Goal: Task Accomplishment & Management: Manage account settings

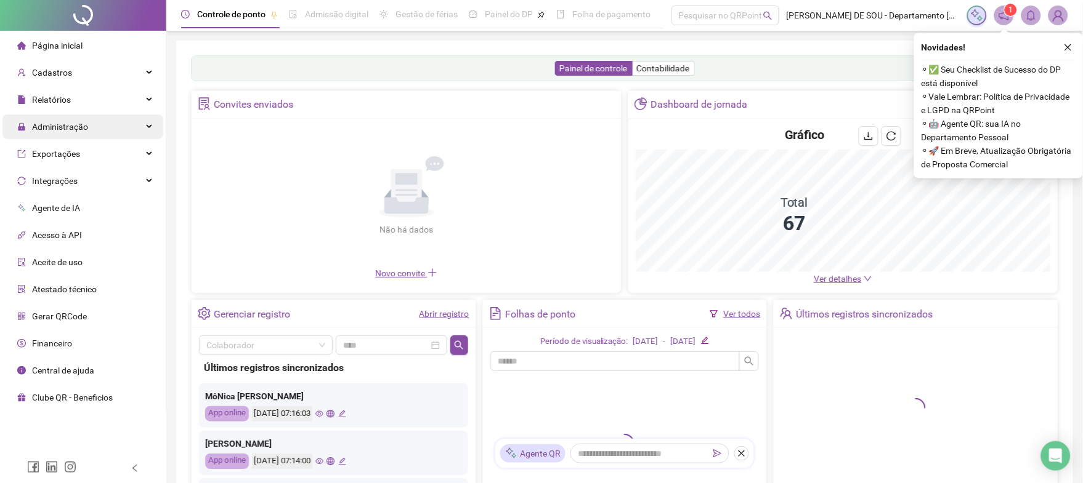
click at [54, 124] on span "Administração" at bounding box center [60, 127] width 56 height 10
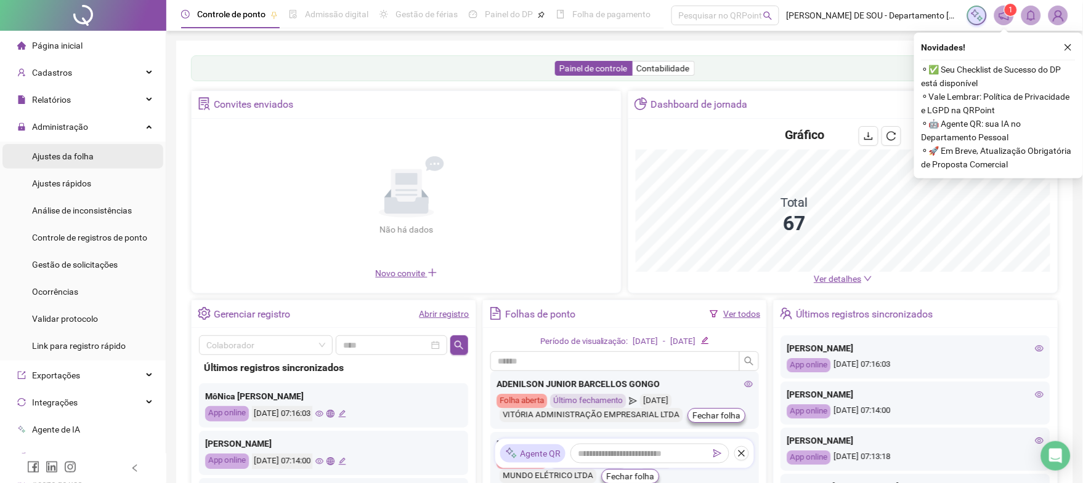
click at [54, 159] on span "Ajustes da folha" at bounding box center [63, 156] width 62 height 10
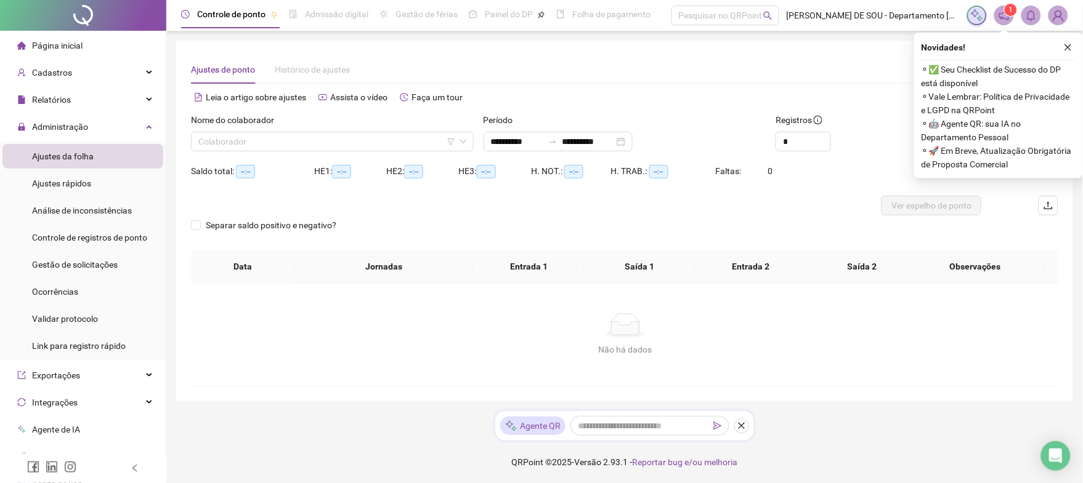
type input "**********"
click at [201, 139] on input "search" at bounding box center [326, 141] width 257 height 18
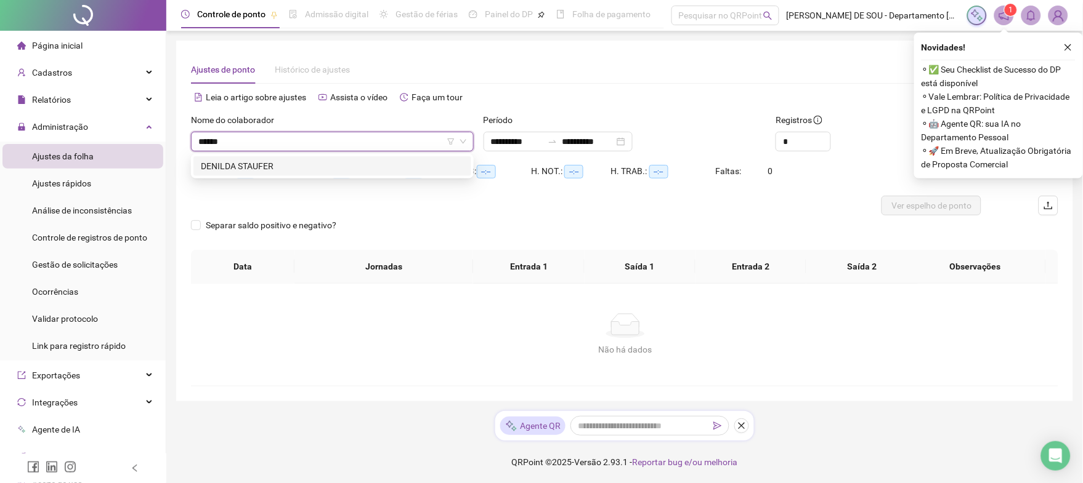
type input "*******"
click at [231, 163] on div "DENILDA STAUFER" at bounding box center [332, 166] width 263 height 14
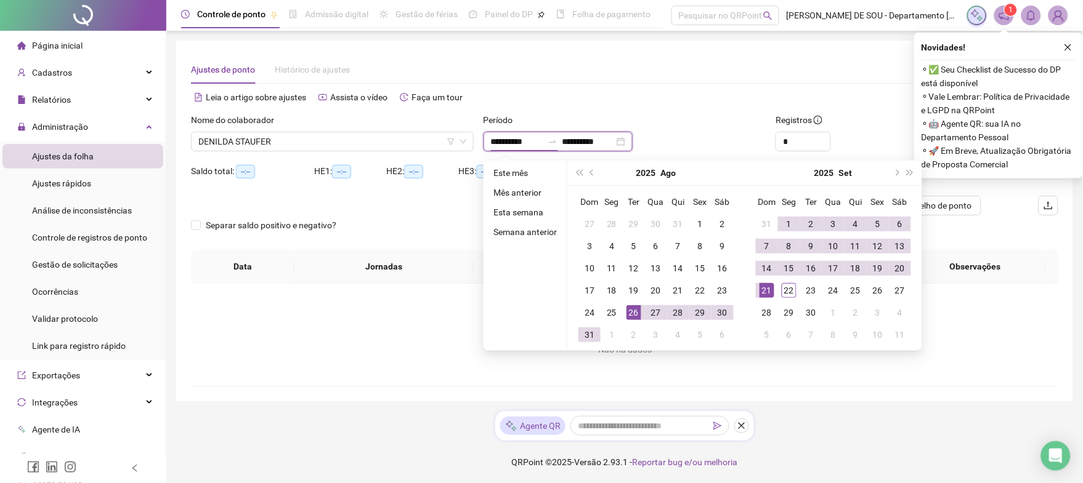
type input "**********"
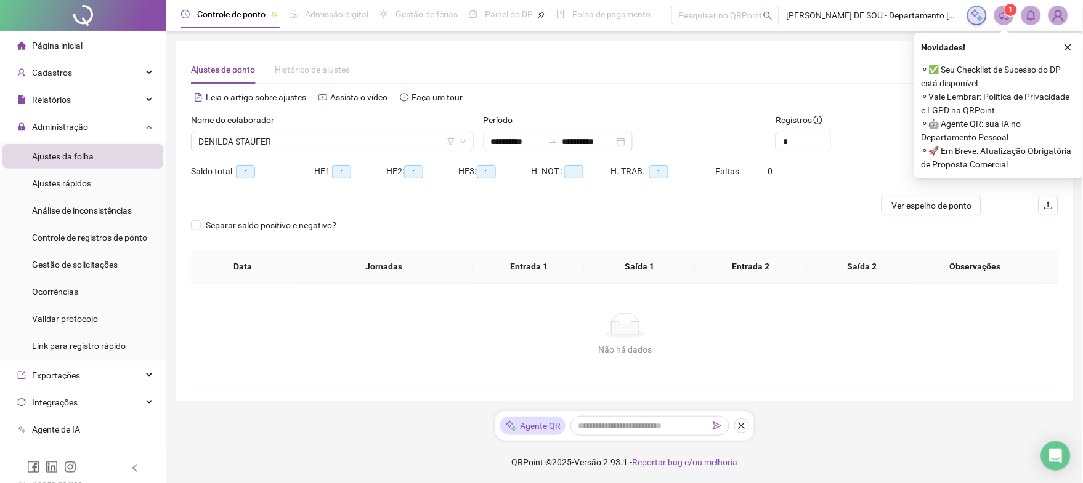
click at [931, 132] on button "Buscar registros" at bounding box center [979, 142] width 96 height 20
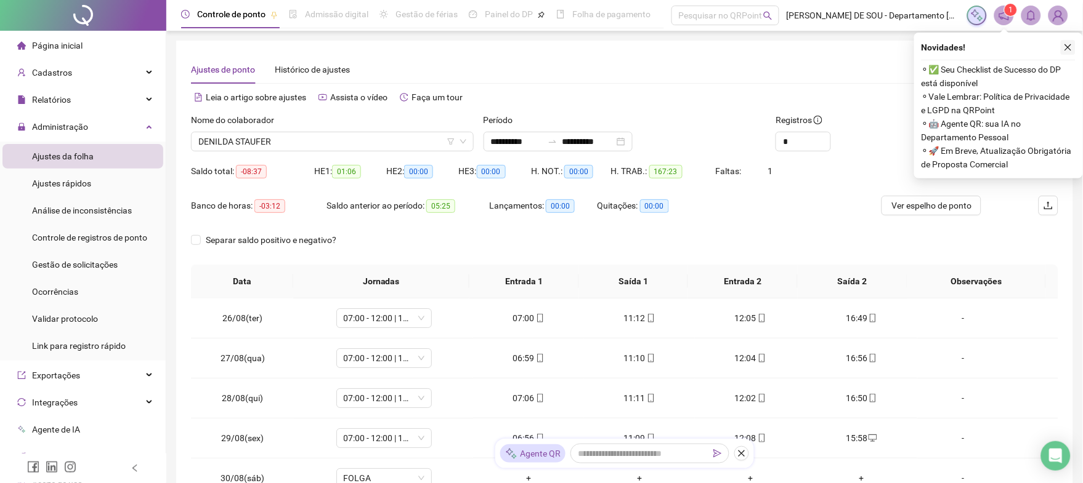
click at [1067, 45] on icon "close" at bounding box center [1067, 47] width 9 height 9
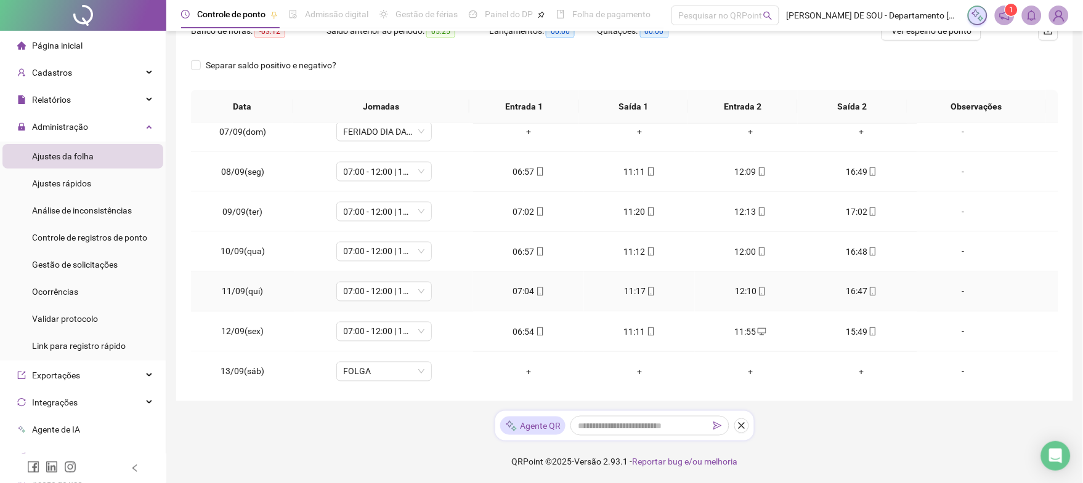
scroll to position [859, 0]
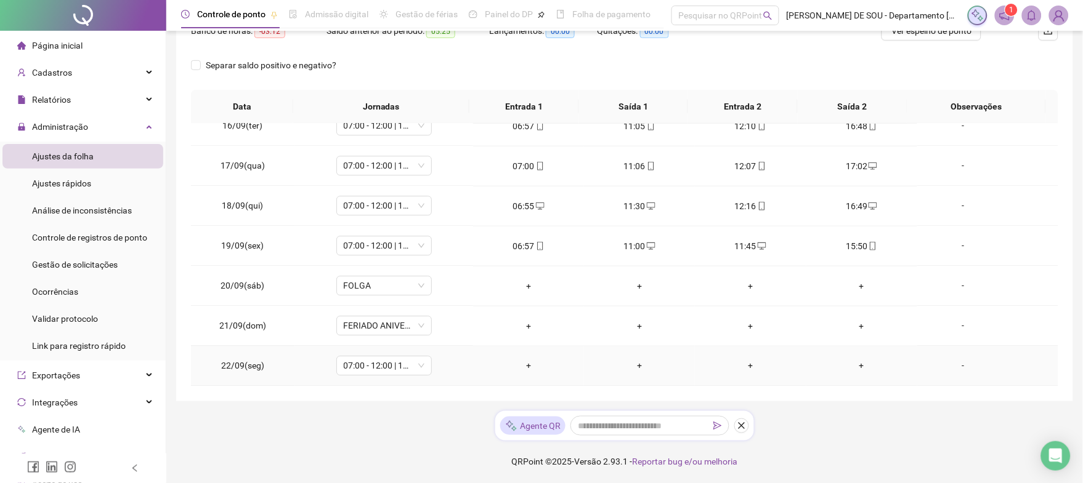
click at [525, 367] on div "+" at bounding box center [528, 367] width 91 height 14
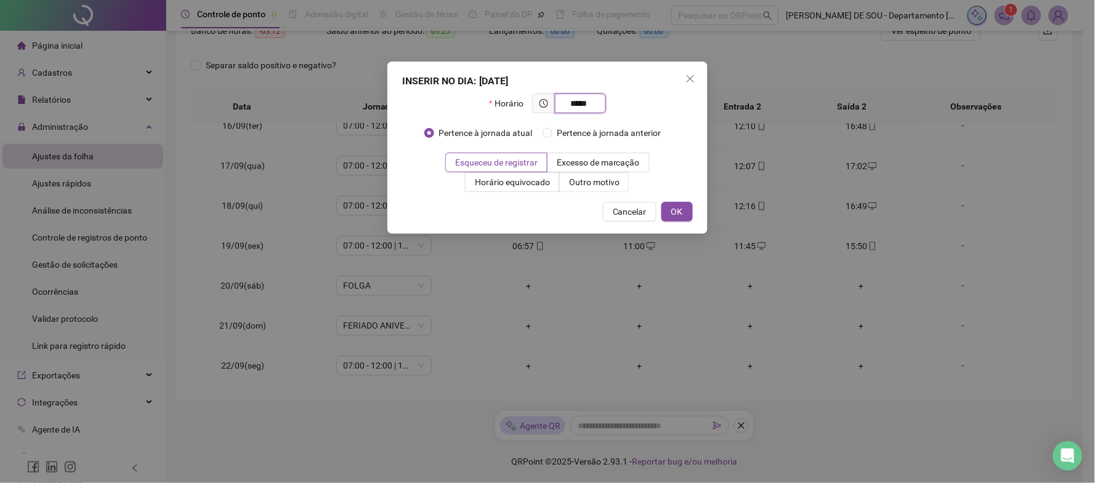
type input "*****"
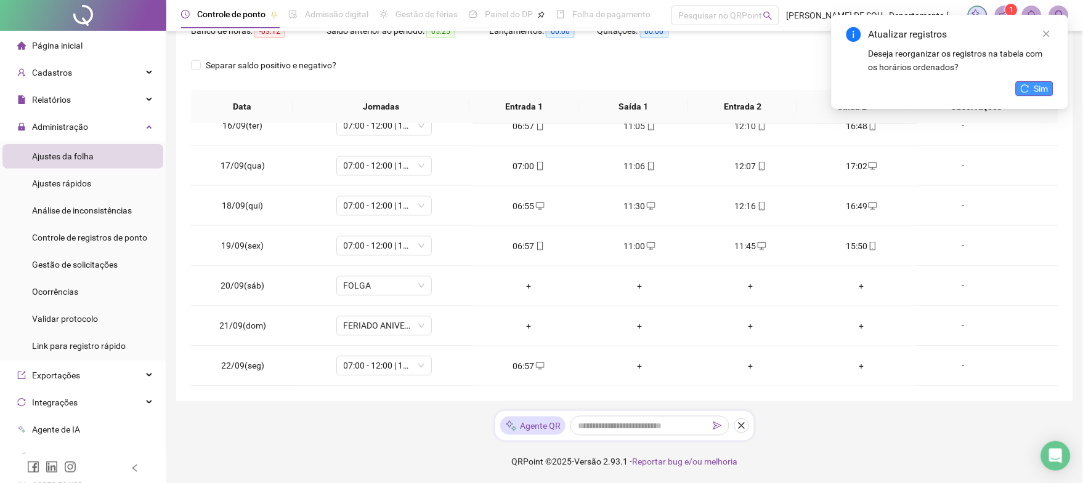
click at [1043, 84] on span "Sim" at bounding box center [1041, 89] width 14 height 14
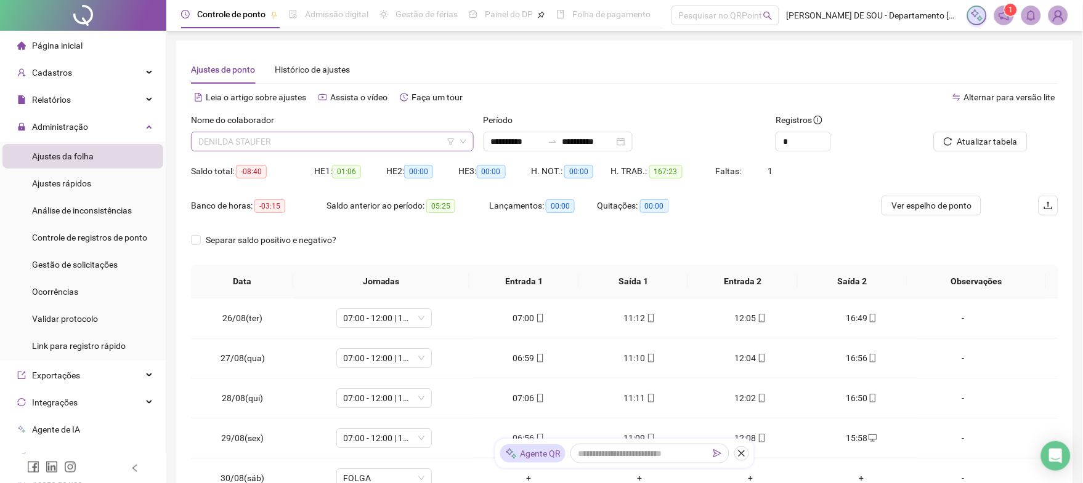
scroll to position [138, 0]
click at [227, 145] on span "DENILDA STAUFER" at bounding box center [332, 141] width 268 height 18
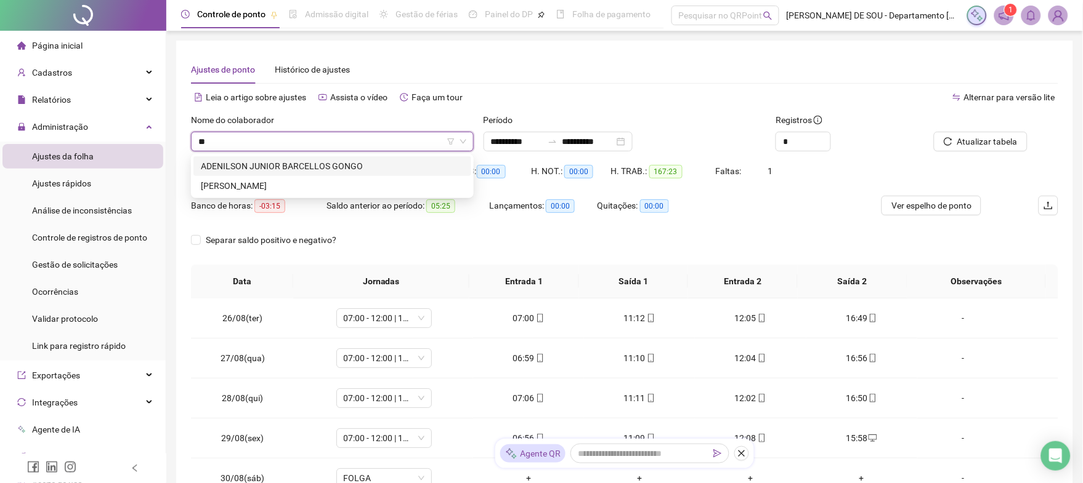
scroll to position [0, 0]
type input "****"
click at [233, 166] on div "ADENILSON JUNIOR BARCELLOS GONGO" at bounding box center [332, 166] width 263 height 14
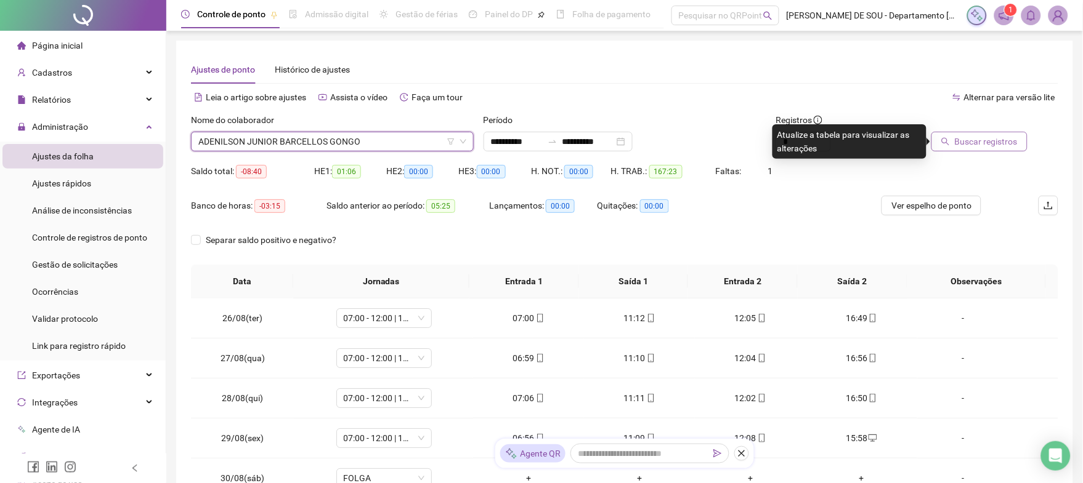
click at [988, 142] on span "Buscar registros" at bounding box center [985, 142] width 63 height 14
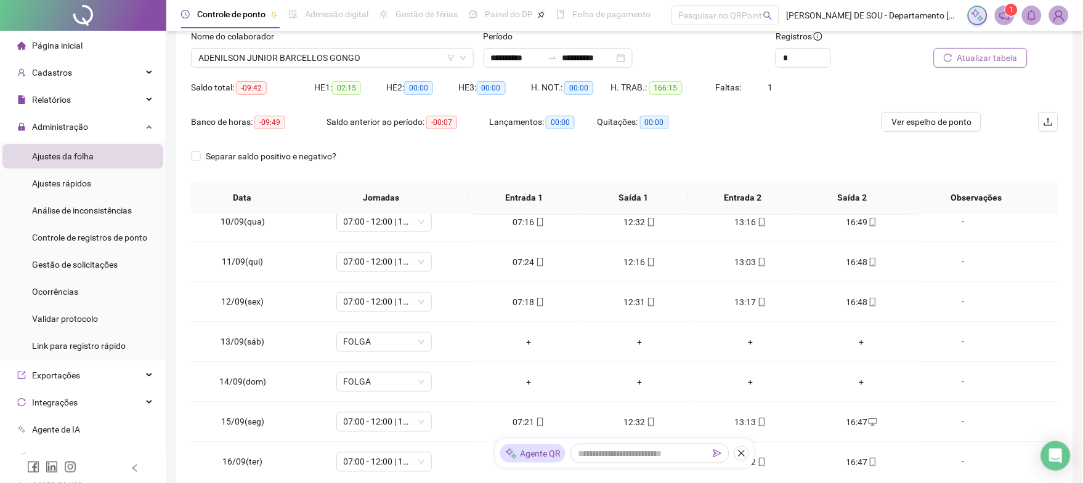
scroll to position [10, 0]
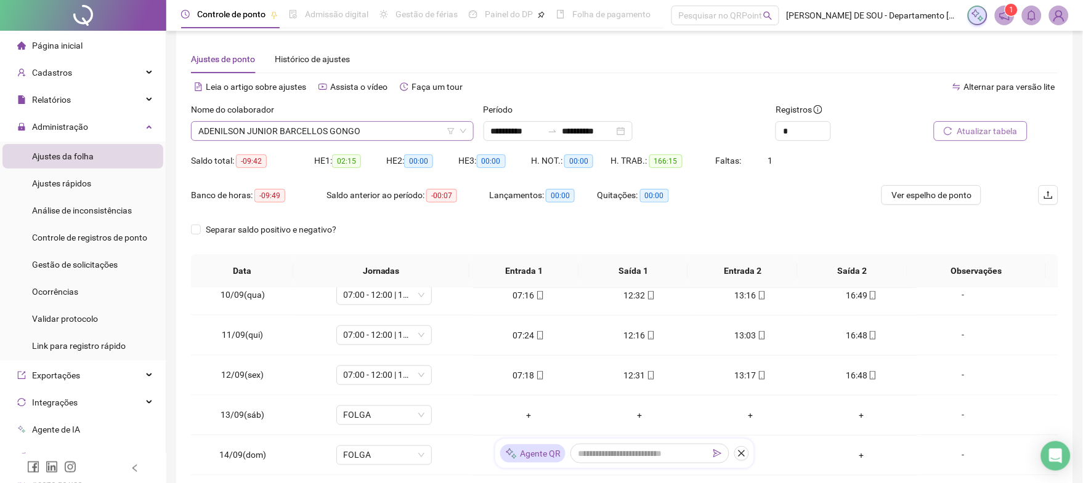
click at [363, 127] on span "ADENILSON JUNIOR BARCELLOS GONGO" at bounding box center [332, 131] width 268 height 18
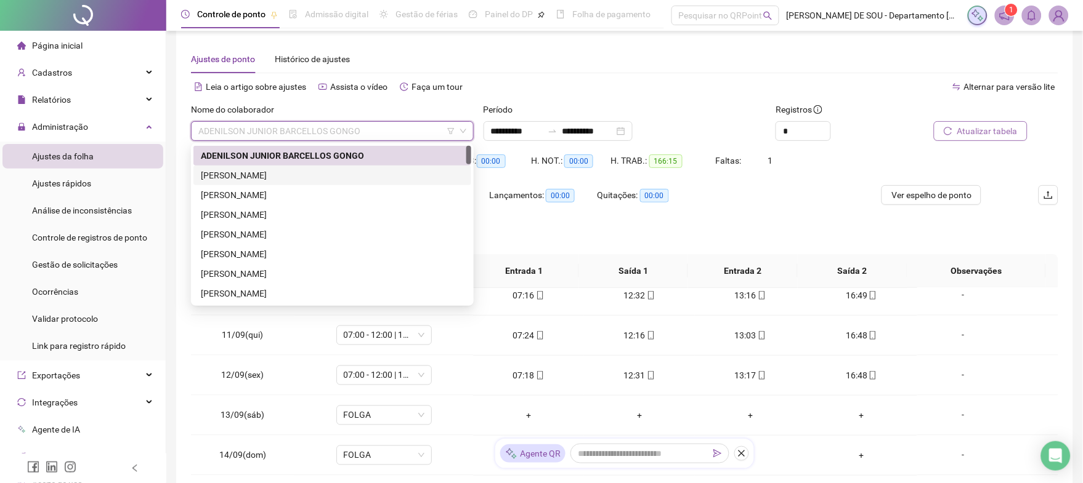
click at [280, 172] on div "[PERSON_NAME]" at bounding box center [332, 176] width 263 height 14
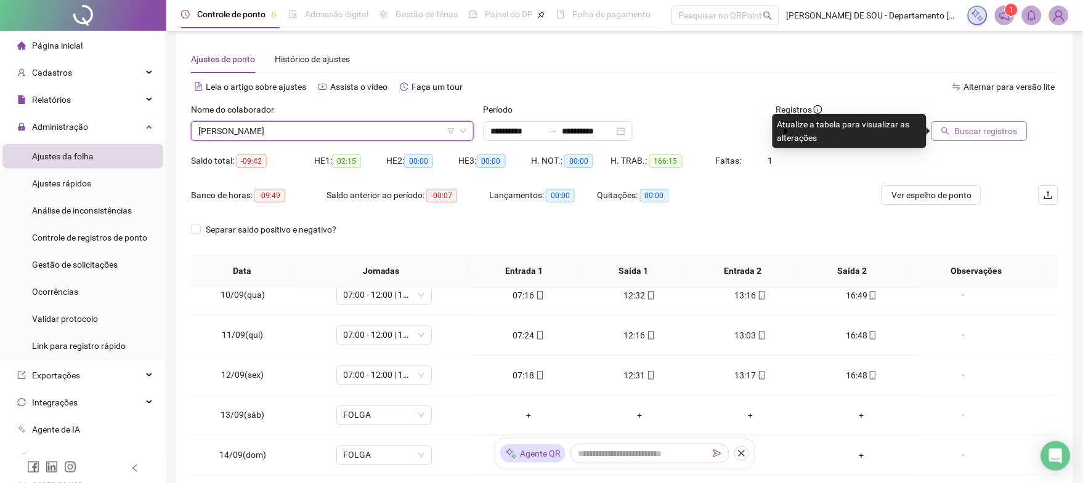
click at [976, 128] on span "Buscar registros" at bounding box center [985, 131] width 63 height 14
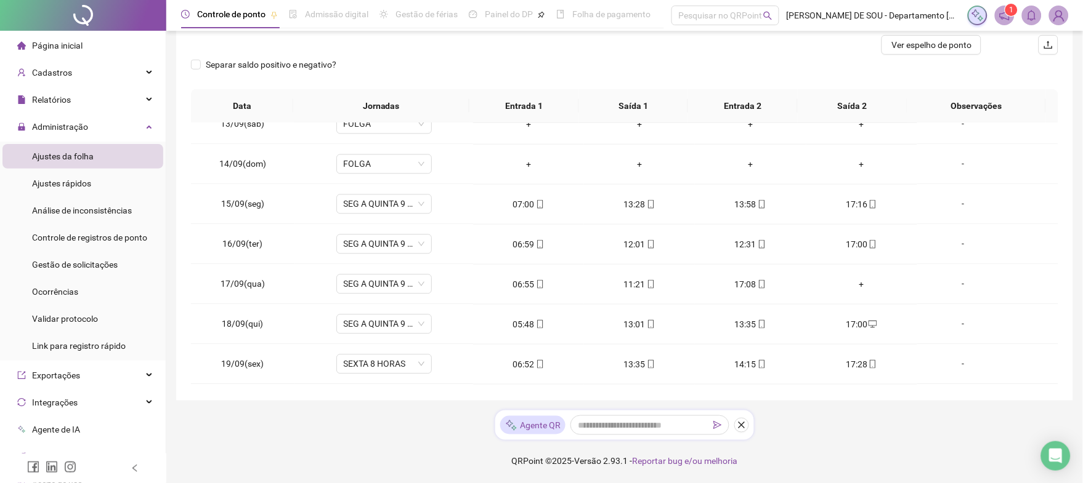
scroll to position [755, 0]
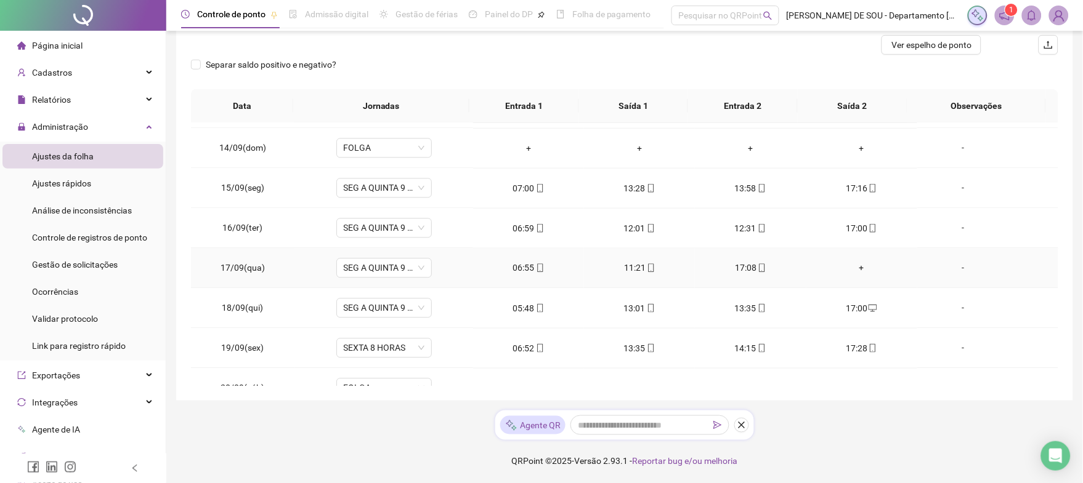
click at [852, 270] on div "+" at bounding box center [861, 269] width 91 height 14
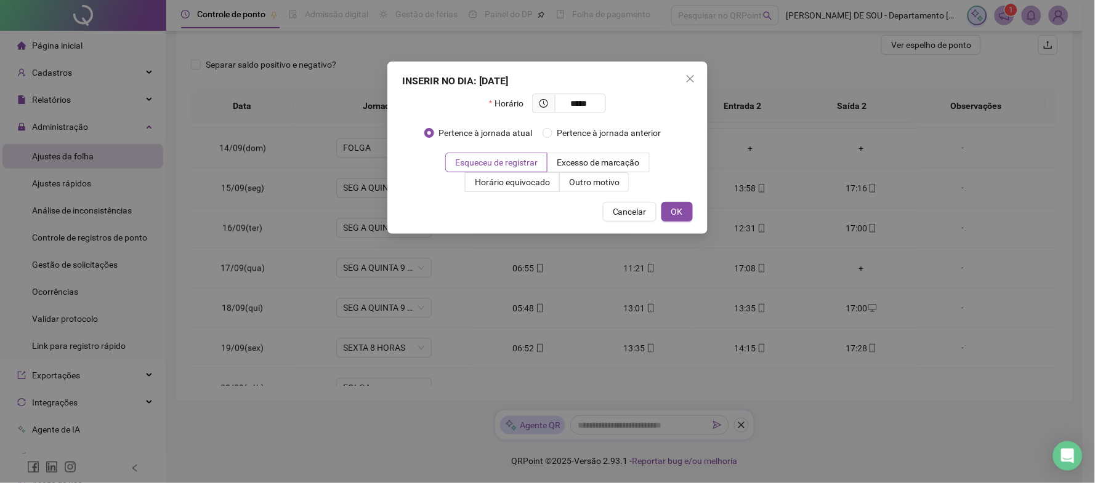
type input "*****"
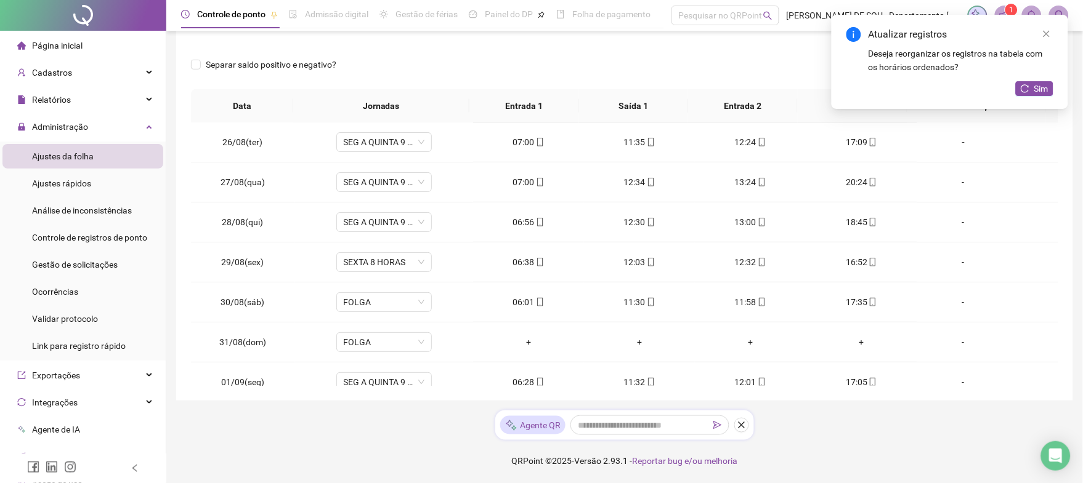
scroll to position [0, 0]
click at [92, 264] on span "Gestão de solicitações" at bounding box center [75, 265] width 86 height 10
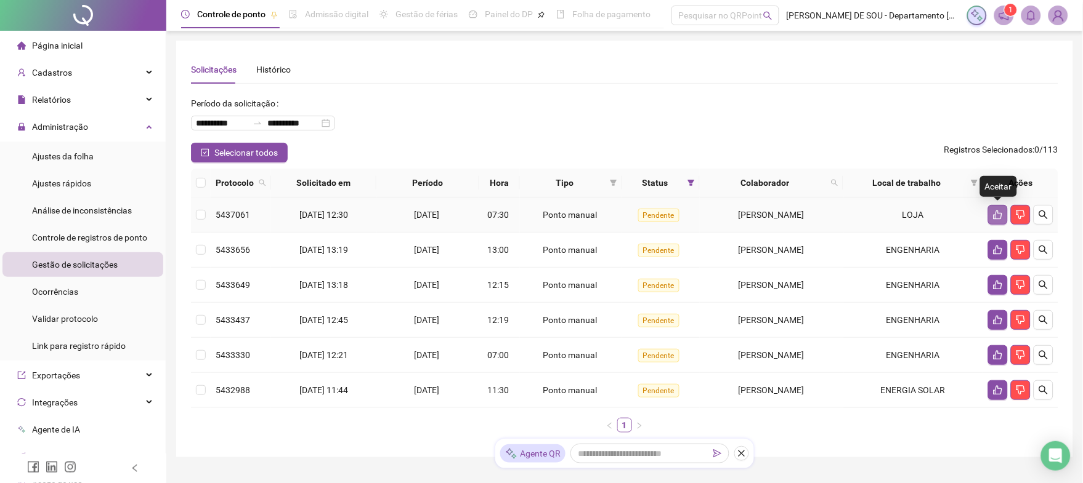
click at [996, 214] on icon "like" at bounding box center [998, 215] width 10 height 10
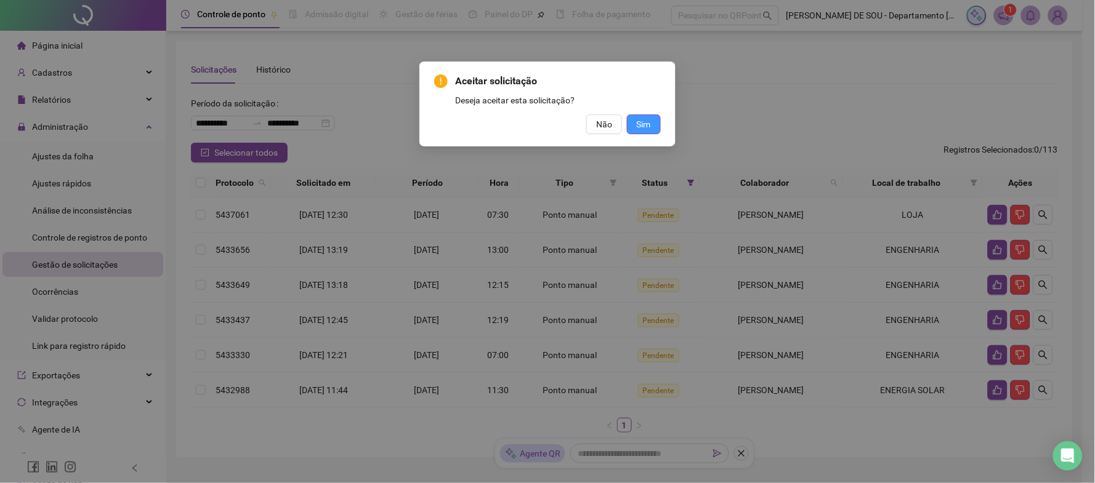
click at [645, 122] on span "Sim" at bounding box center [644, 125] width 14 height 14
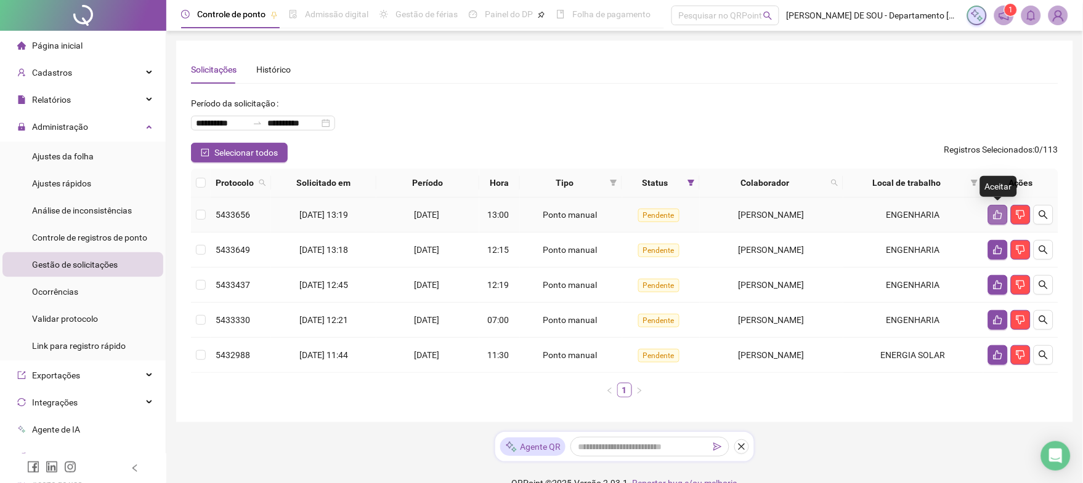
click at [997, 216] on icon "like" at bounding box center [998, 215] width 10 height 10
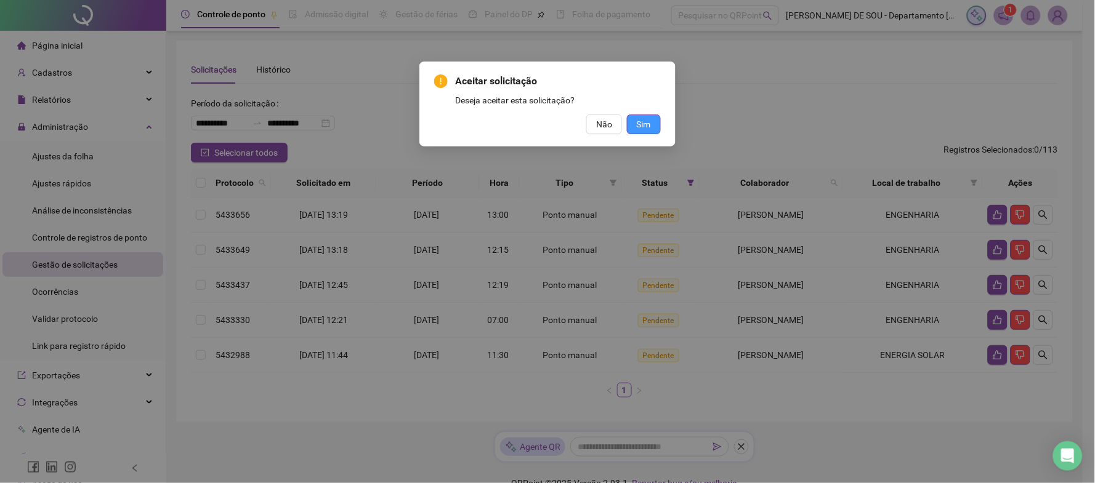
click at [641, 123] on span "Sim" at bounding box center [644, 125] width 14 height 14
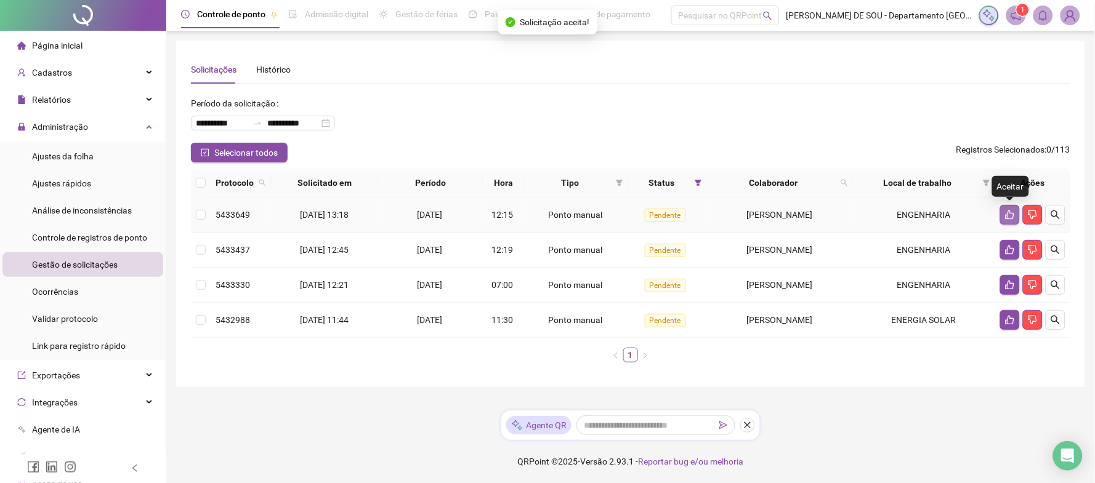
click at [1006, 214] on icon "like" at bounding box center [1010, 215] width 10 height 10
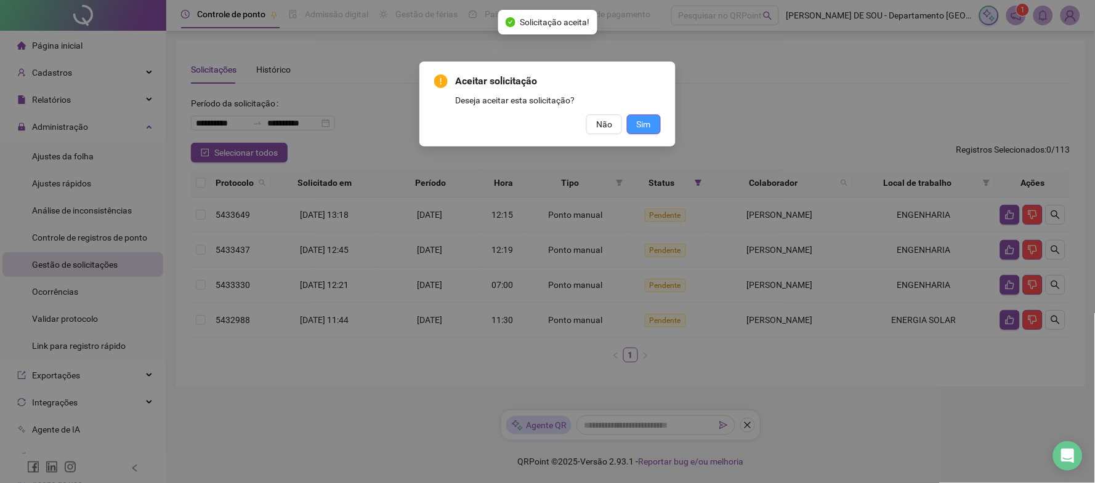
click at [637, 119] on span "Sim" at bounding box center [644, 125] width 14 height 14
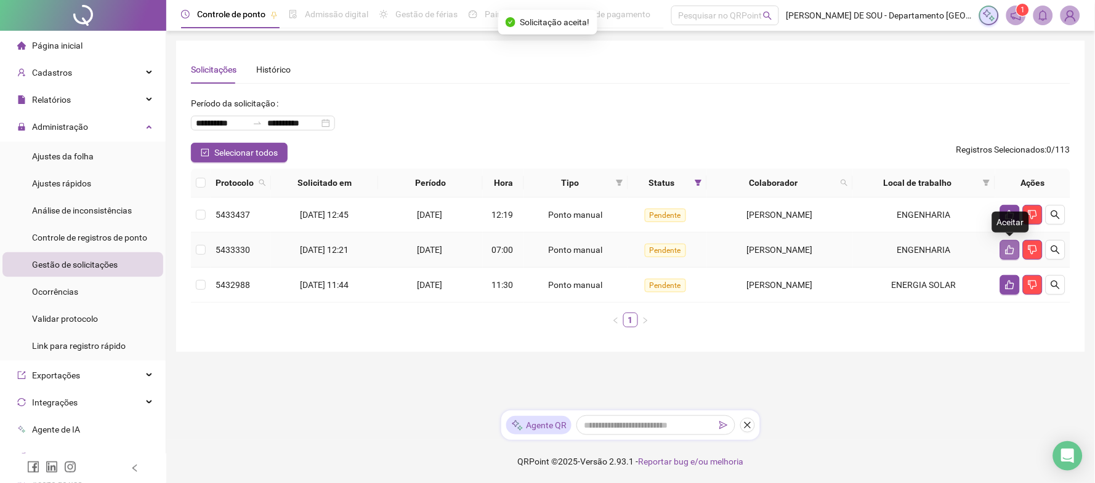
click at [1007, 249] on icon "like" at bounding box center [1010, 250] width 10 height 10
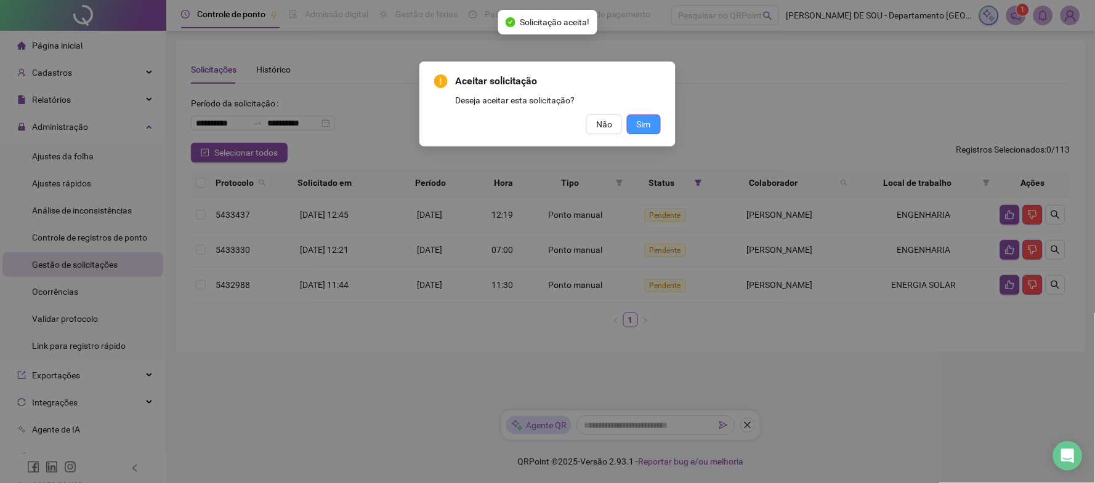
click at [643, 120] on span "Sim" at bounding box center [644, 125] width 14 height 14
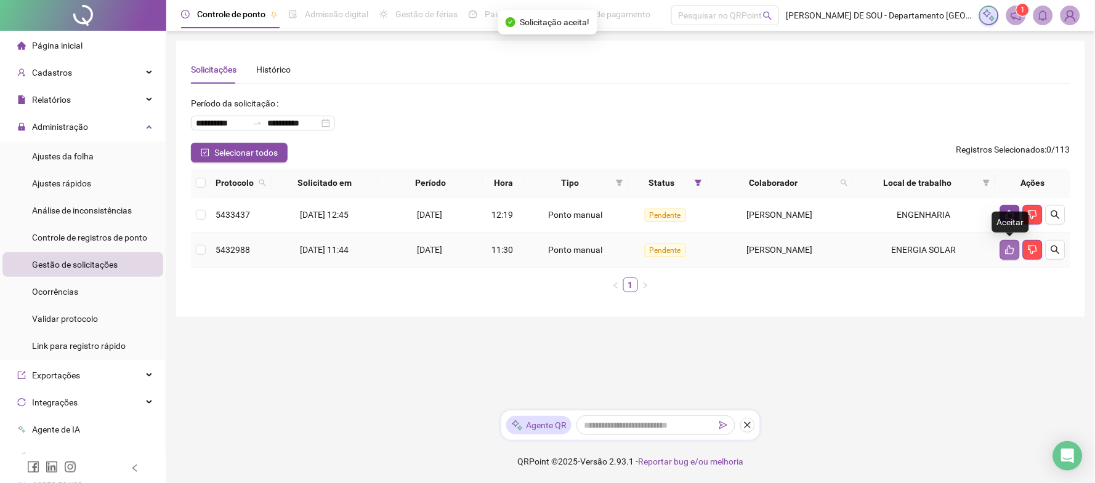
click at [1005, 251] on icon "like" at bounding box center [1010, 250] width 10 height 10
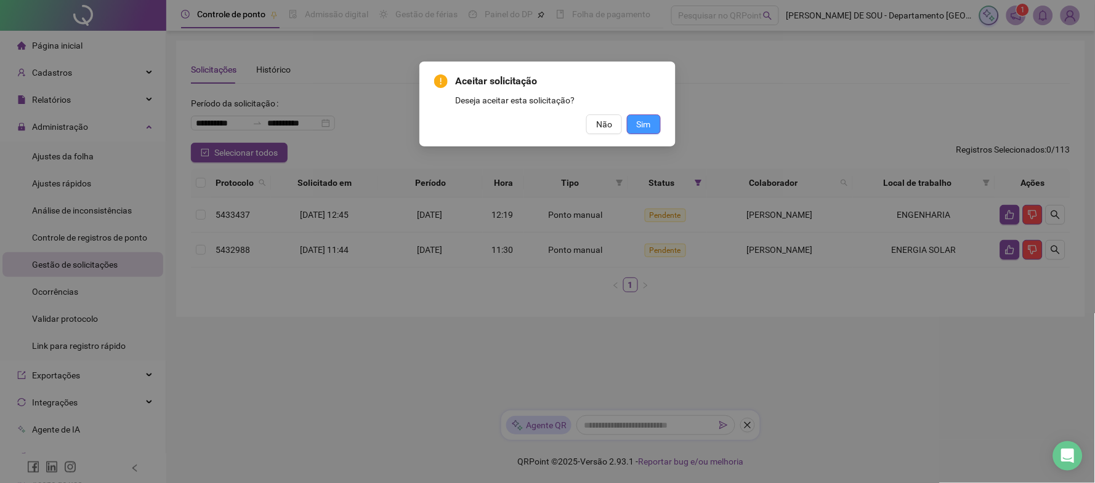
click at [647, 120] on span "Sim" at bounding box center [644, 125] width 14 height 14
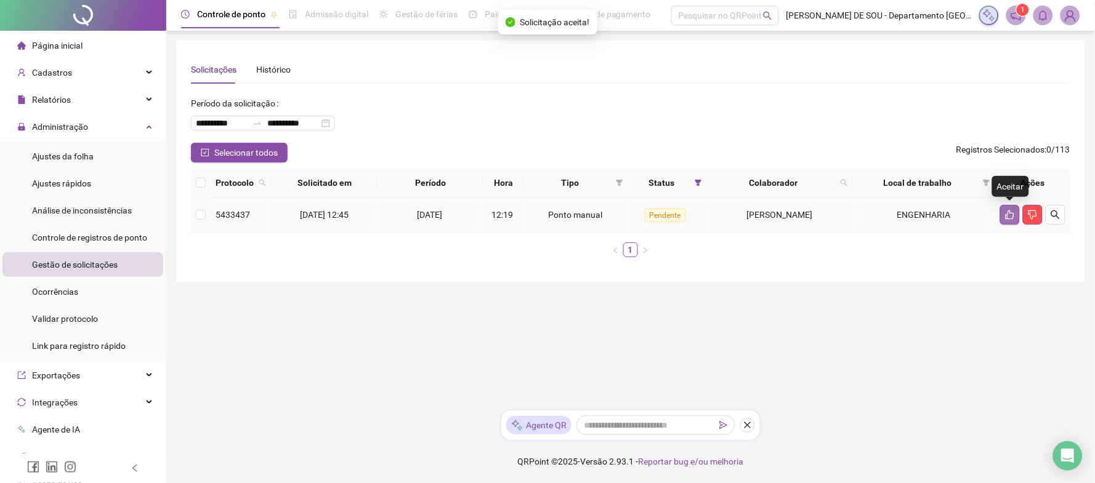
click at [1012, 215] on icon "like" at bounding box center [1010, 215] width 10 height 10
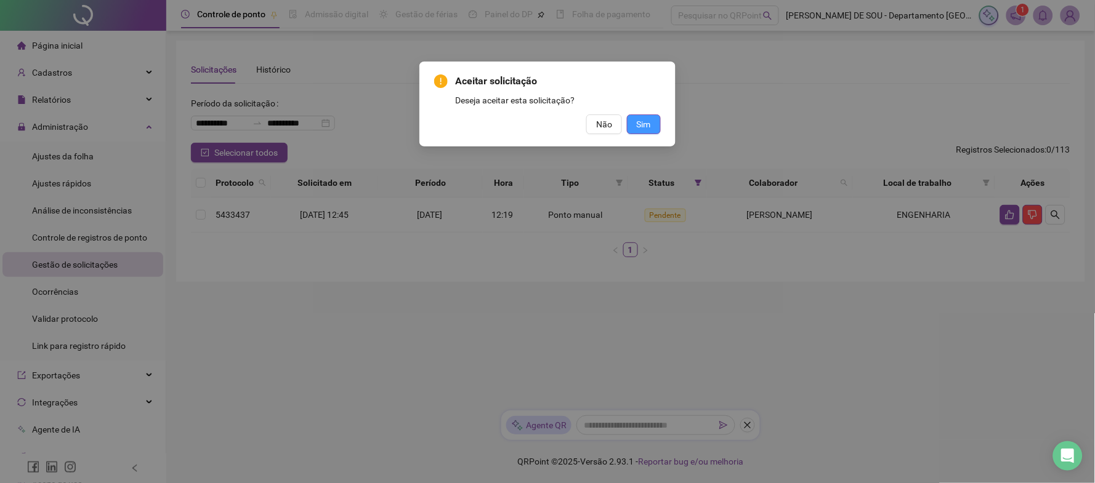
click at [637, 121] on span "Sim" at bounding box center [644, 125] width 14 height 14
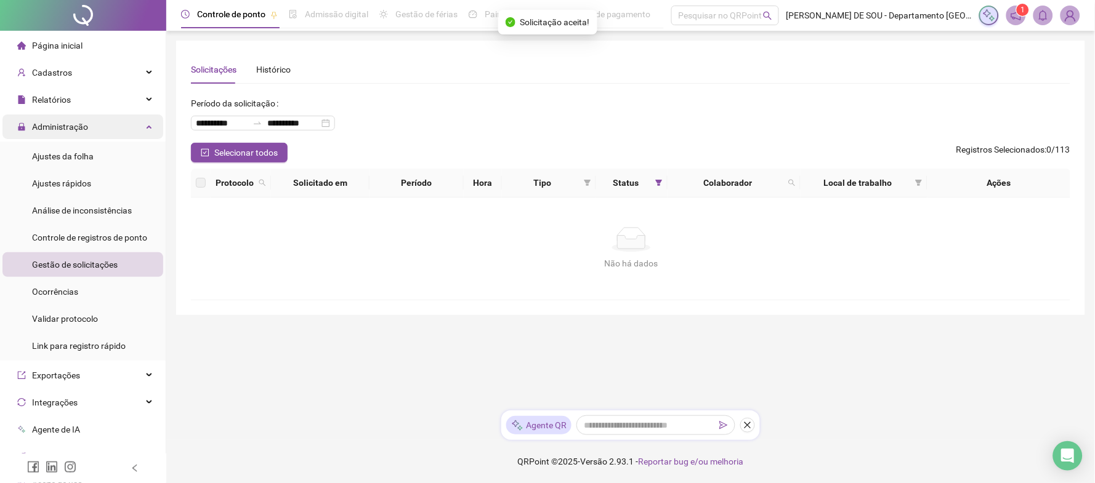
click at [60, 123] on span "Administração" at bounding box center [60, 127] width 56 height 10
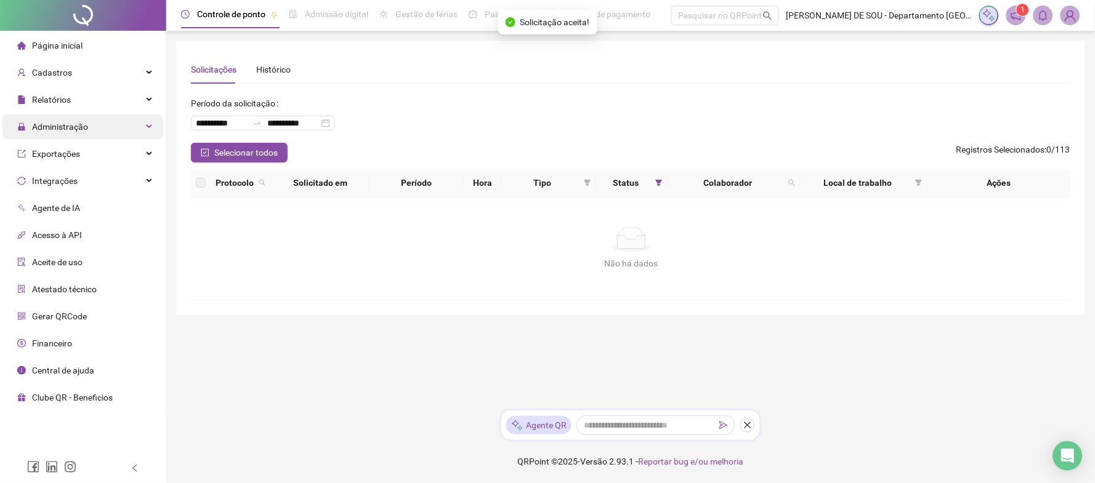
click at [59, 125] on span "Administração" at bounding box center [60, 127] width 56 height 10
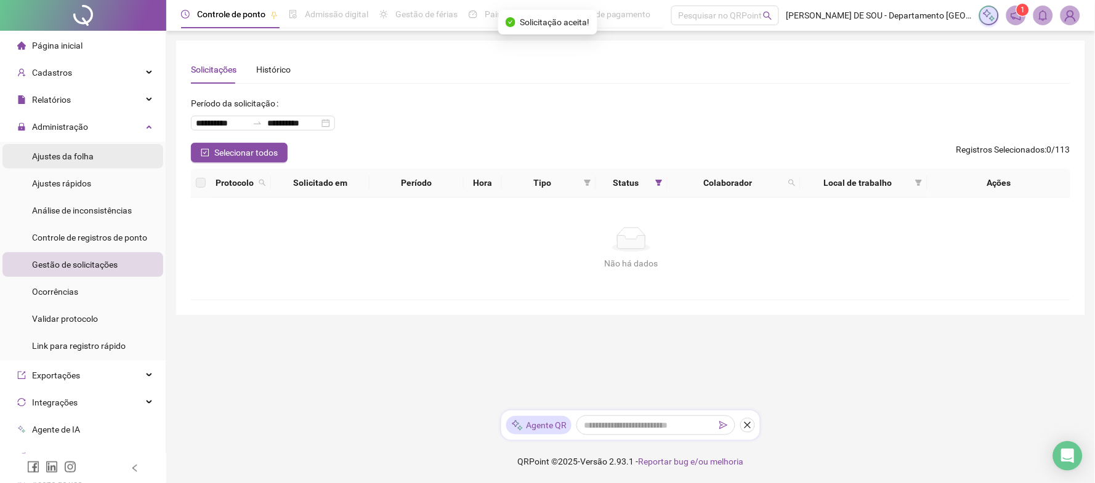
click at [62, 155] on span "Ajustes da folha" at bounding box center [63, 156] width 62 height 10
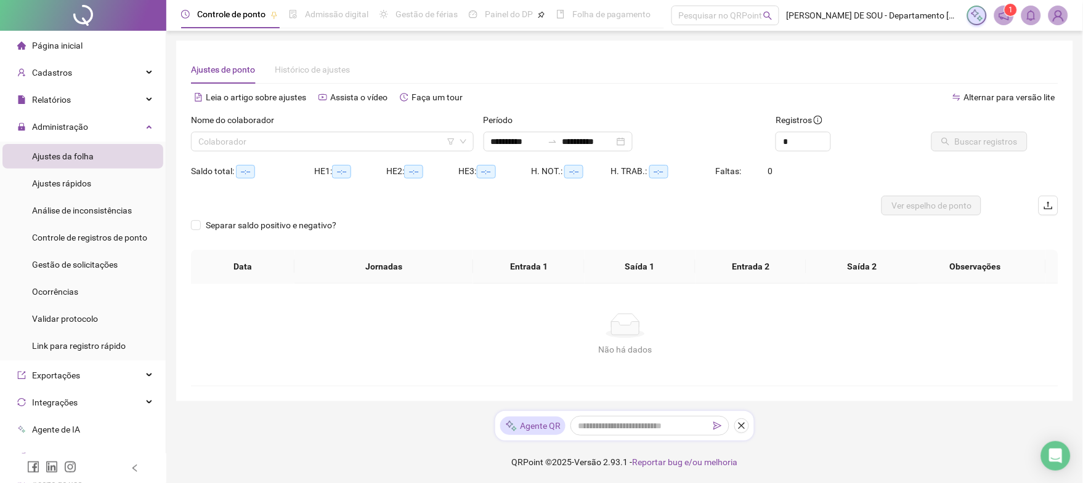
type input "**********"
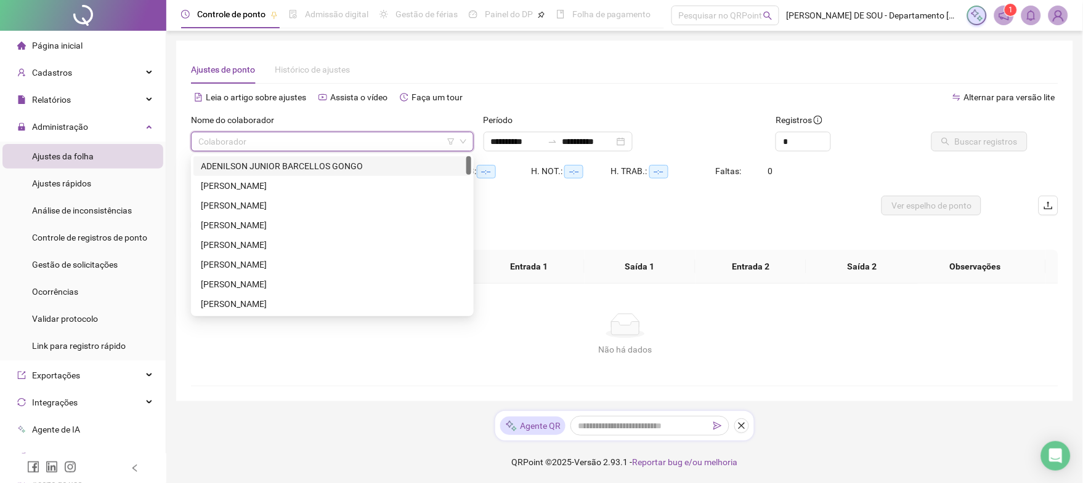
click at [233, 143] on input "search" at bounding box center [326, 141] width 257 height 18
click at [246, 184] on div "[PERSON_NAME]" at bounding box center [332, 186] width 263 height 14
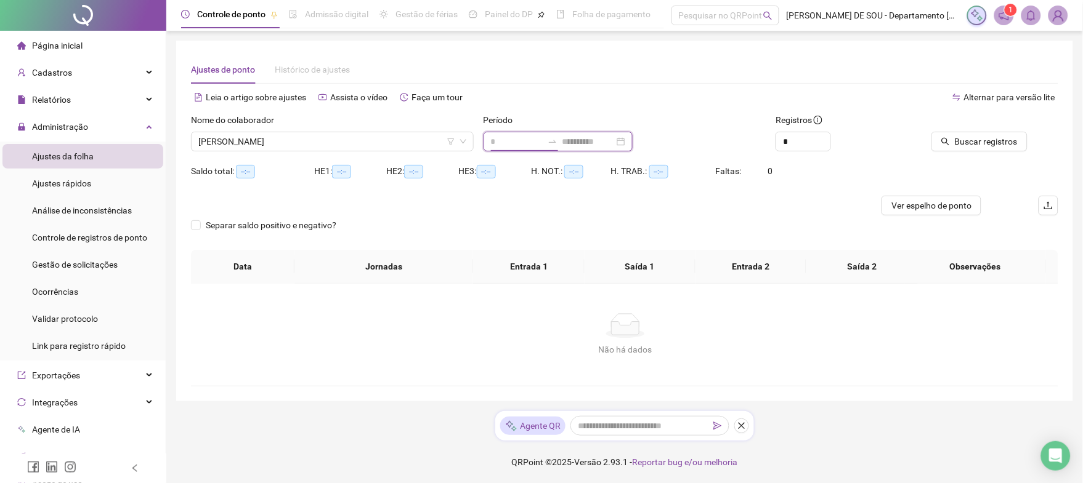
type input "**********"
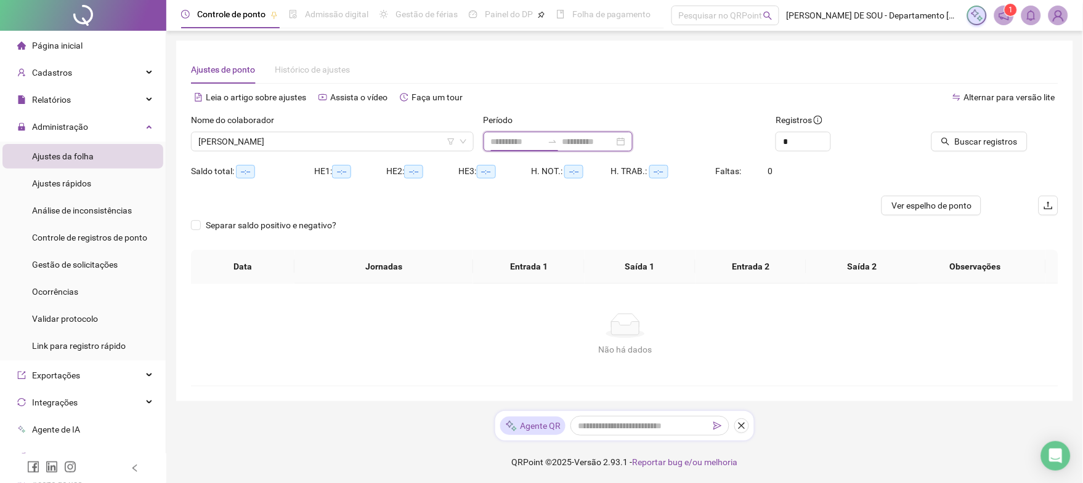
type input "**********"
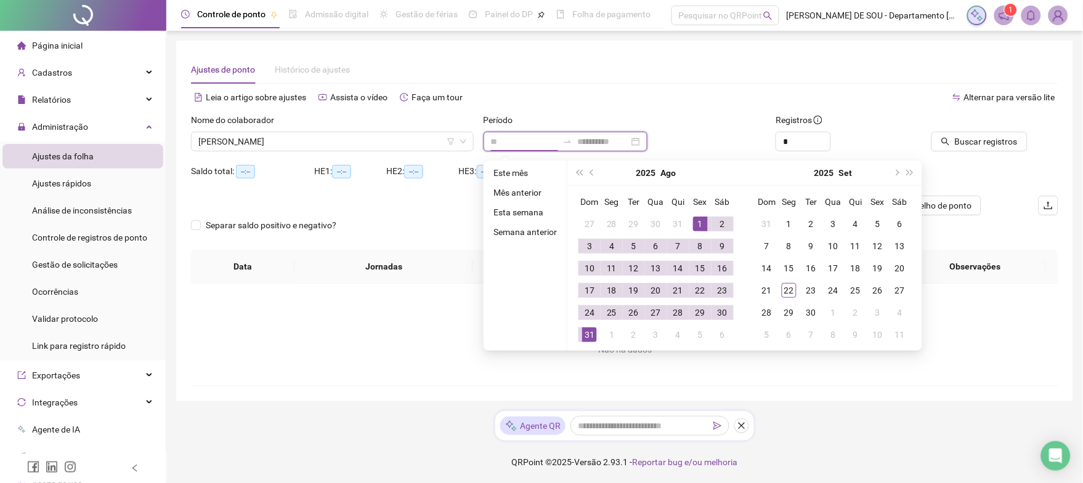
type input "*"
type input "**********"
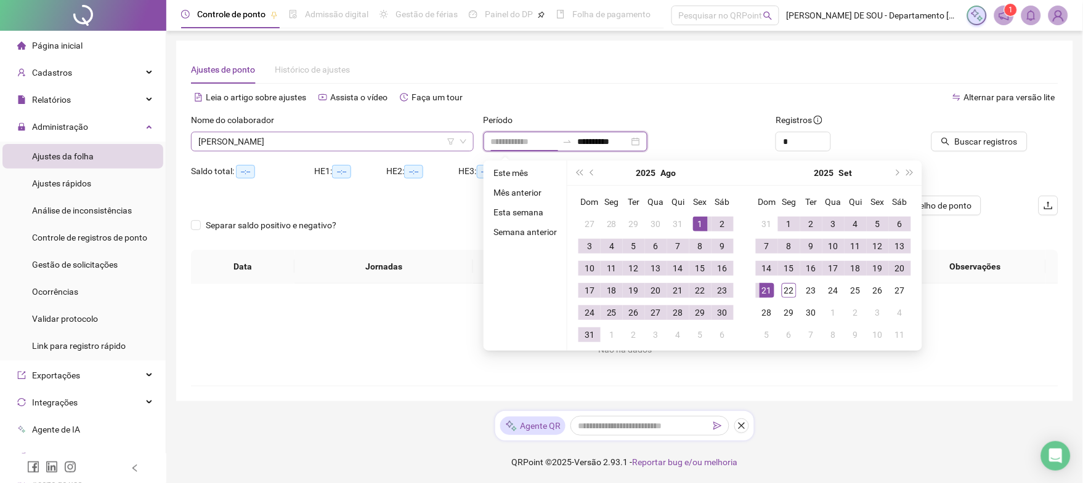
click at [355, 139] on span "[PERSON_NAME]" at bounding box center [332, 141] width 268 height 18
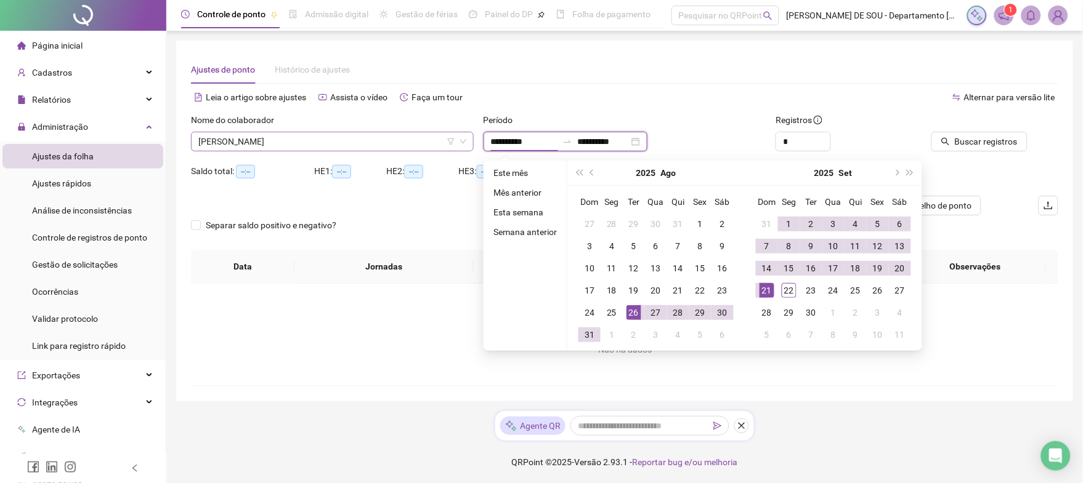
type input "**********"
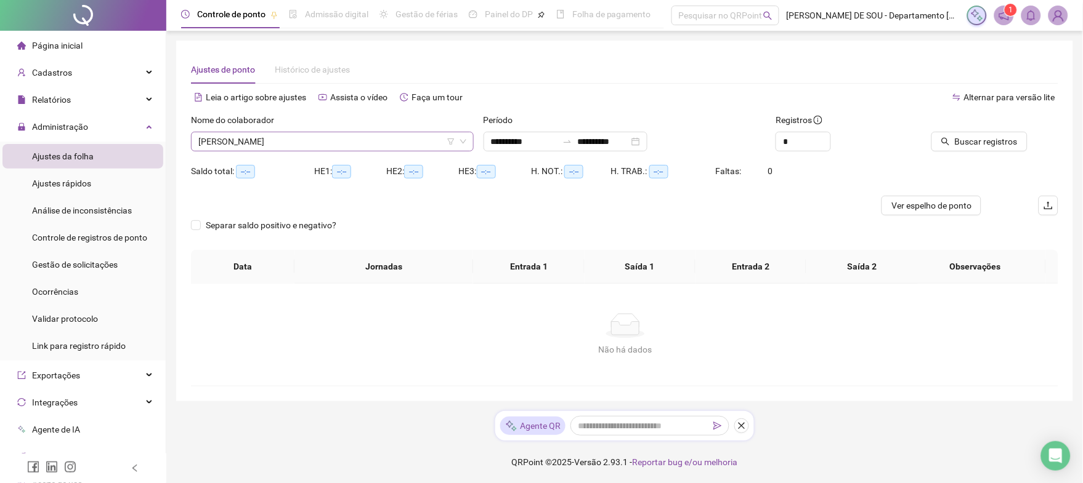
click at [931, 132] on button "Buscar registros" at bounding box center [979, 142] width 96 height 20
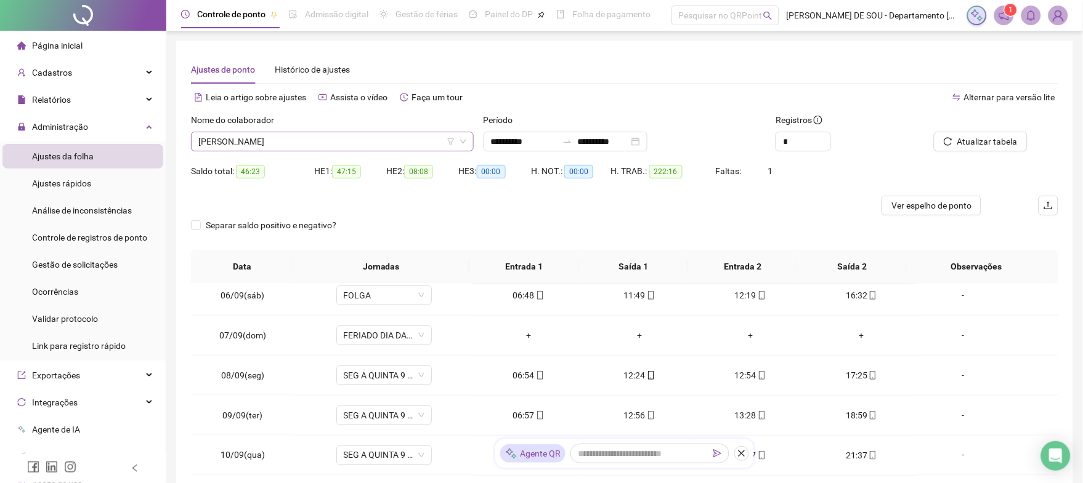
click at [328, 142] on span "[PERSON_NAME]" at bounding box center [332, 141] width 268 height 18
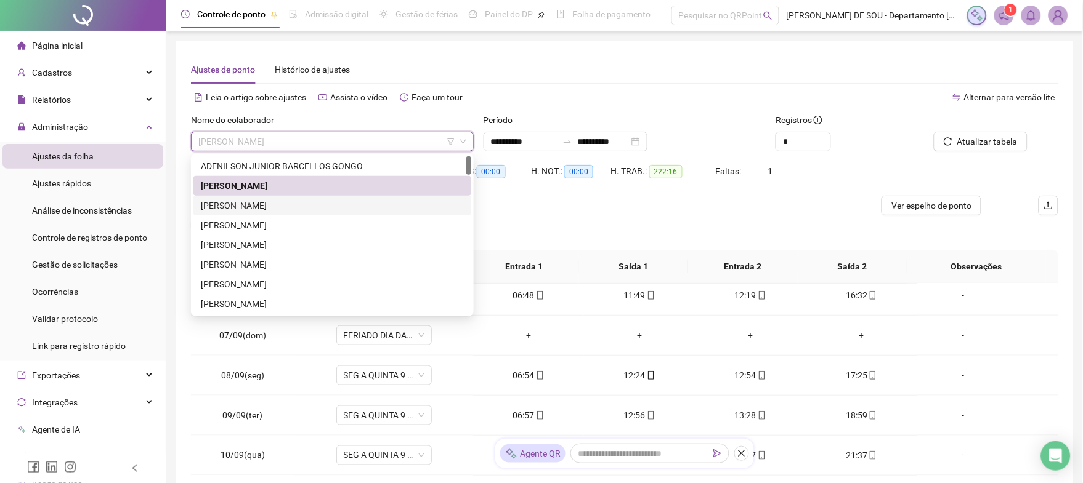
click at [273, 206] on div "[PERSON_NAME]" at bounding box center [332, 206] width 263 height 14
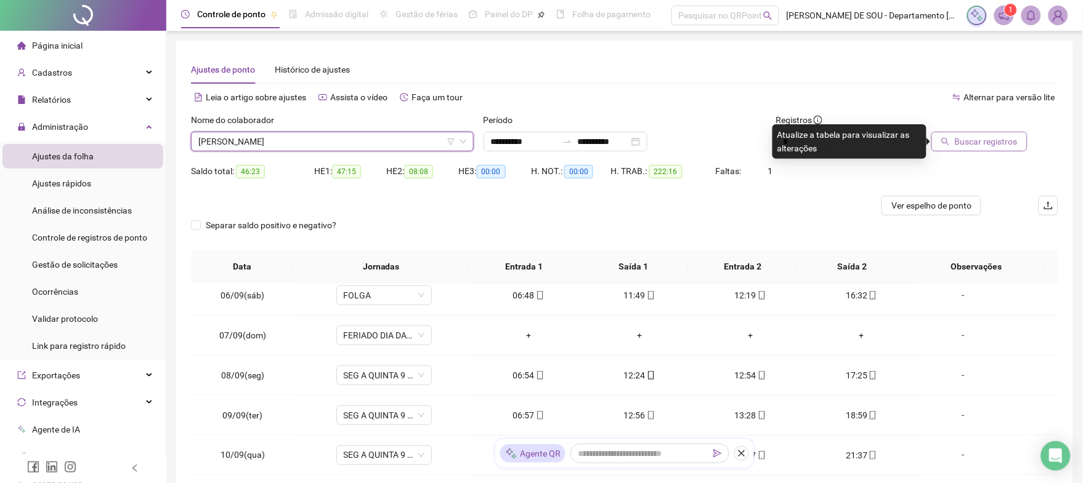
click at [999, 145] on span "Buscar registros" at bounding box center [985, 142] width 63 height 14
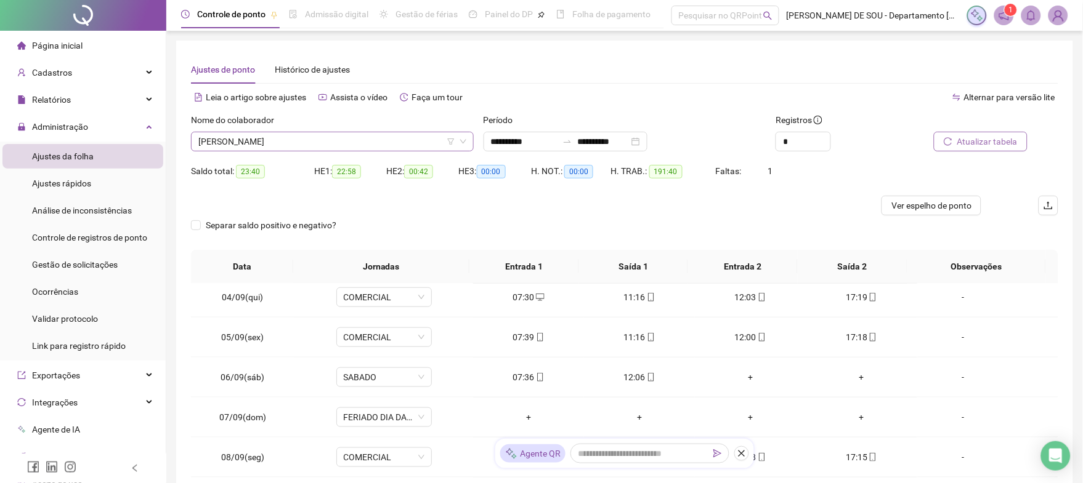
click at [328, 142] on span "[PERSON_NAME]" at bounding box center [332, 141] width 268 height 18
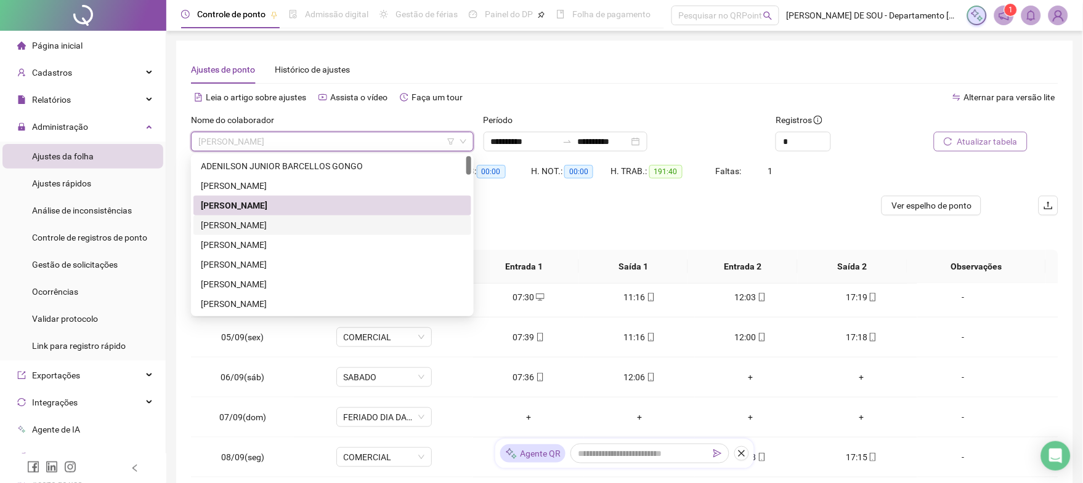
click at [276, 227] on div "[PERSON_NAME]" at bounding box center [332, 226] width 263 height 14
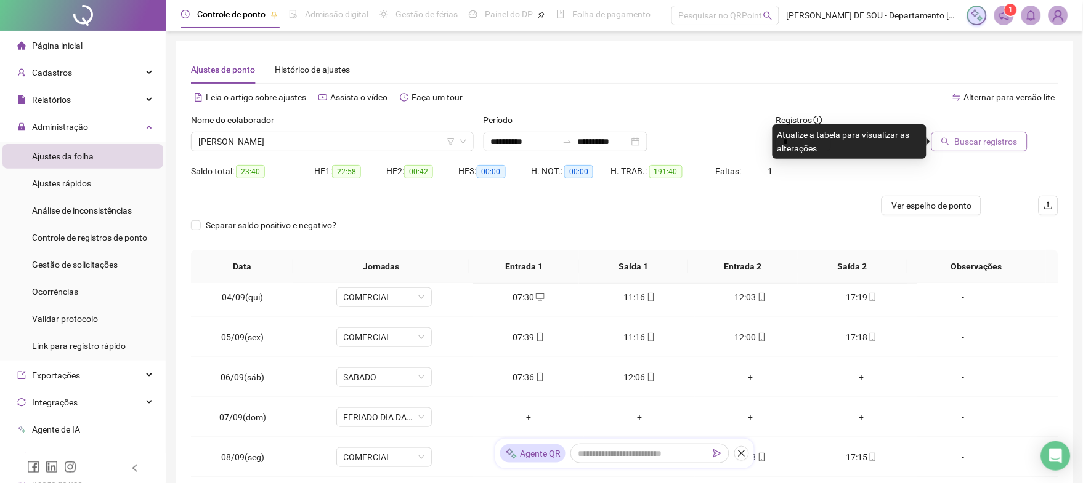
click at [1000, 141] on span "Buscar registros" at bounding box center [985, 142] width 63 height 14
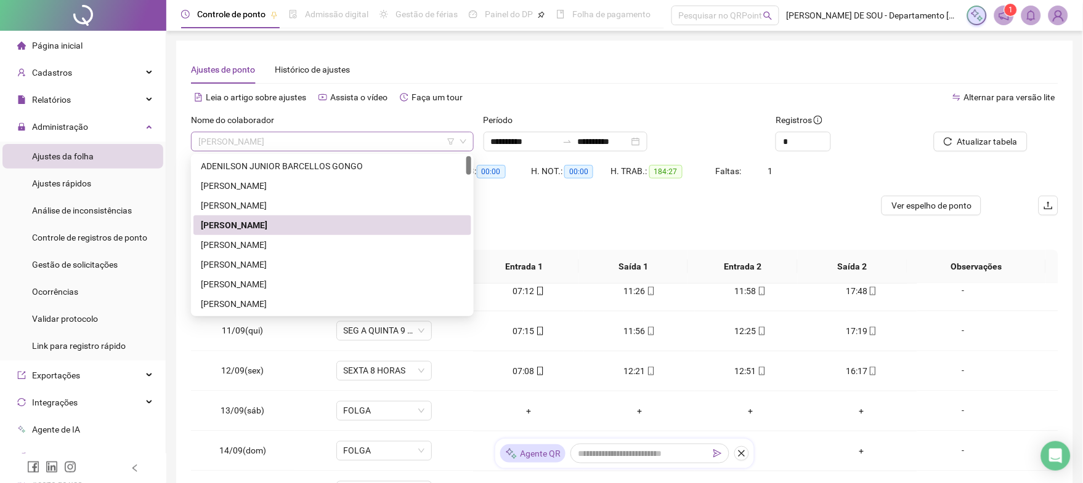
click at [367, 140] on span "[PERSON_NAME]" at bounding box center [332, 141] width 268 height 18
click at [262, 248] on div "[PERSON_NAME]" at bounding box center [332, 245] width 263 height 14
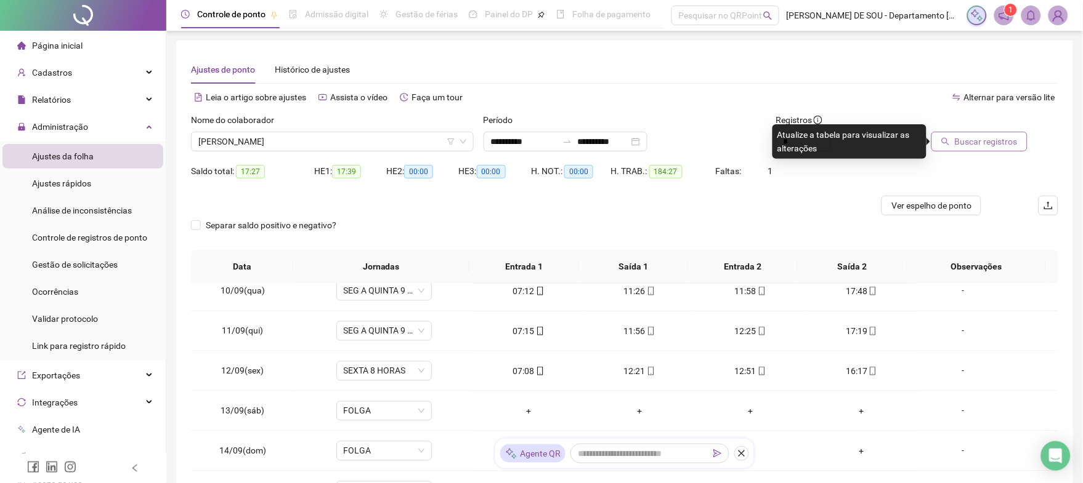
click at [971, 140] on span "Buscar registros" at bounding box center [985, 142] width 63 height 14
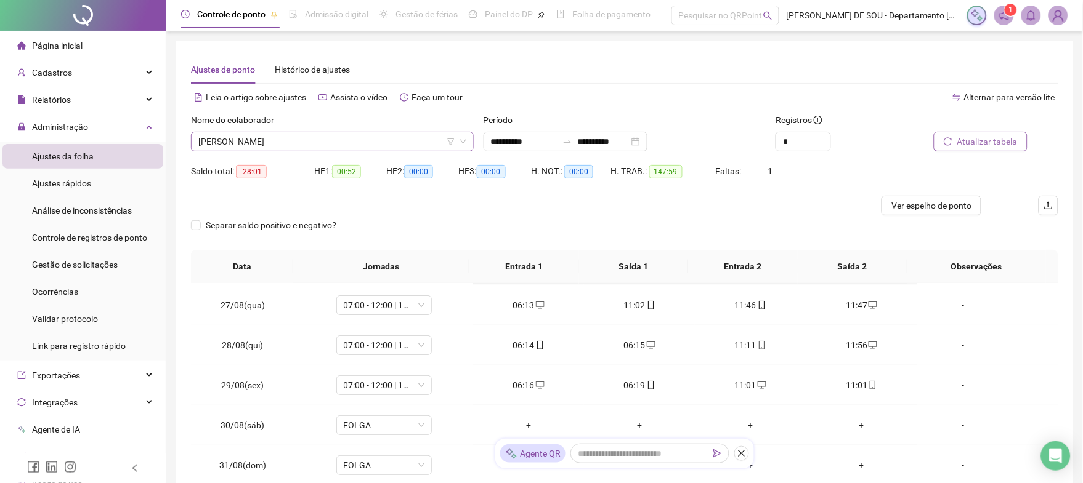
click at [345, 145] on span "[PERSON_NAME]" at bounding box center [332, 141] width 268 height 18
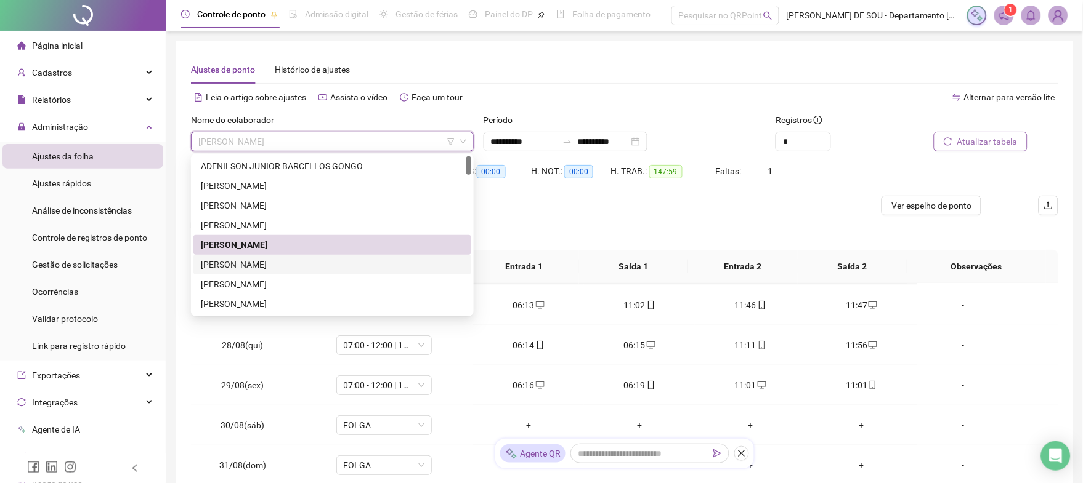
click at [268, 266] on div "[PERSON_NAME]" at bounding box center [332, 265] width 263 height 14
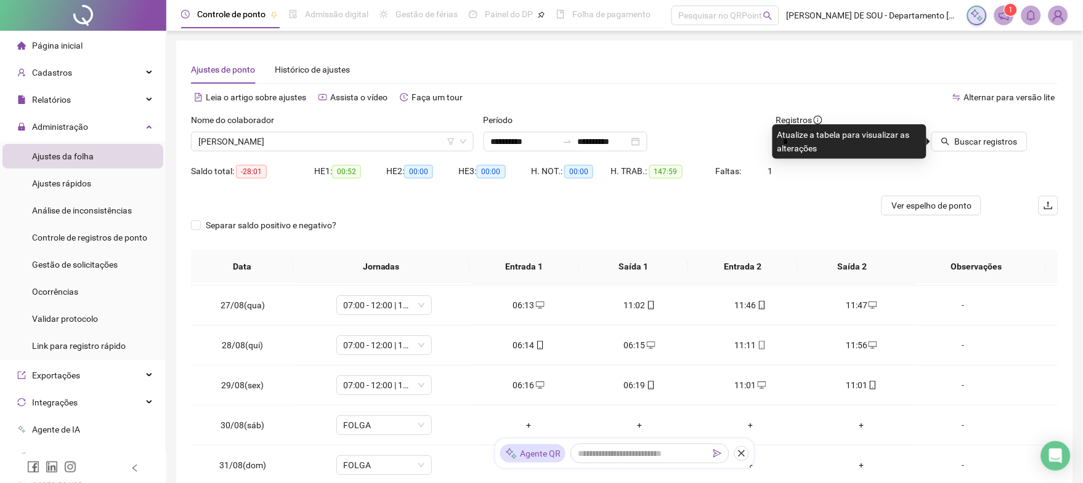
drag, startPoint x: 982, startPoint y: 140, endPoint x: 1027, endPoint y: 184, distance: 61.8
click at [983, 140] on span "Buscar registros" at bounding box center [985, 142] width 63 height 14
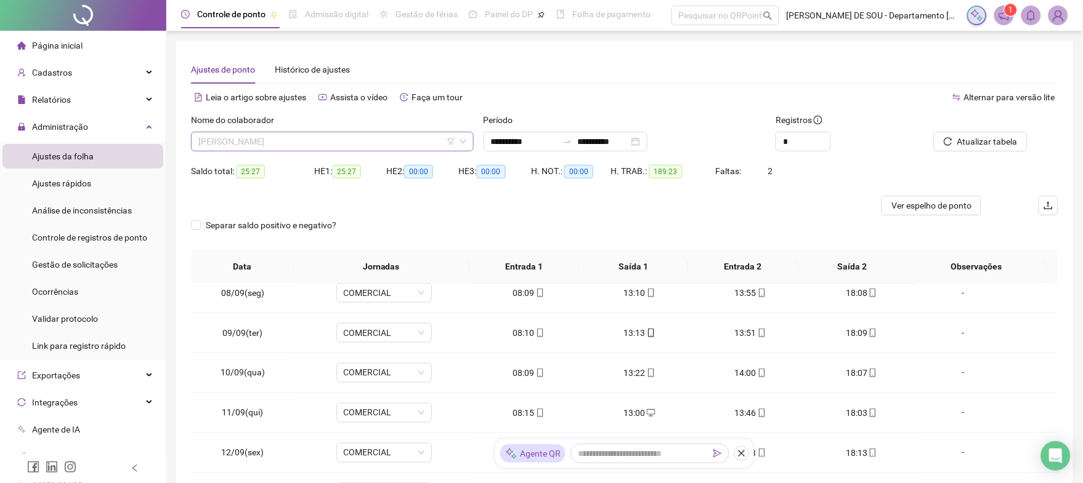
click at [361, 135] on span "[PERSON_NAME]" at bounding box center [332, 141] width 268 height 18
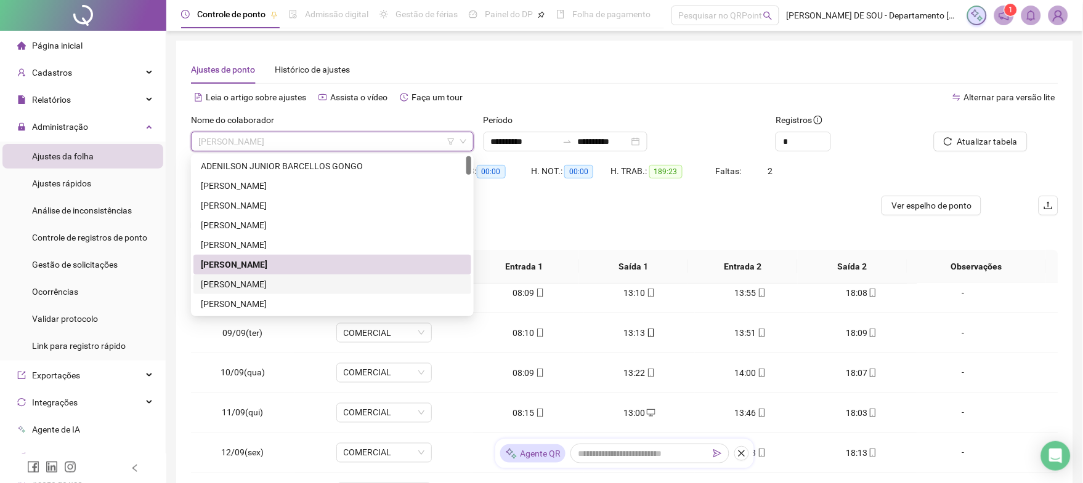
click at [262, 282] on div "[PERSON_NAME]" at bounding box center [332, 285] width 263 height 14
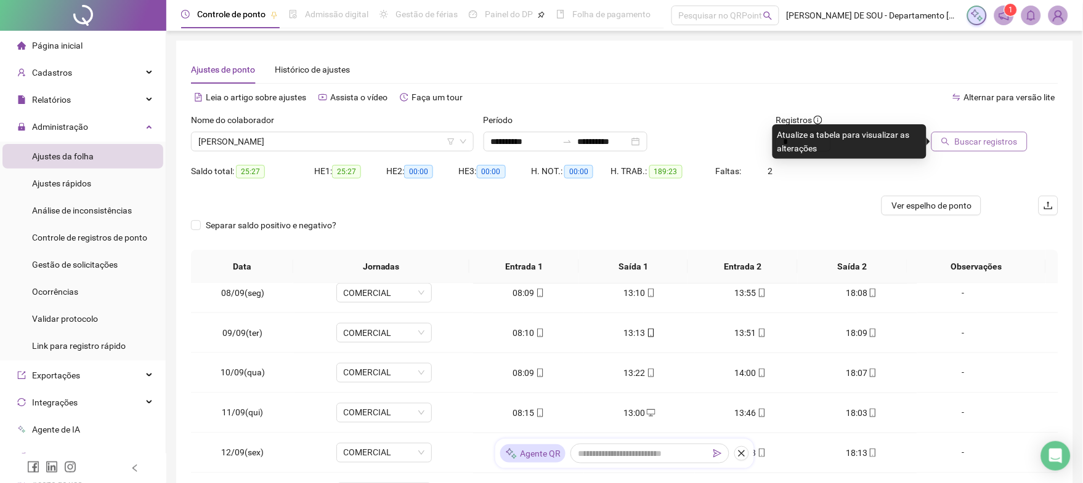
click at [976, 142] on span "Buscar registros" at bounding box center [985, 142] width 63 height 14
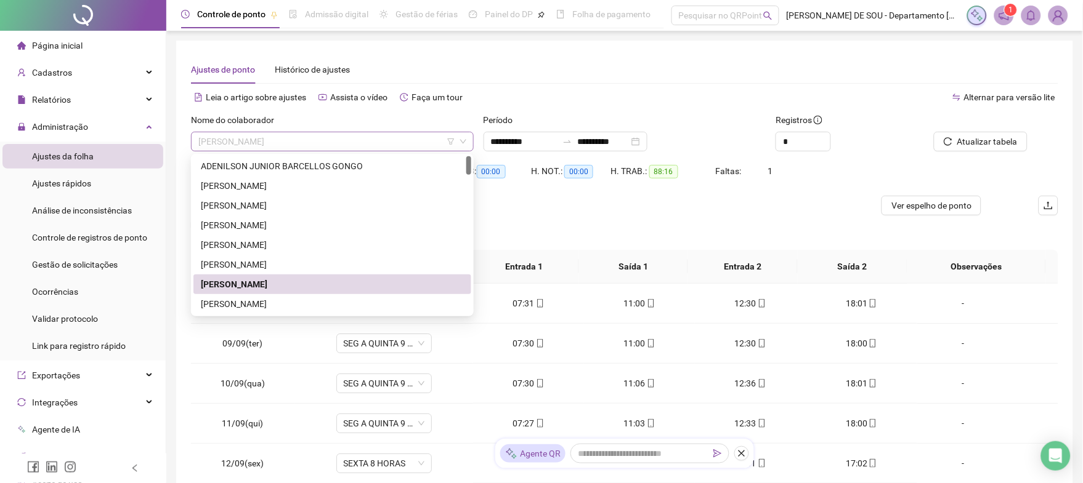
click at [355, 138] on span "[PERSON_NAME]" at bounding box center [332, 141] width 268 height 18
click at [261, 307] on div "[PERSON_NAME]" at bounding box center [332, 304] width 263 height 14
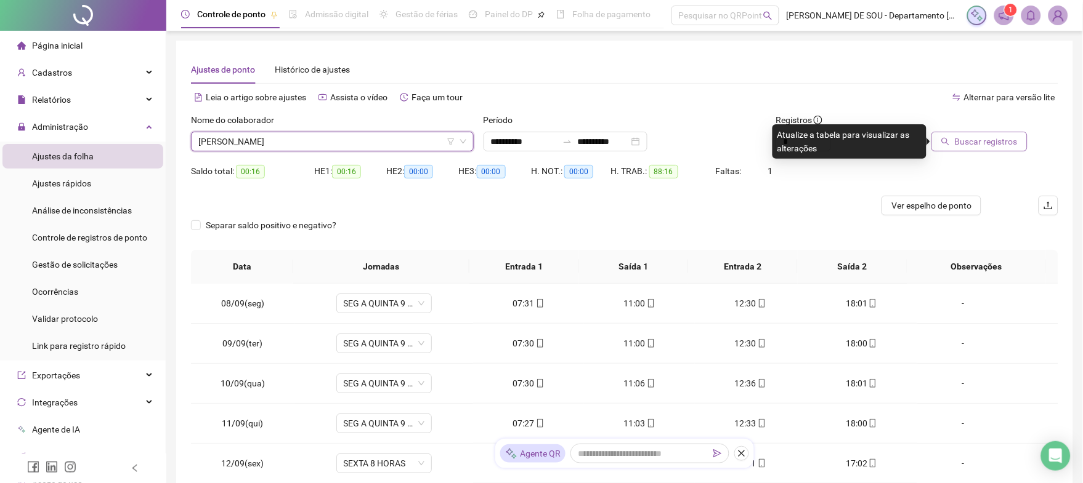
click at [972, 139] on span "Buscar registros" at bounding box center [985, 142] width 63 height 14
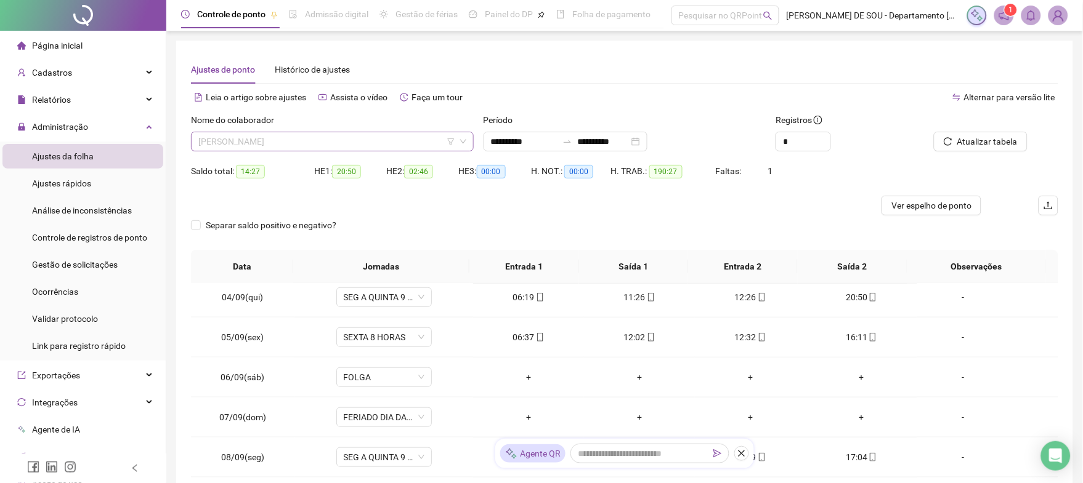
click at [402, 136] on span "[PERSON_NAME]" at bounding box center [332, 141] width 268 height 18
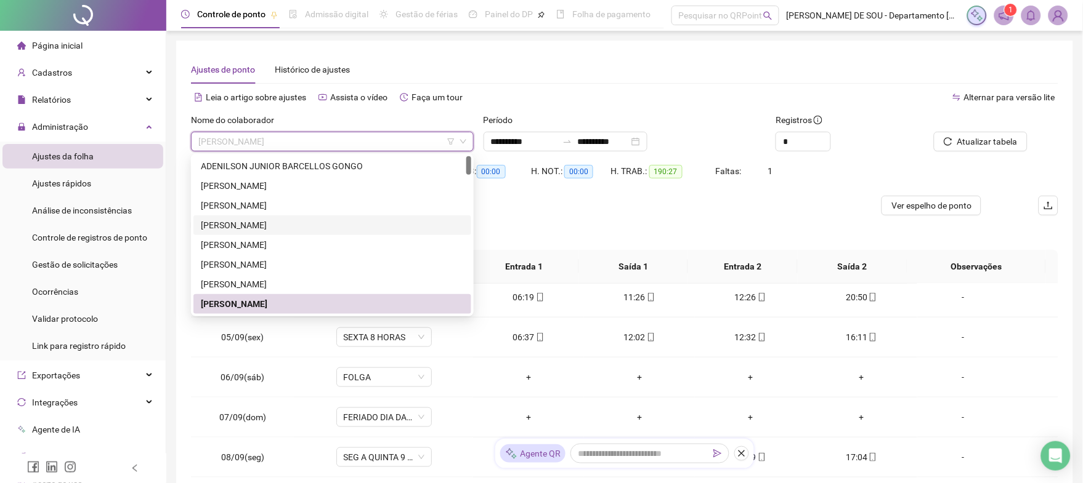
scroll to position [82, 0]
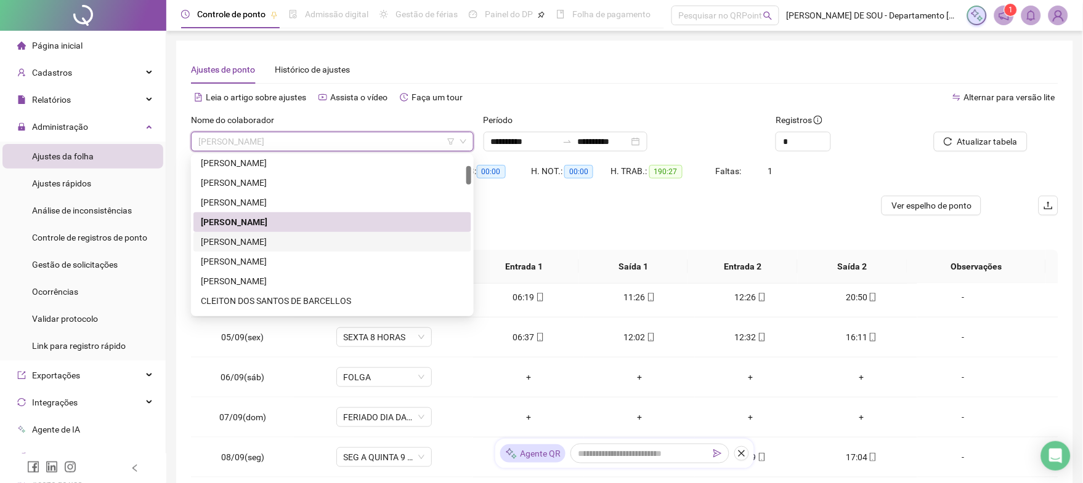
click at [339, 239] on div "[PERSON_NAME]" at bounding box center [332, 242] width 263 height 14
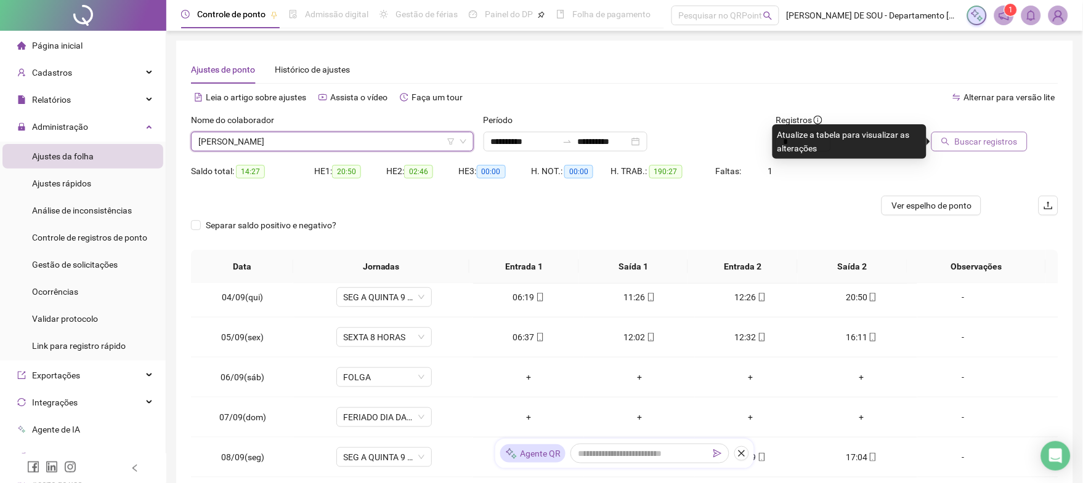
click at [993, 139] on span "Buscar registros" at bounding box center [985, 142] width 63 height 14
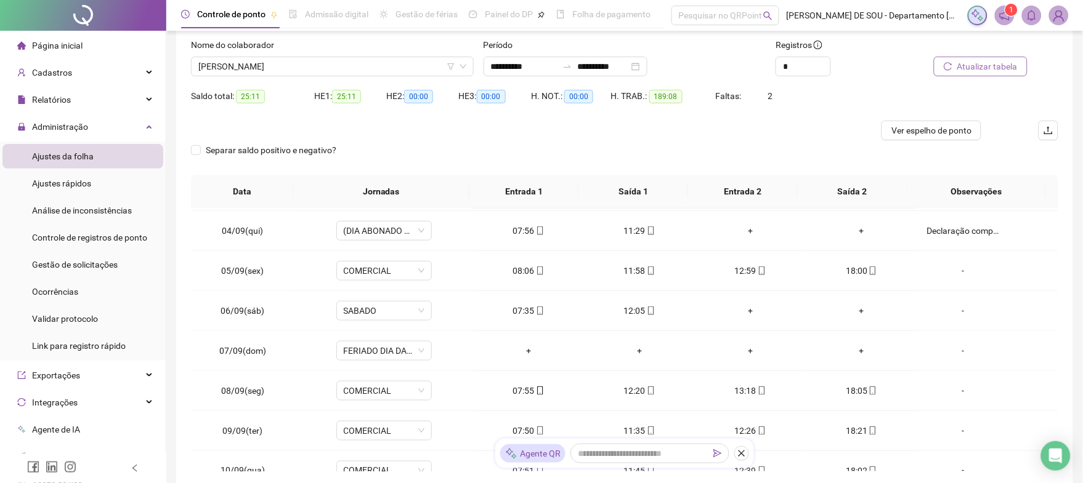
scroll to position [0, 0]
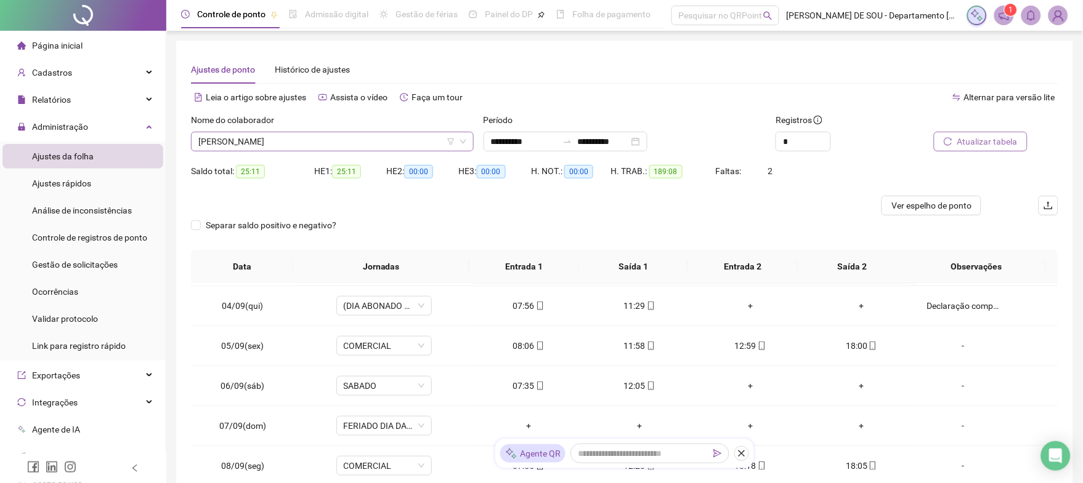
click at [369, 140] on span "[PERSON_NAME]" at bounding box center [332, 141] width 268 height 18
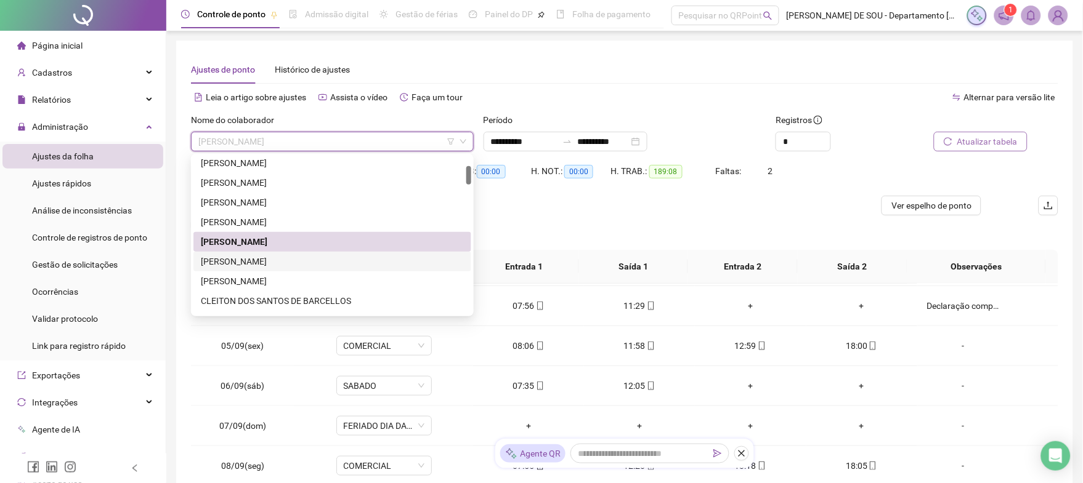
click at [323, 263] on div "[PERSON_NAME]" at bounding box center [332, 262] width 263 height 14
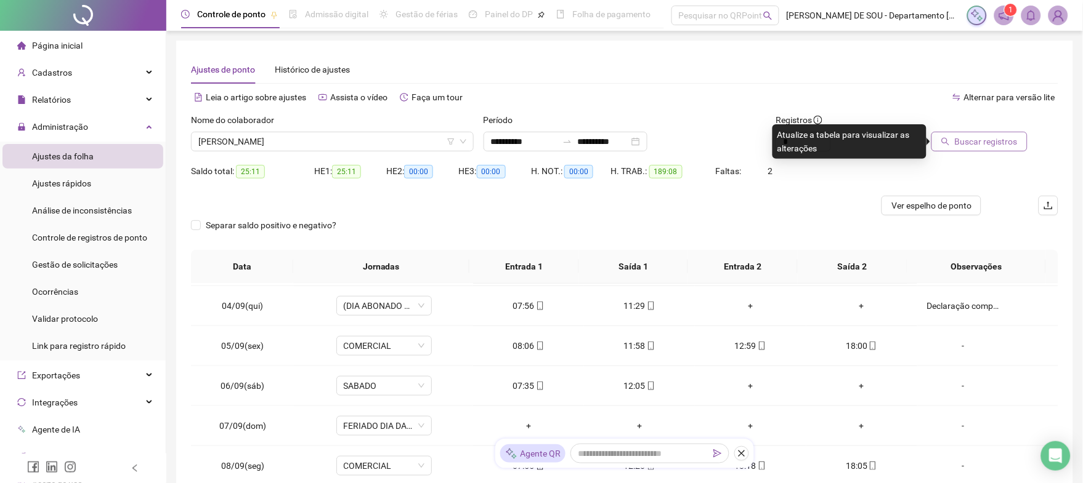
click at [975, 142] on span "Buscar registros" at bounding box center [985, 142] width 63 height 14
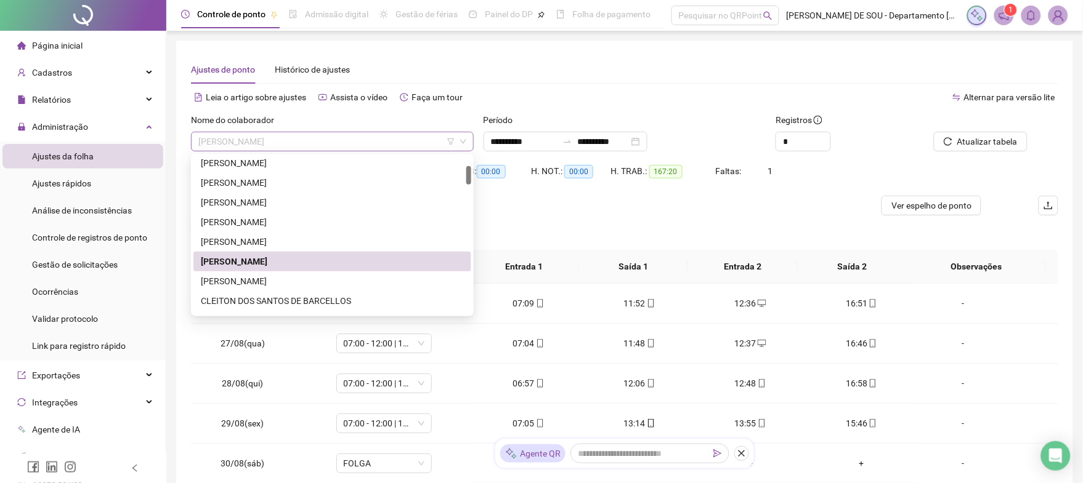
click at [411, 138] on span "[PERSON_NAME]" at bounding box center [332, 141] width 268 height 18
click at [289, 280] on div "[PERSON_NAME]" at bounding box center [332, 282] width 263 height 14
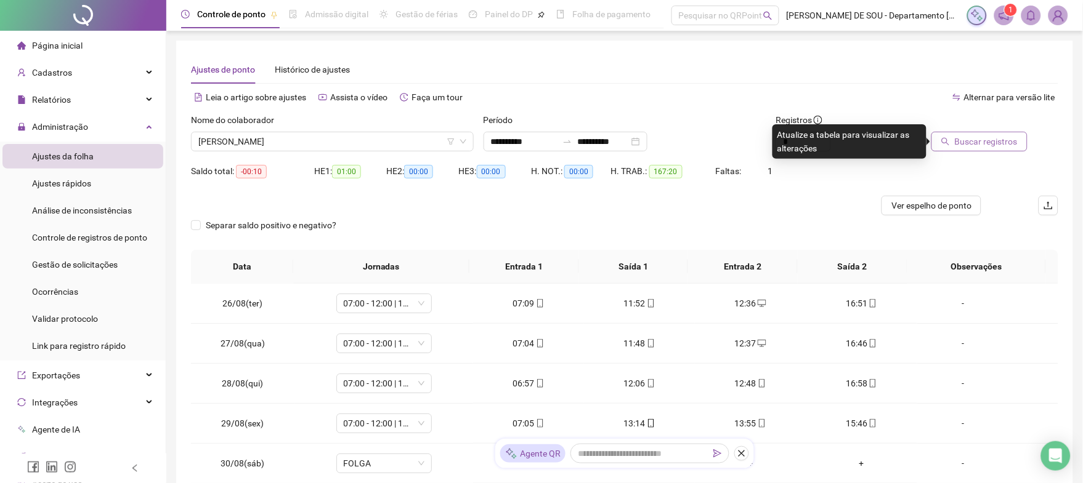
click at [970, 143] on span "Buscar registros" at bounding box center [985, 142] width 63 height 14
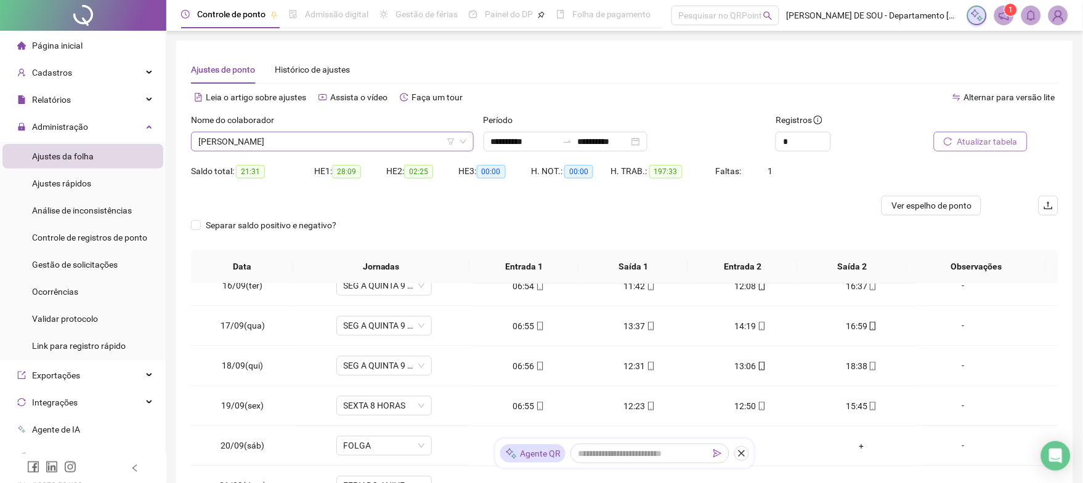
click at [354, 141] on span "[PERSON_NAME]" at bounding box center [332, 141] width 268 height 18
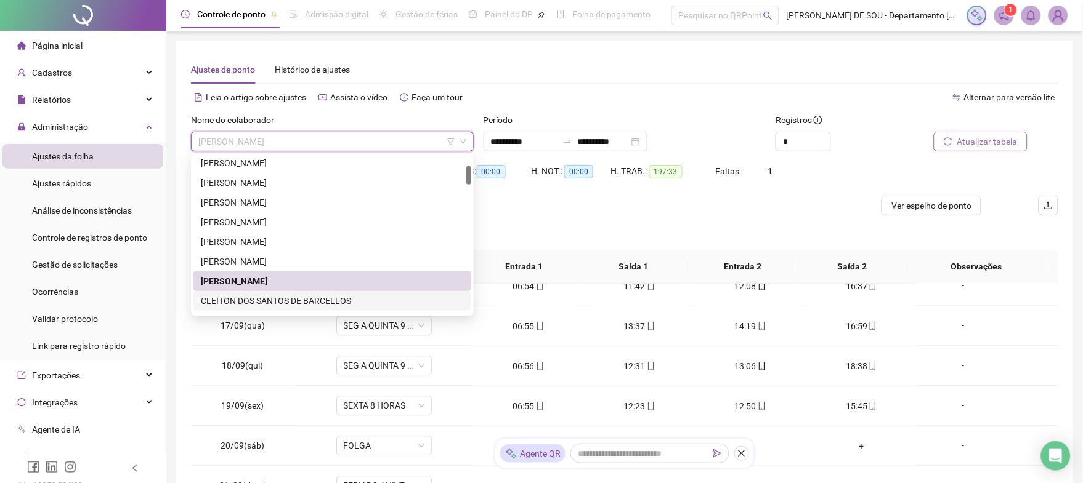
click at [304, 299] on div "CLEITON DOS SANTOS DE BARCELLOS" at bounding box center [332, 301] width 263 height 14
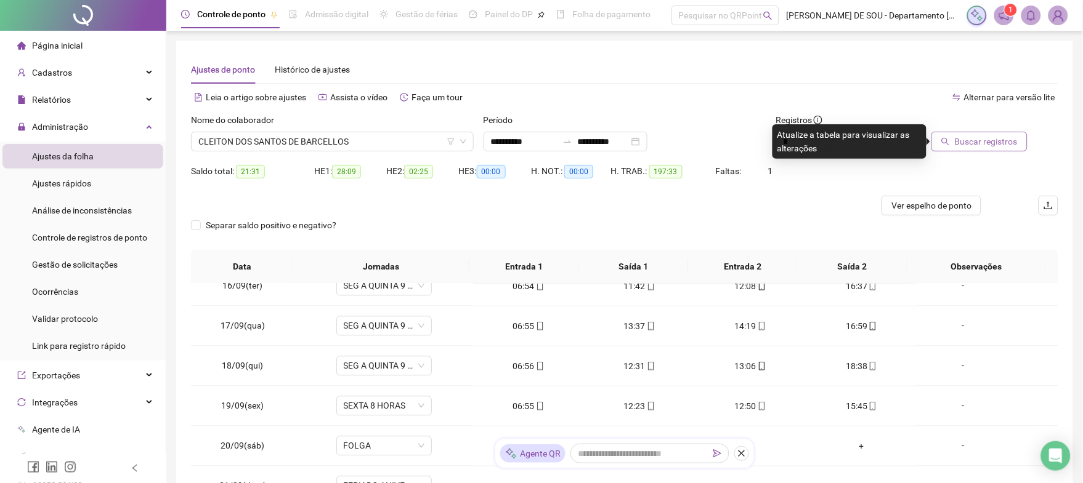
click at [982, 138] on span "Buscar registros" at bounding box center [985, 142] width 63 height 14
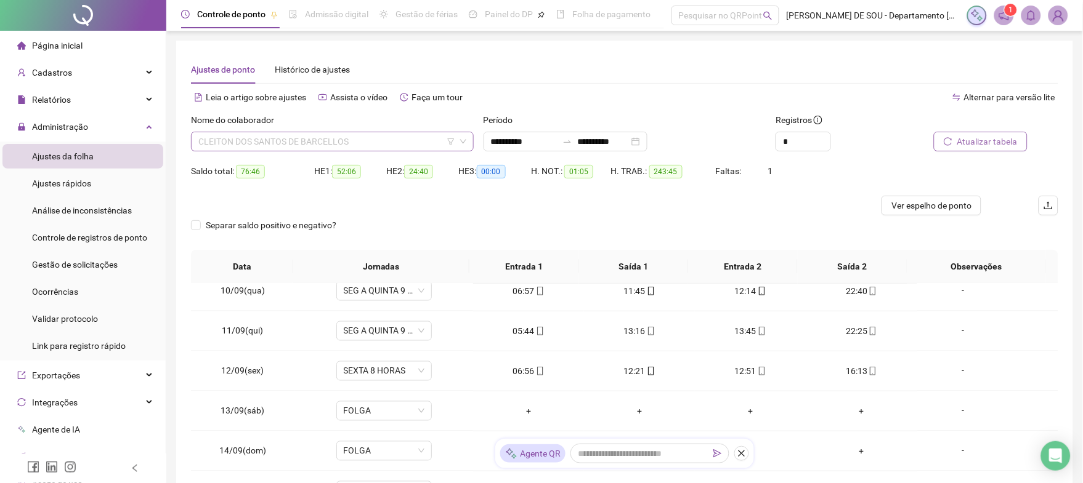
click at [354, 142] on span "CLEITON DOS SANTOS DE BARCELLOS" at bounding box center [332, 141] width 268 height 18
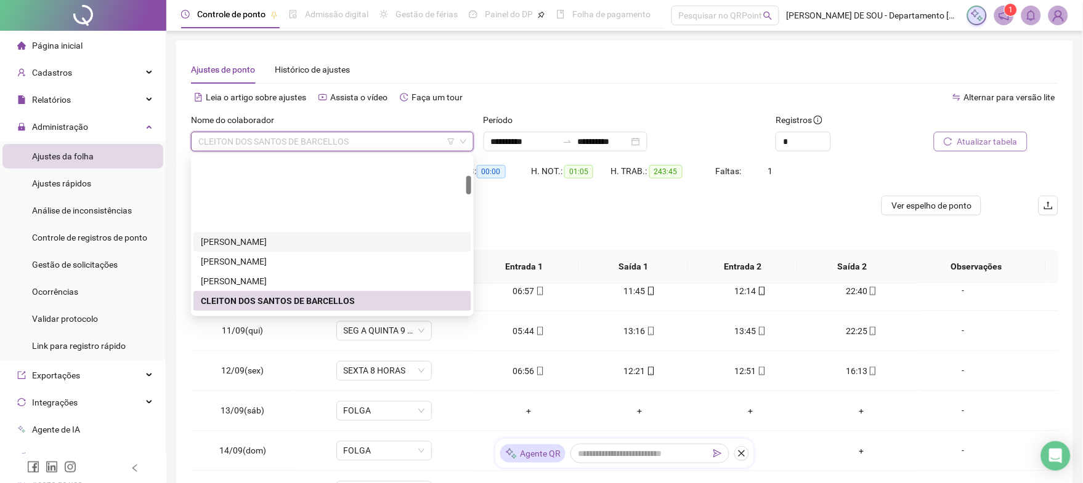
scroll to position [164, 0]
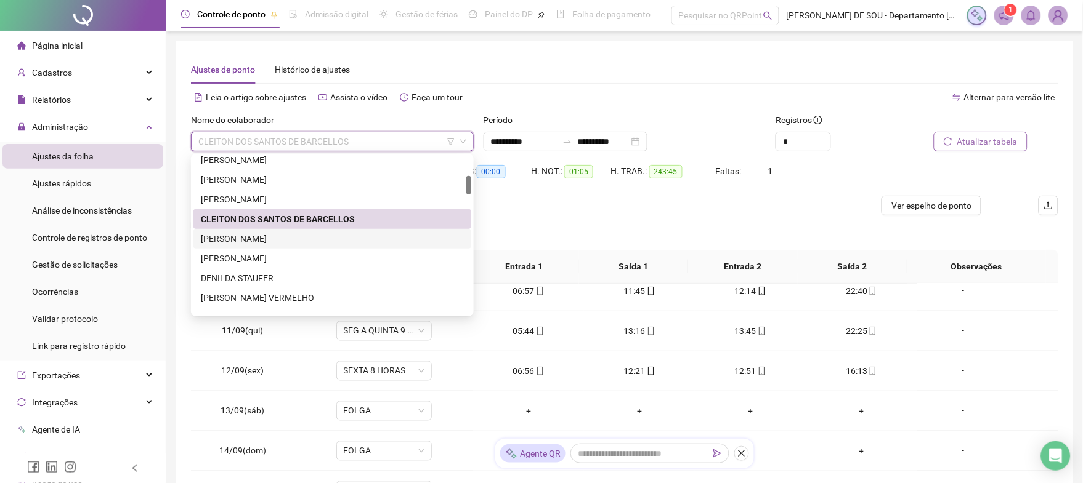
click at [285, 234] on div "[PERSON_NAME]" at bounding box center [332, 239] width 263 height 14
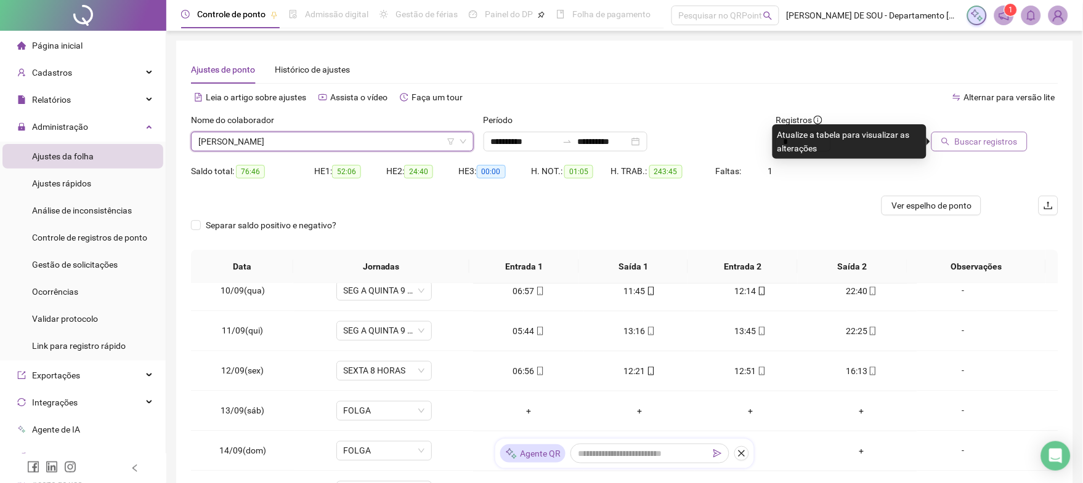
click at [982, 139] on span "Buscar registros" at bounding box center [985, 142] width 63 height 14
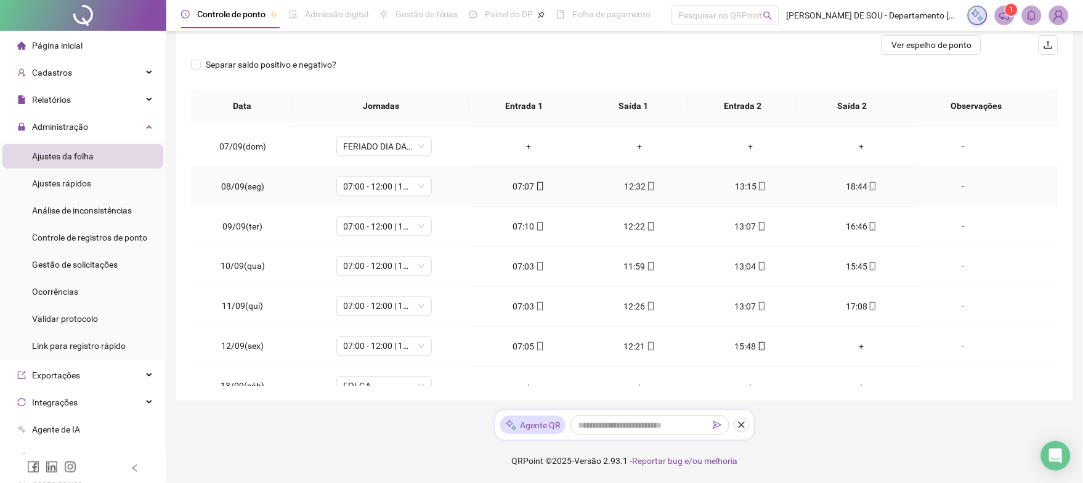
scroll to position [525, 0]
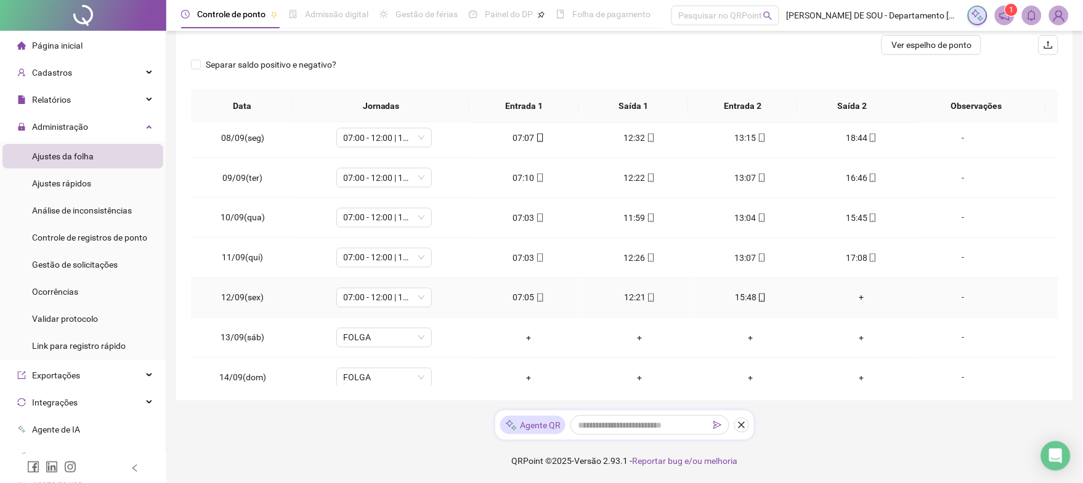
click at [855, 297] on div "+" at bounding box center [861, 298] width 91 height 14
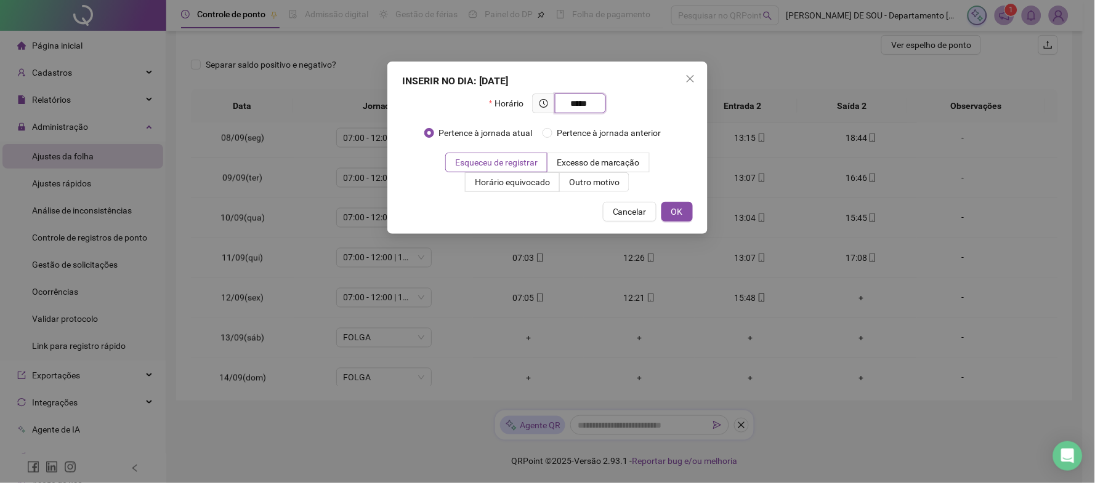
type input "*****"
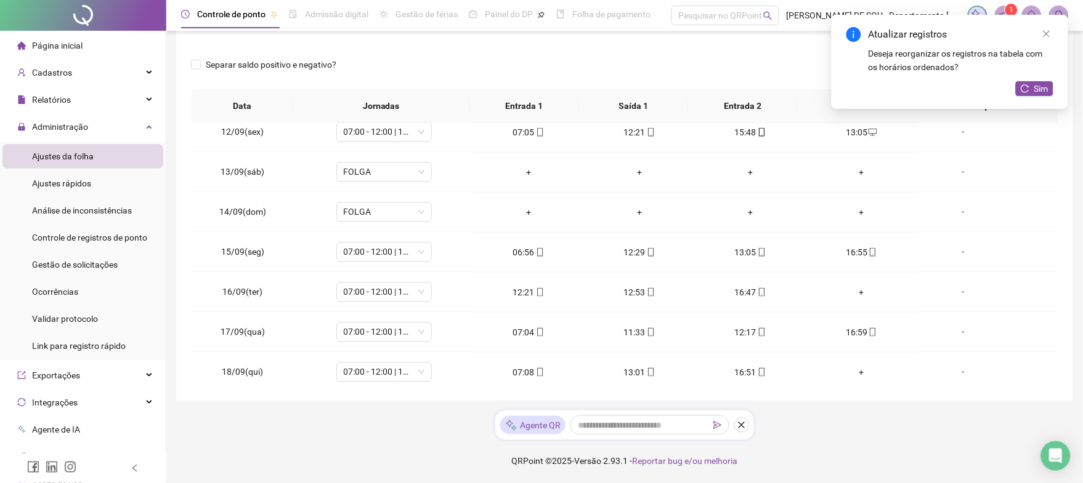
scroll to position [706, 0]
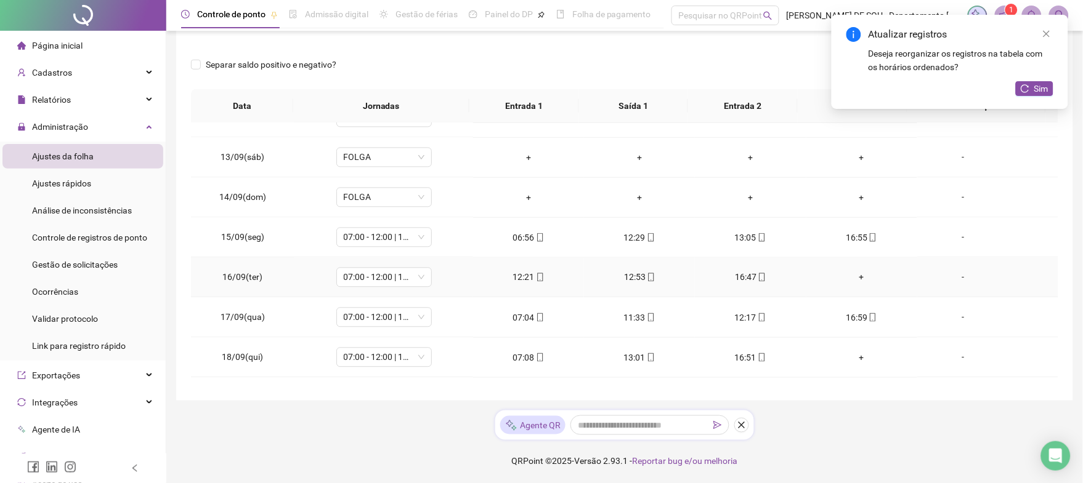
click at [850, 280] on div "+" at bounding box center [861, 278] width 91 height 14
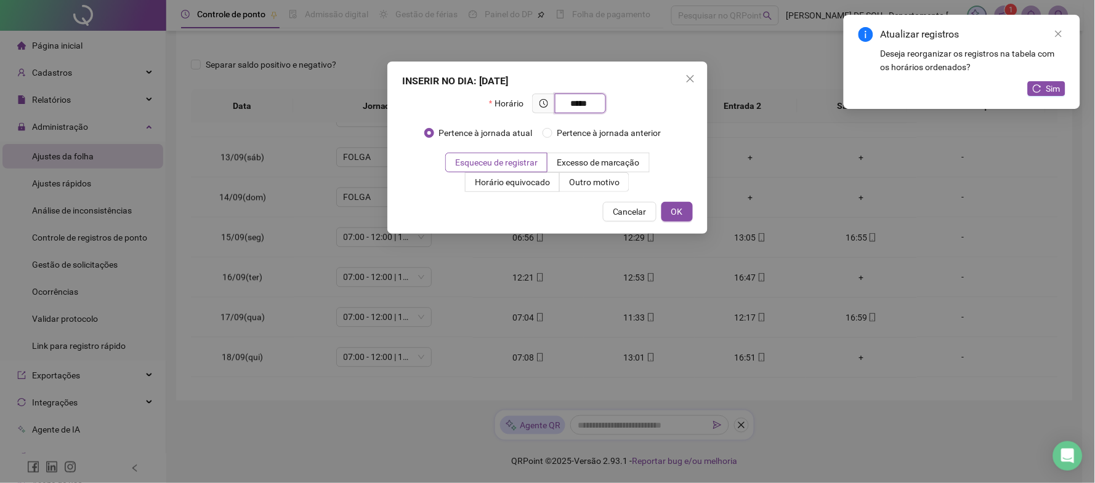
type input "*****"
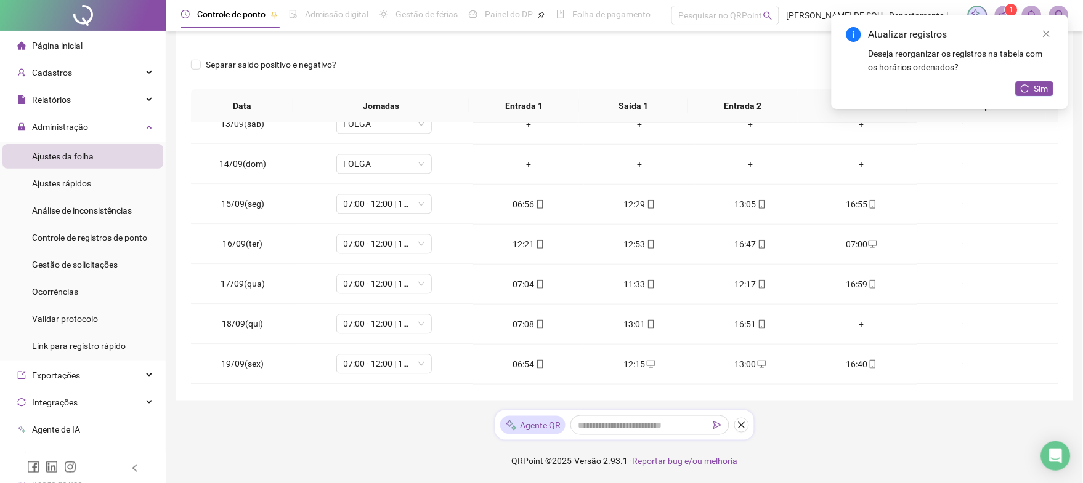
scroll to position [772, 0]
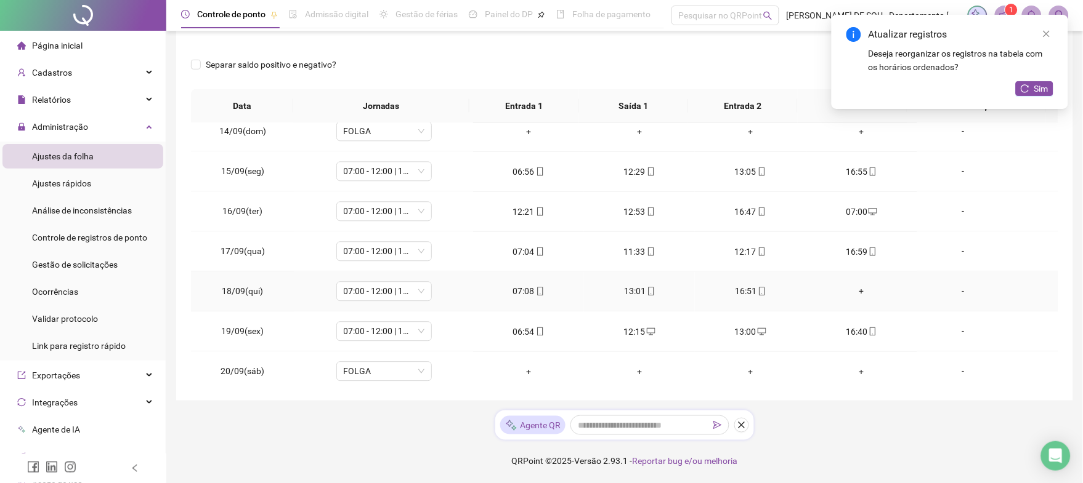
click at [853, 292] on div "+" at bounding box center [861, 292] width 91 height 14
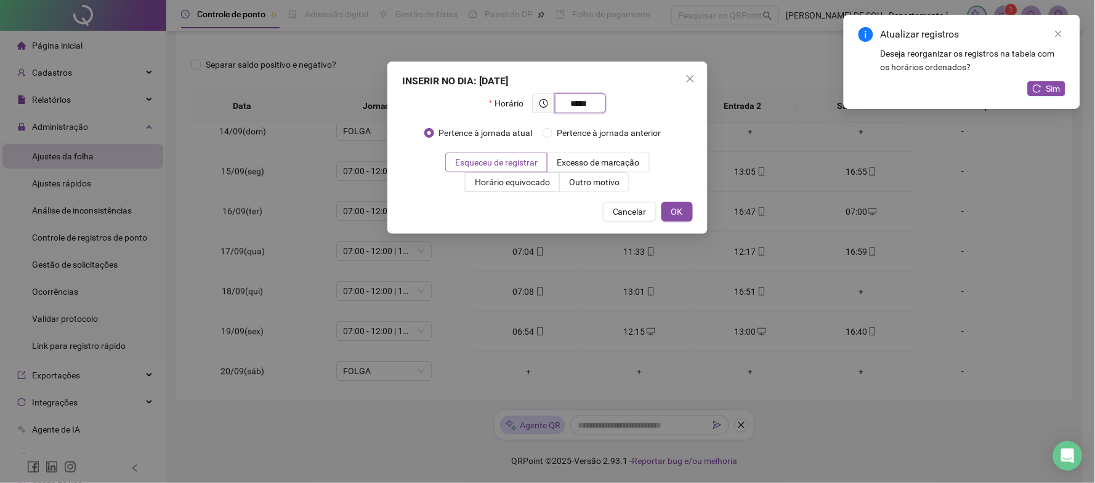
type input "*****"
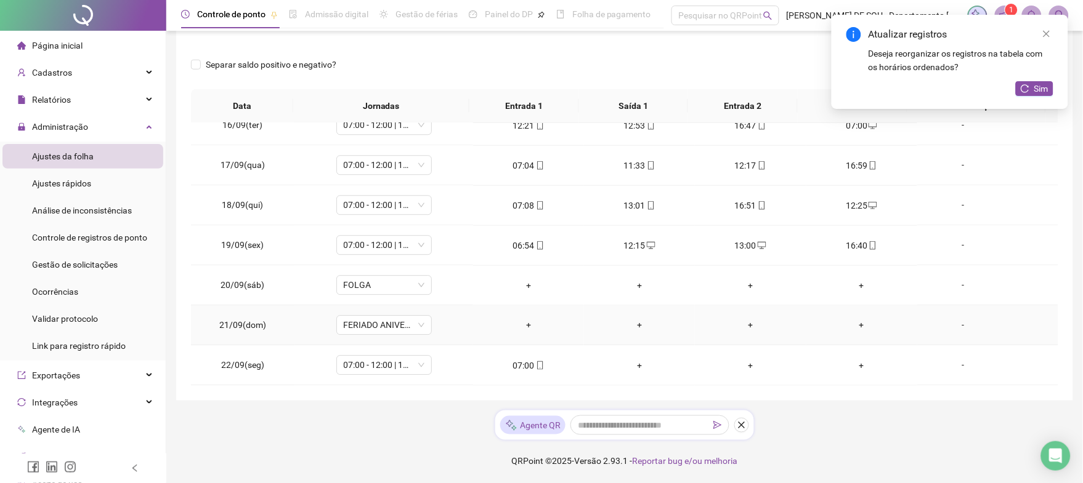
scroll to position [859, 0]
click at [1031, 88] on button "Sim" at bounding box center [1034, 88] width 38 height 15
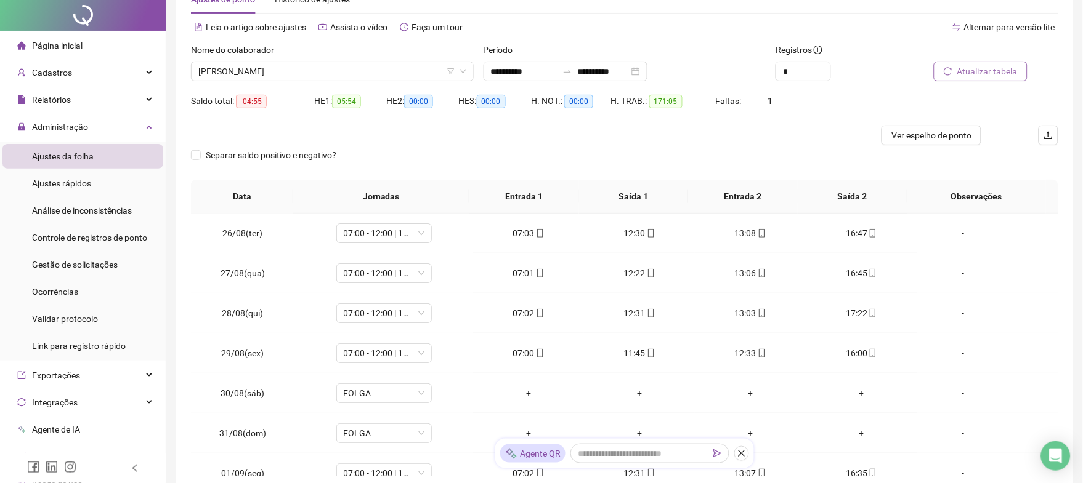
scroll to position [0, 0]
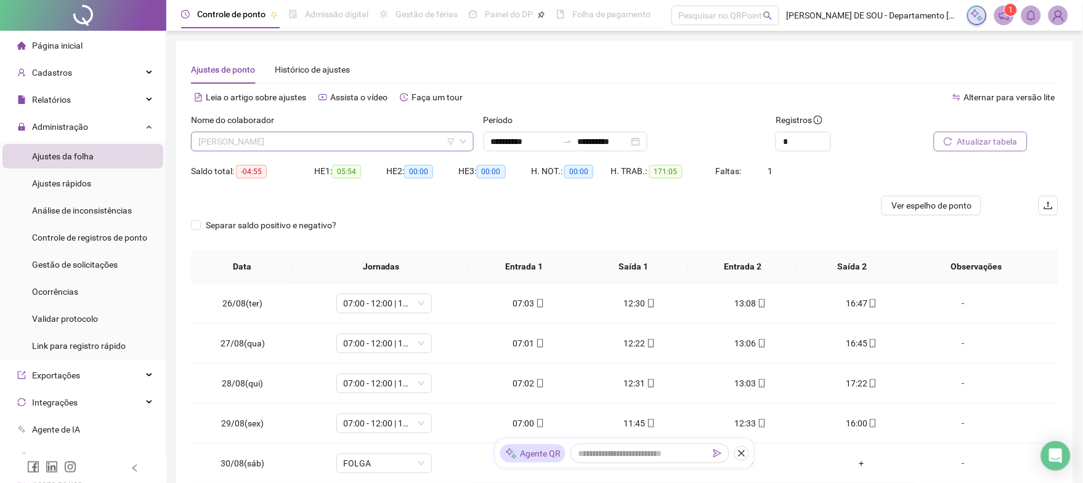
click at [367, 140] on span "[PERSON_NAME]" at bounding box center [332, 141] width 268 height 18
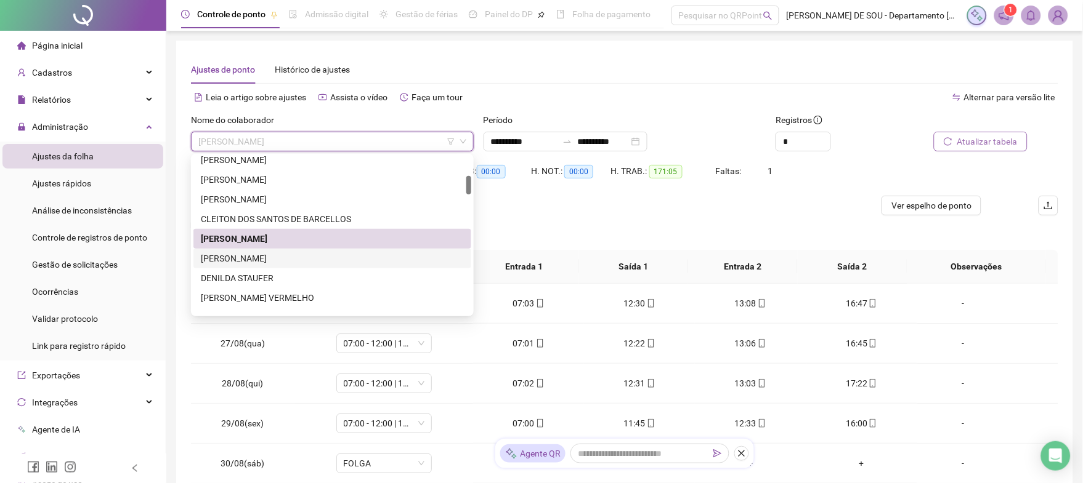
click at [288, 258] on div "[PERSON_NAME]" at bounding box center [332, 259] width 263 height 14
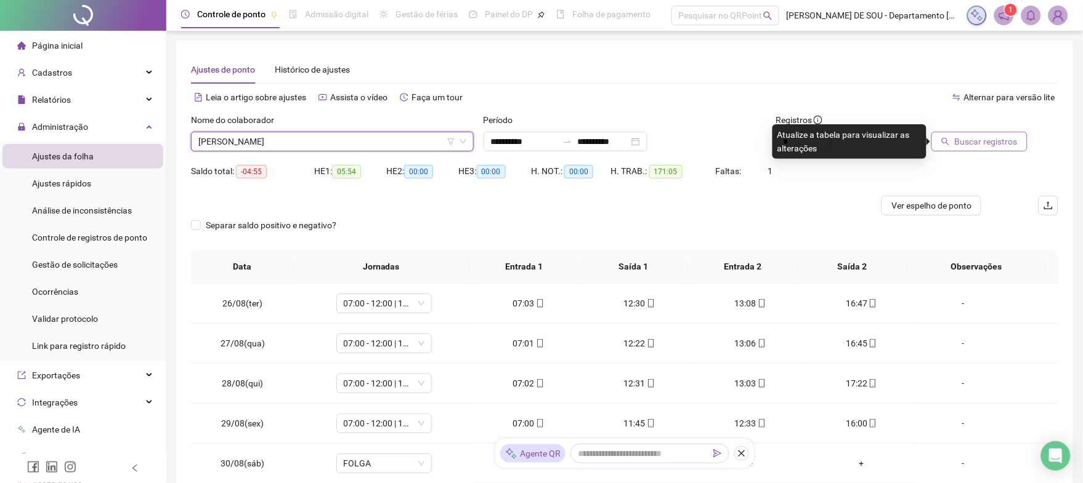
click at [972, 140] on span "Buscar registros" at bounding box center [985, 142] width 63 height 14
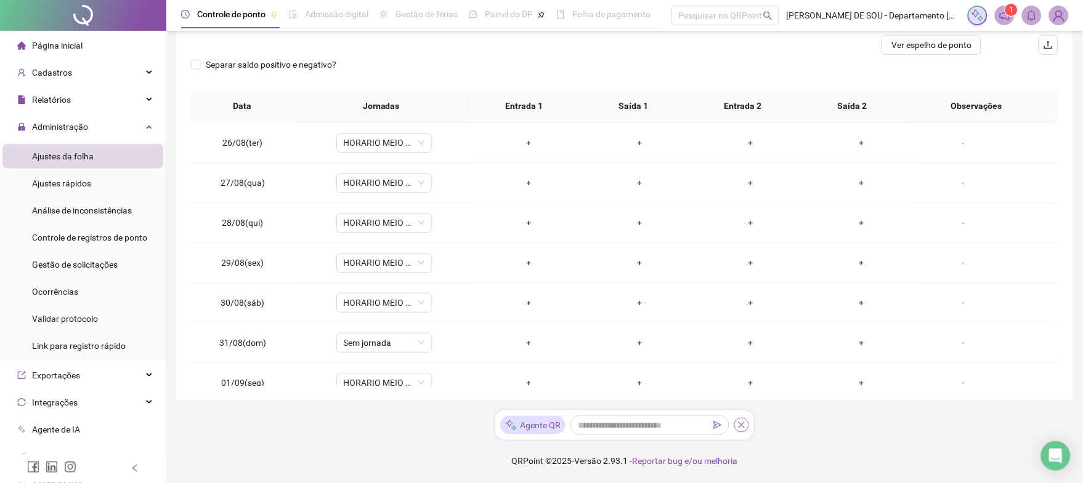
click at [745, 426] on icon "close" at bounding box center [741, 425] width 9 height 9
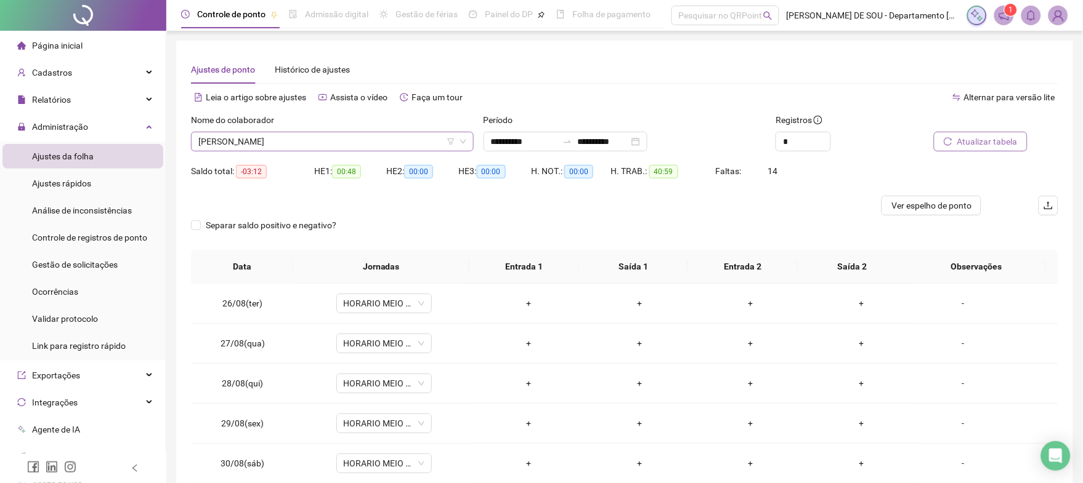
click at [336, 139] on span "[PERSON_NAME]" at bounding box center [332, 141] width 268 height 18
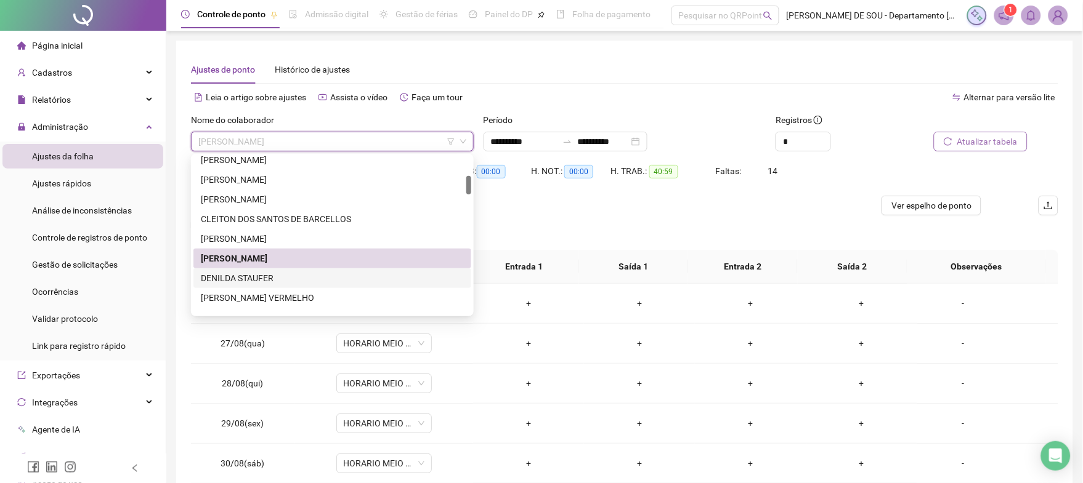
click at [255, 280] on div "DENILDA STAUFER" at bounding box center [332, 279] width 263 height 14
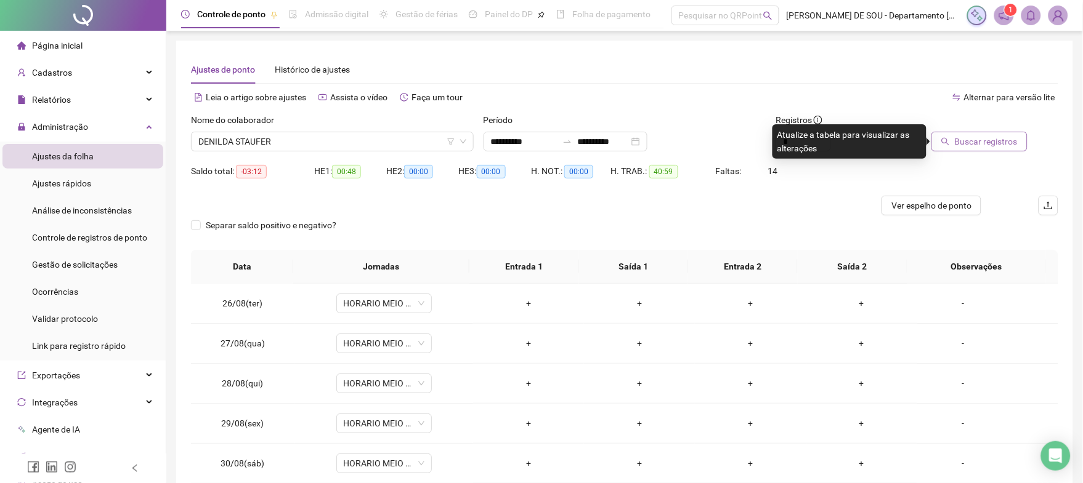
click at [990, 142] on span "Buscar registros" at bounding box center [985, 142] width 63 height 14
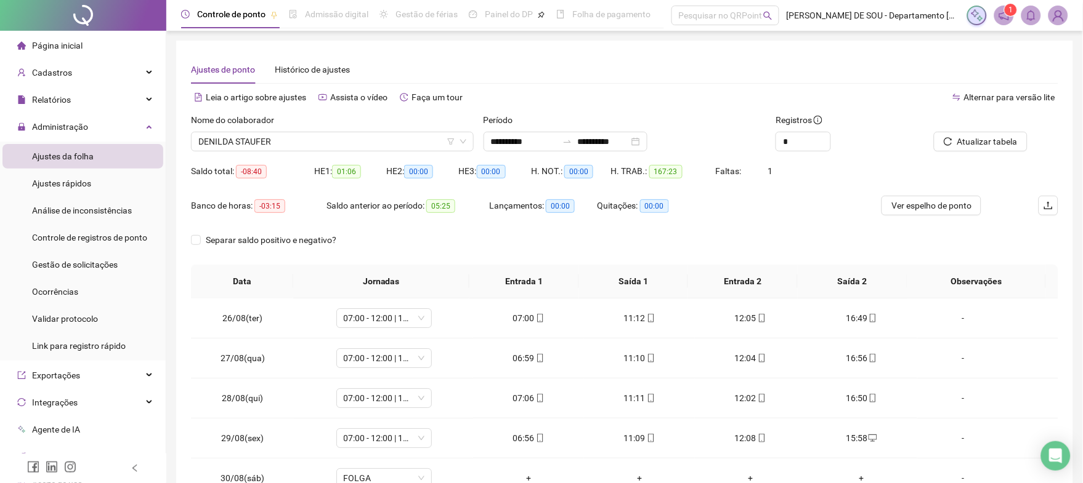
click at [325, 127] on div "Nome do colaborador" at bounding box center [332, 122] width 283 height 18
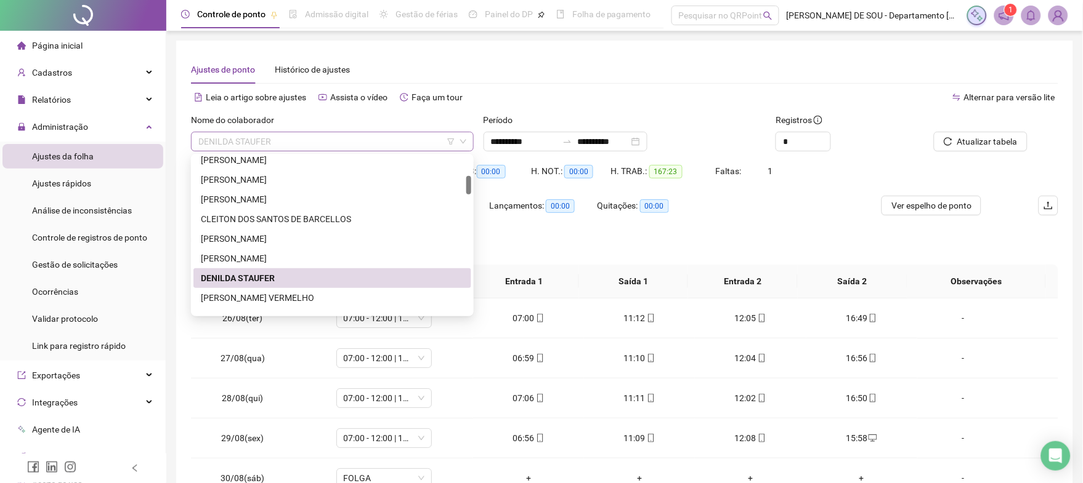
click at [325, 143] on span "DENILDA STAUFER" at bounding box center [332, 141] width 268 height 18
click at [281, 297] on div "[PERSON_NAME] VERMELHO" at bounding box center [332, 298] width 263 height 14
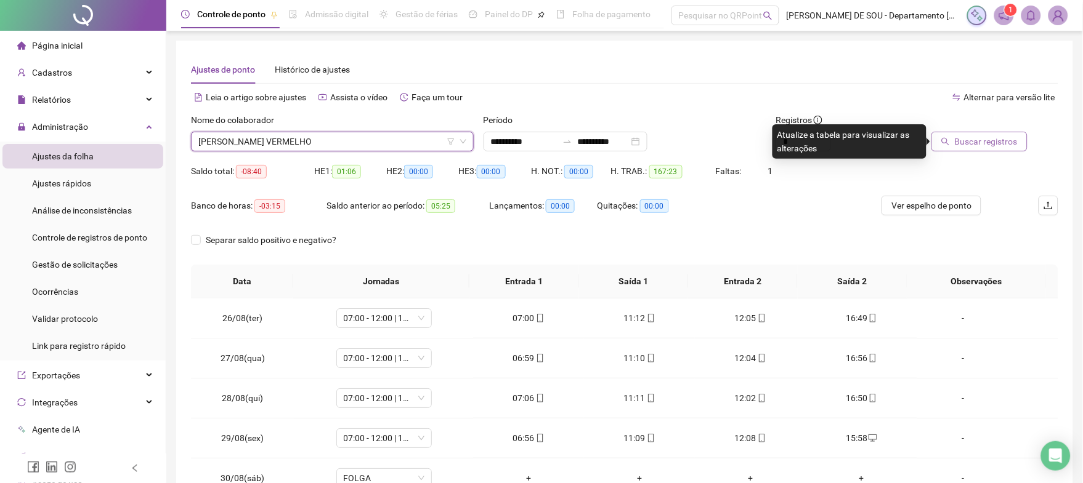
click at [1005, 143] on span "Buscar registros" at bounding box center [985, 142] width 63 height 14
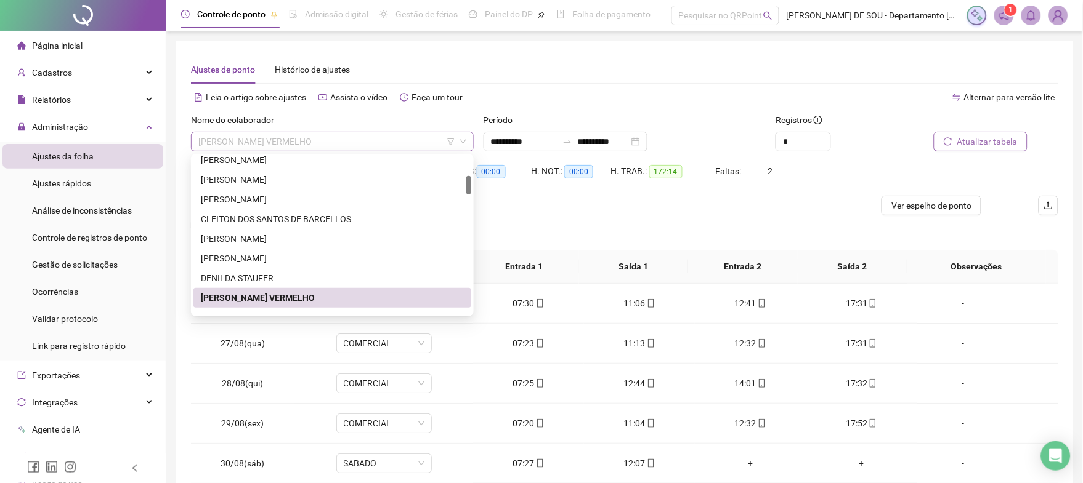
click at [343, 142] on span "[PERSON_NAME] VERMELHO" at bounding box center [332, 141] width 268 height 18
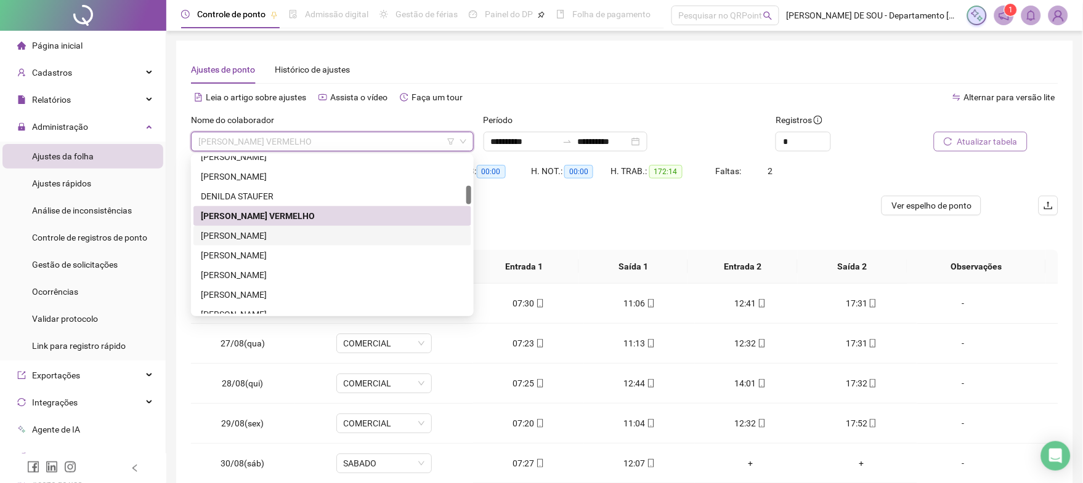
click at [262, 233] on div "[PERSON_NAME]" at bounding box center [332, 236] width 263 height 14
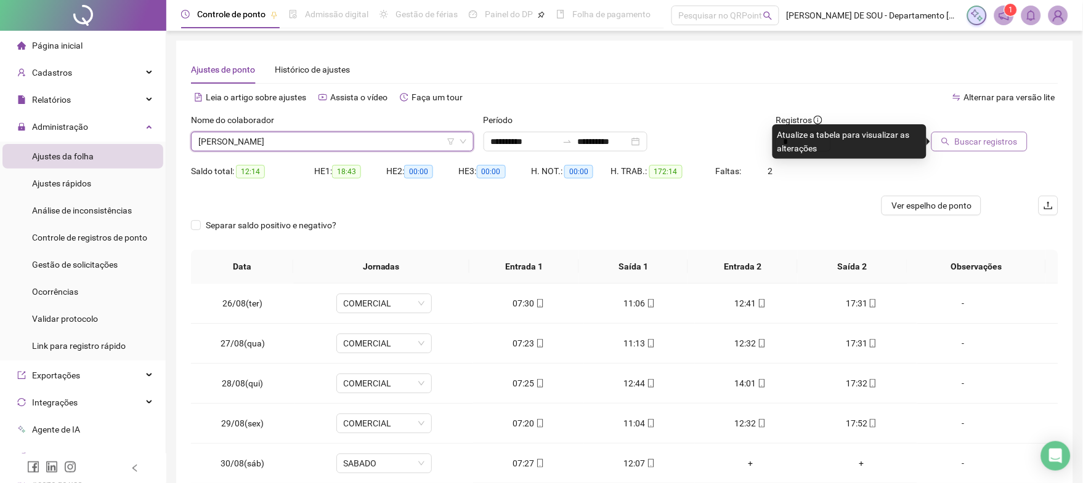
click at [974, 141] on span "Buscar registros" at bounding box center [985, 142] width 63 height 14
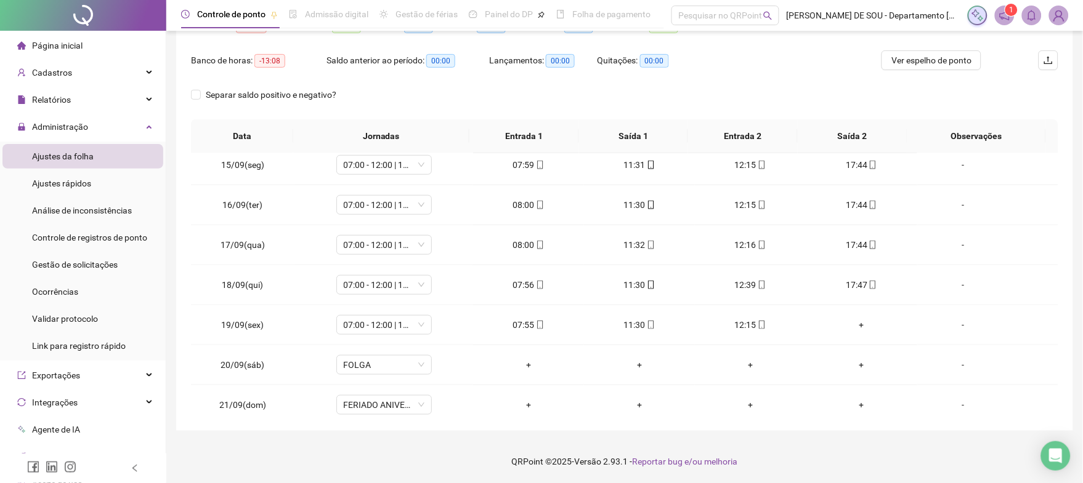
scroll to position [337, 0]
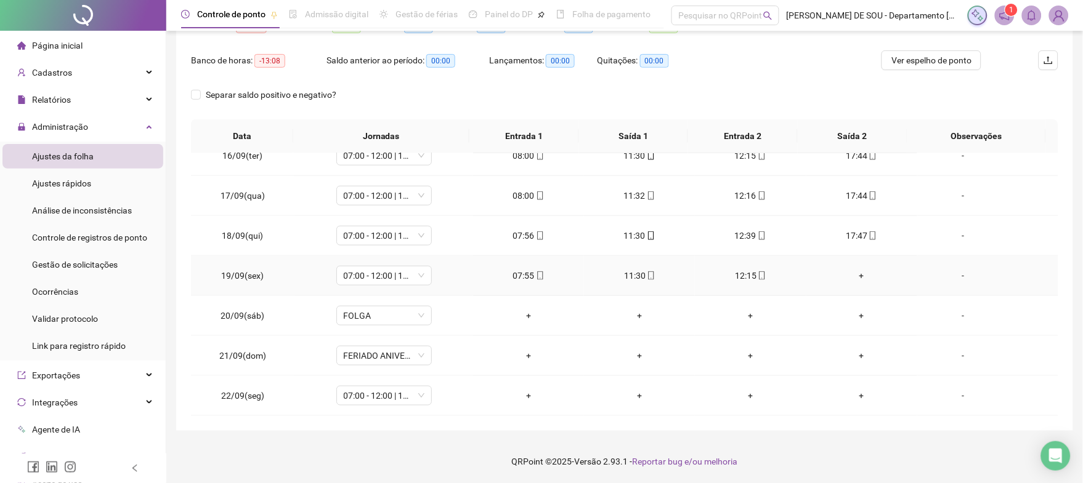
click at [850, 274] on div "+" at bounding box center [861, 276] width 91 height 14
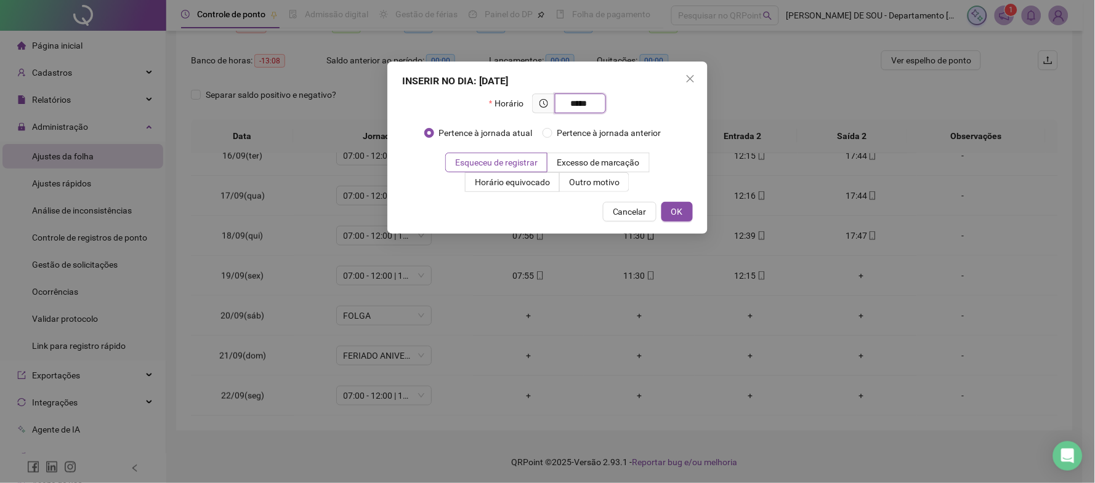
type input "*****"
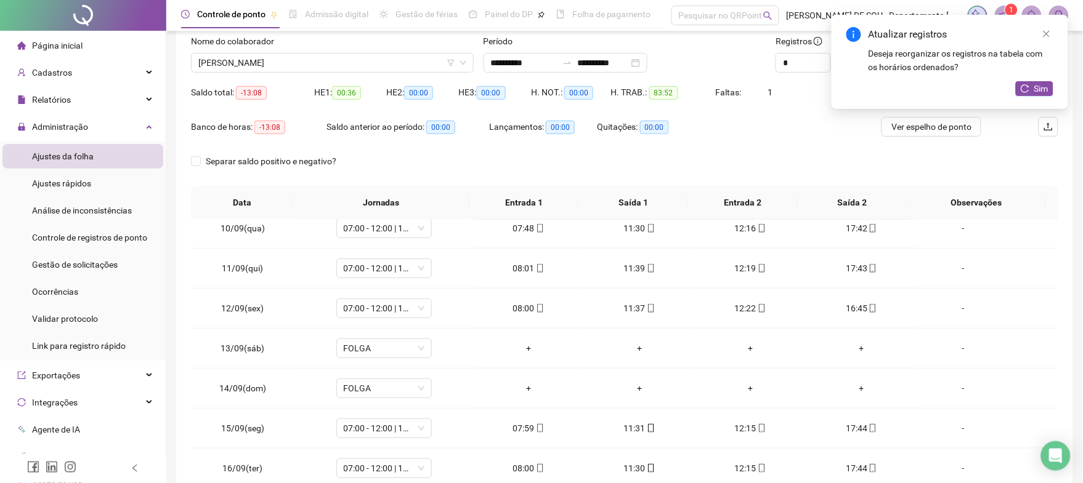
scroll to position [0, 0]
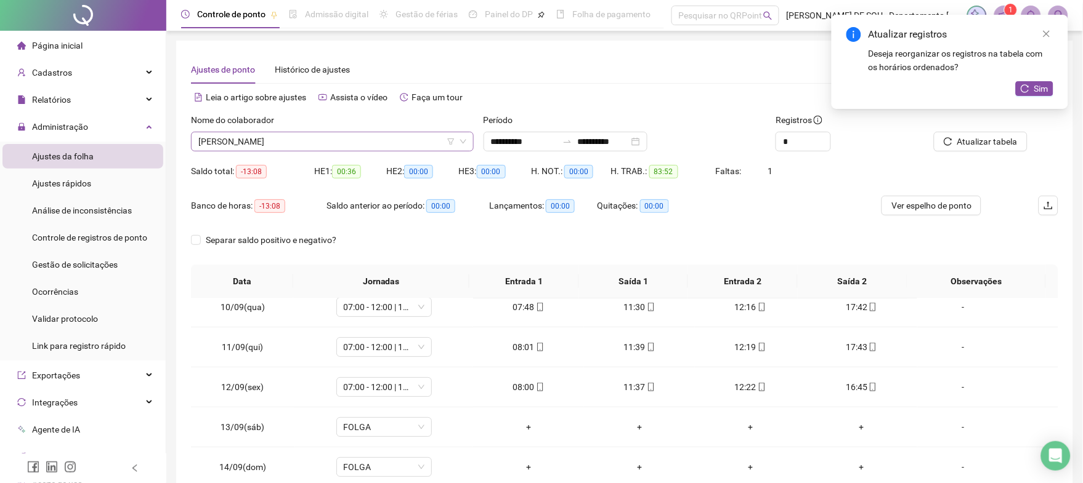
click at [339, 139] on span "[PERSON_NAME]" at bounding box center [332, 141] width 268 height 18
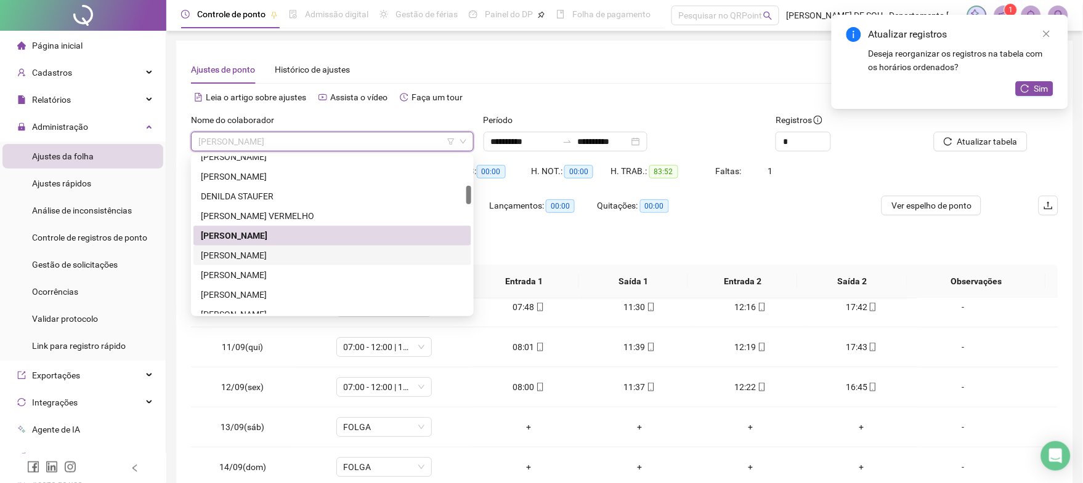
click at [294, 255] on div "[PERSON_NAME]" at bounding box center [332, 256] width 263 height 14
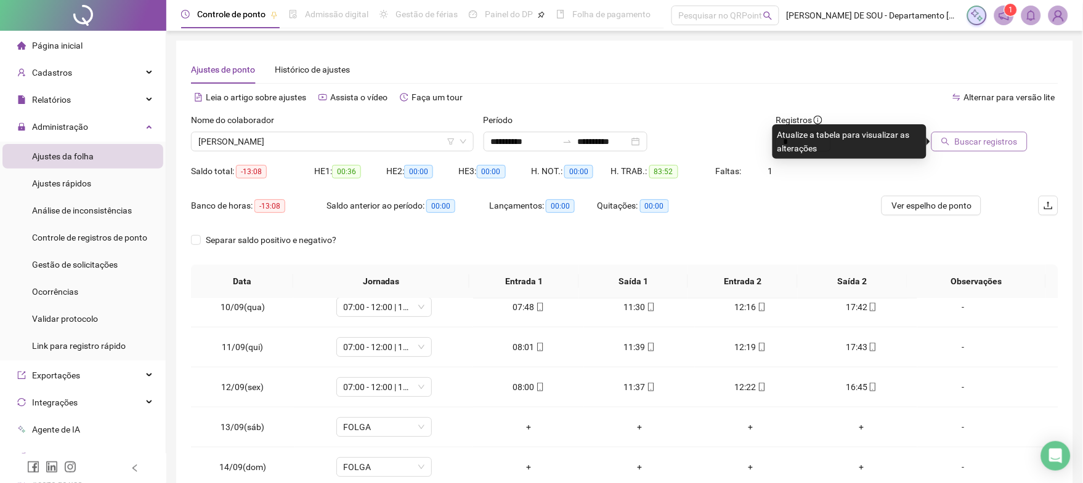
click at [1001, 138] on span "Buscar registros" at bounding box center [985, 142] width 63 height 14
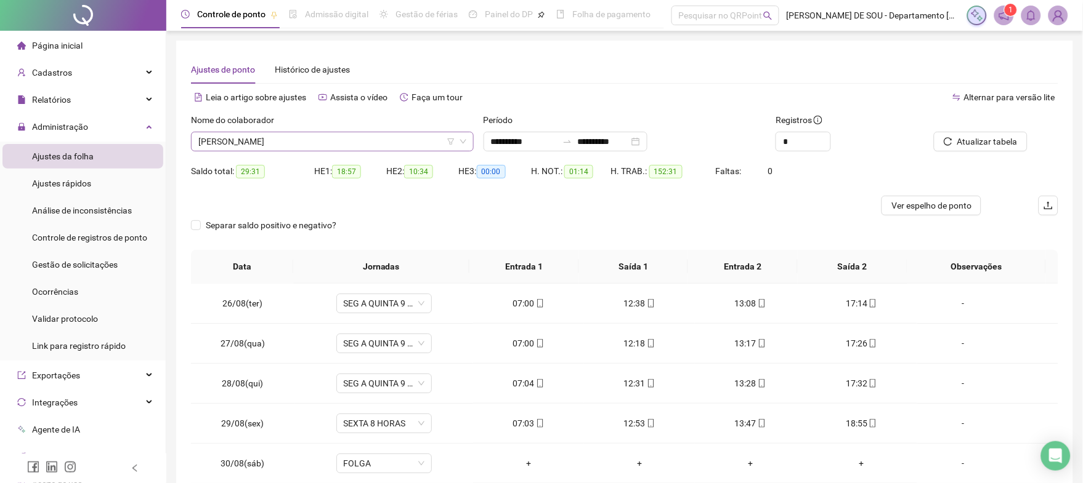
click at [377, 140] on span "[PERSON_NAME]" at bounding box center [332, 141] width 268 height 18
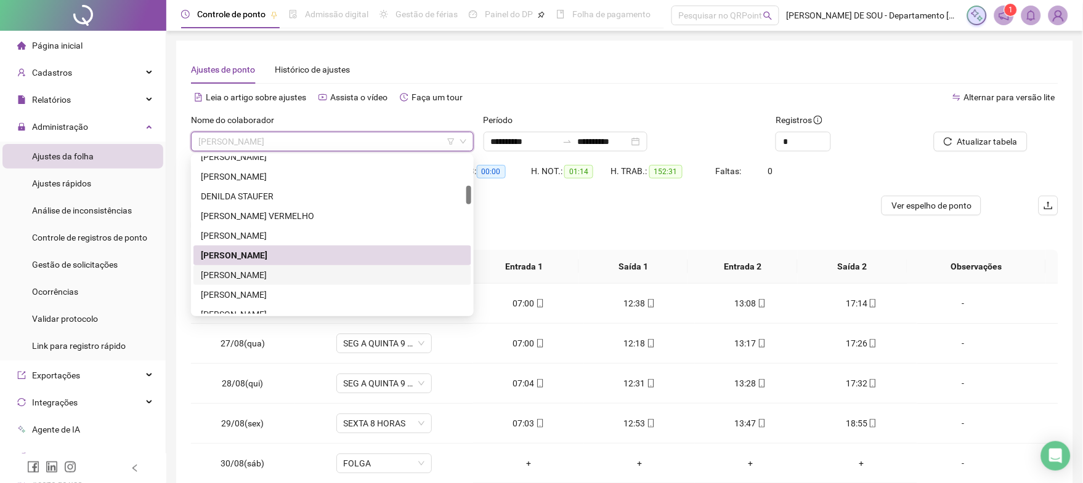
click at [273, 275] on div "[PERSON_NAME]" at bounding box center [332, 275] width 263 height 14
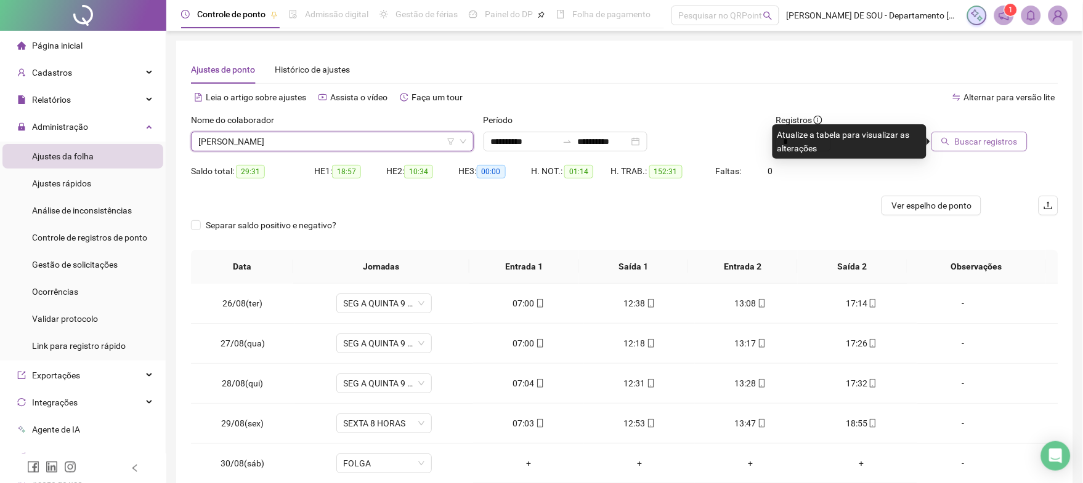
click at [975, 145] on span "Buscar registros" at bounding box center [985, 142] width 63 height 14
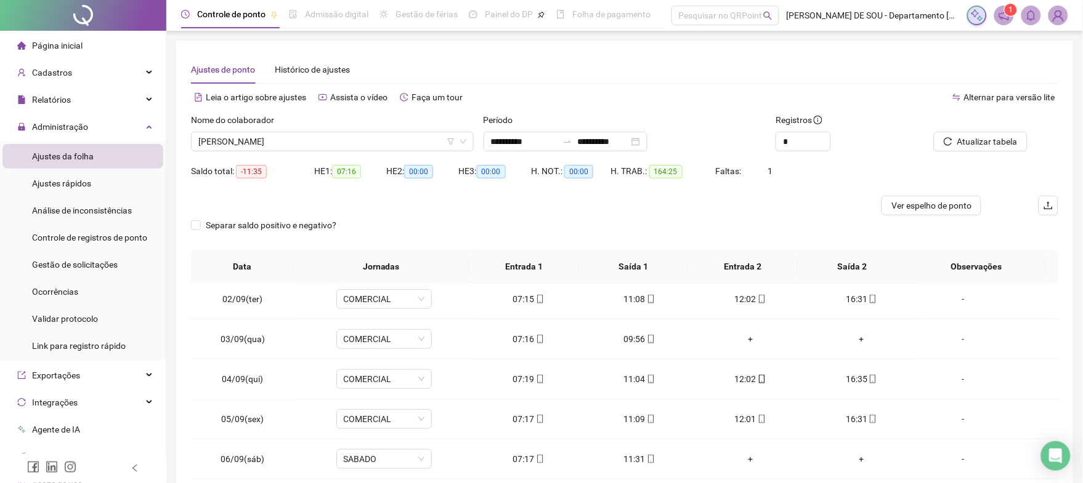
click at [355, 129] on div "Nome do colaborador" at bounding box center [332, 122] width 283 height 18
click at [350, 138] on span "[PERSON_NAME]" at bounding box center [332, 141] width 268 height 18
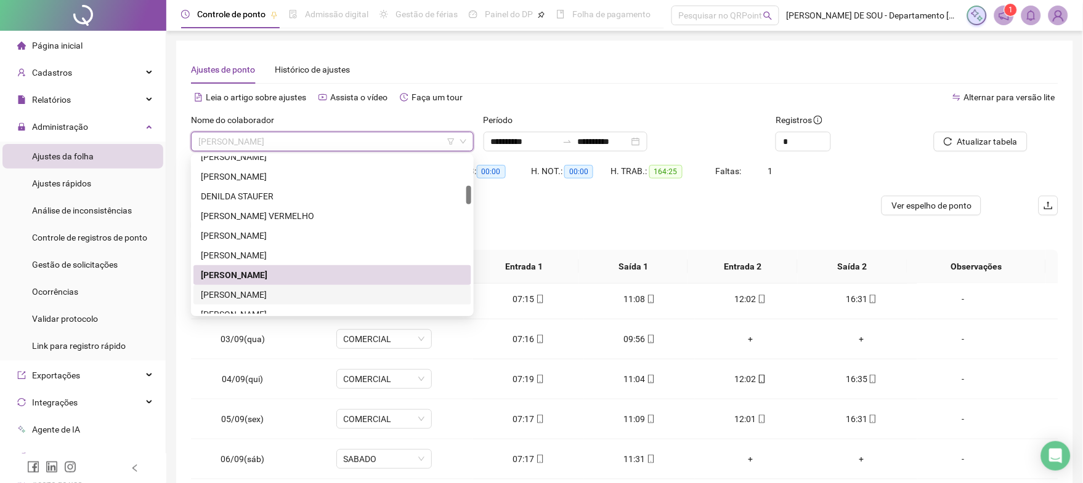
click at [296, 295] on div "[PERSON_NAME]" at bounding box center [332, 295] width 263 height 14
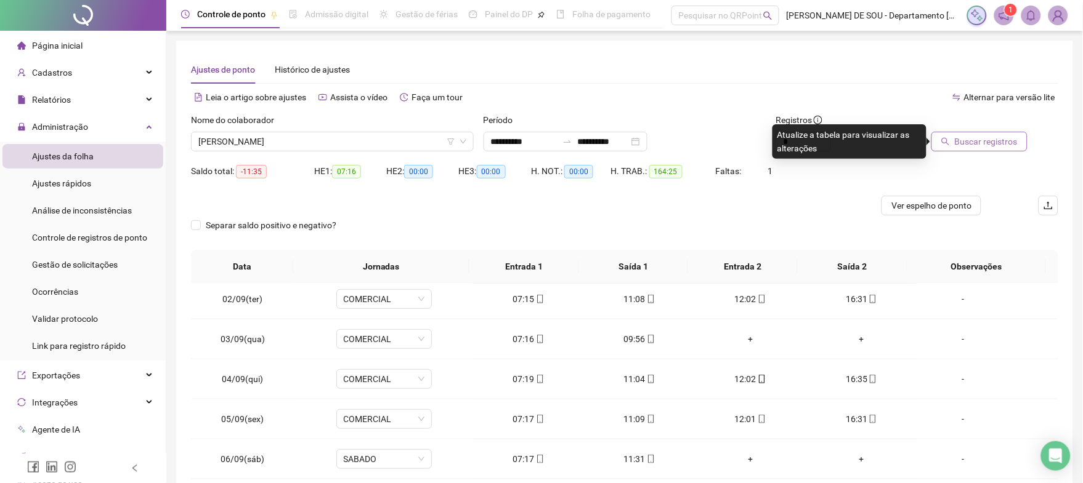
click at [990, 144] on span "Buscar registros" at bounding box center [985, 142] width 63 height 14
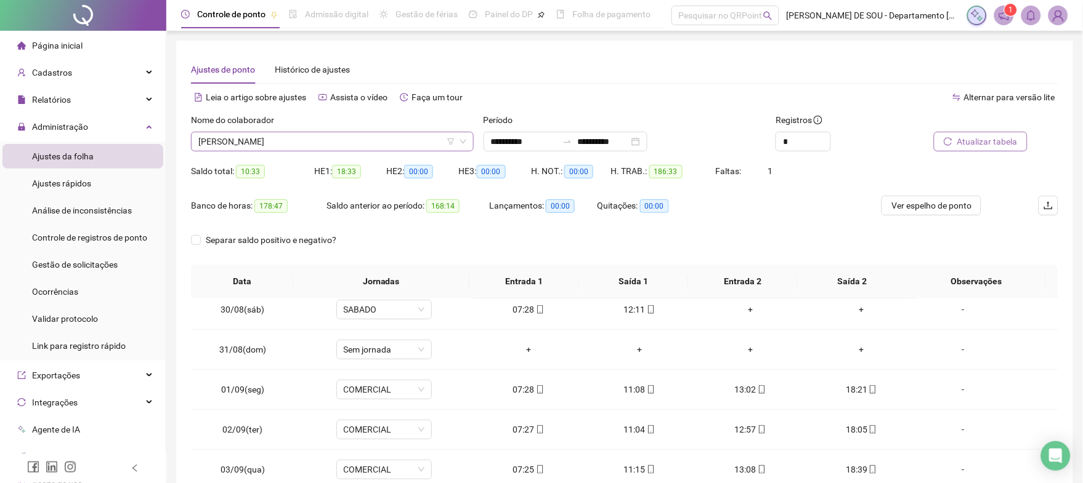
click at [345, 139] on span "[PERSON_NAME]" at bounding box center [332, 141] width 268 height 18
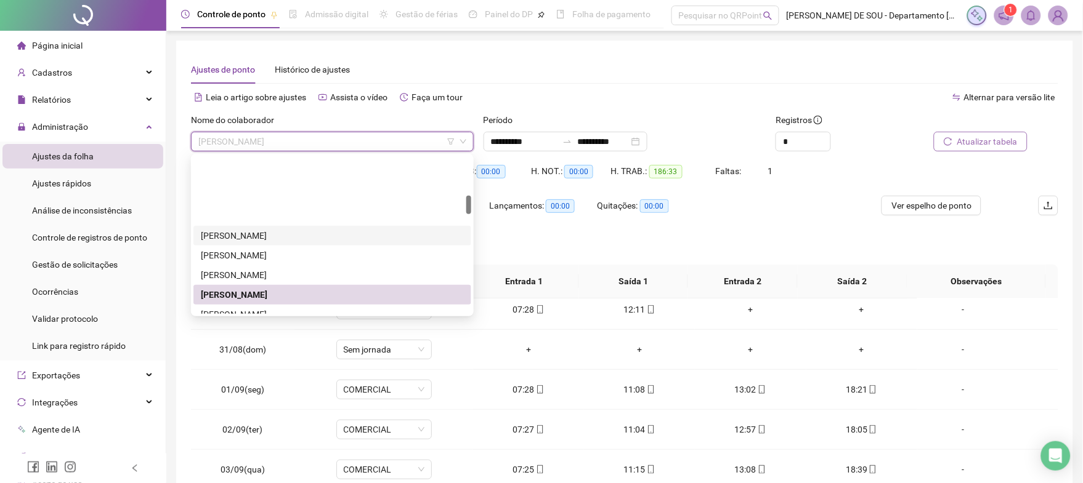
scroll to position [328, 0]
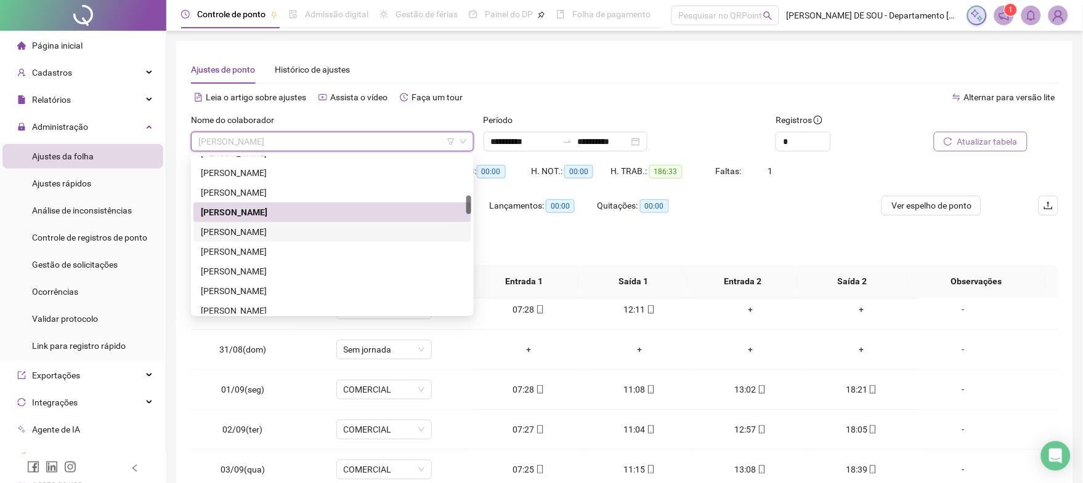
click at [278, 232] on div "[PERSON_NAME]" at bounding box center [332, 232] width 263 height 14
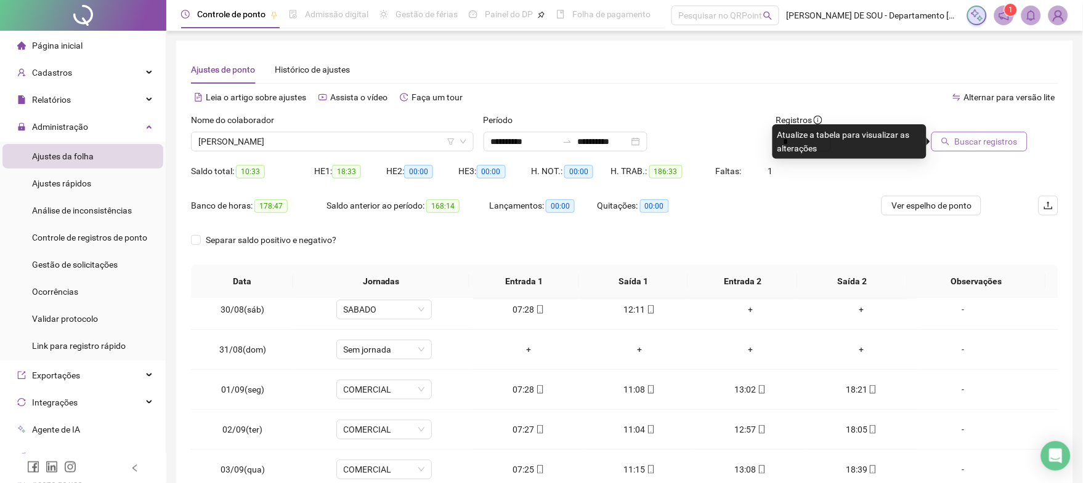
click at [993, 140] on span "Buscar registros" at bounding box center [985, 142] width 63 height 14
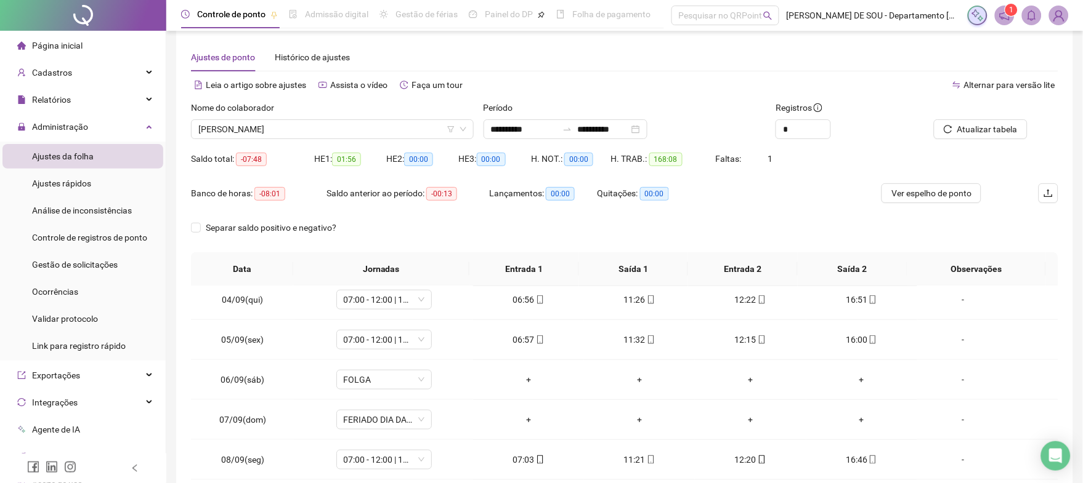
scroll to position [0, 0]
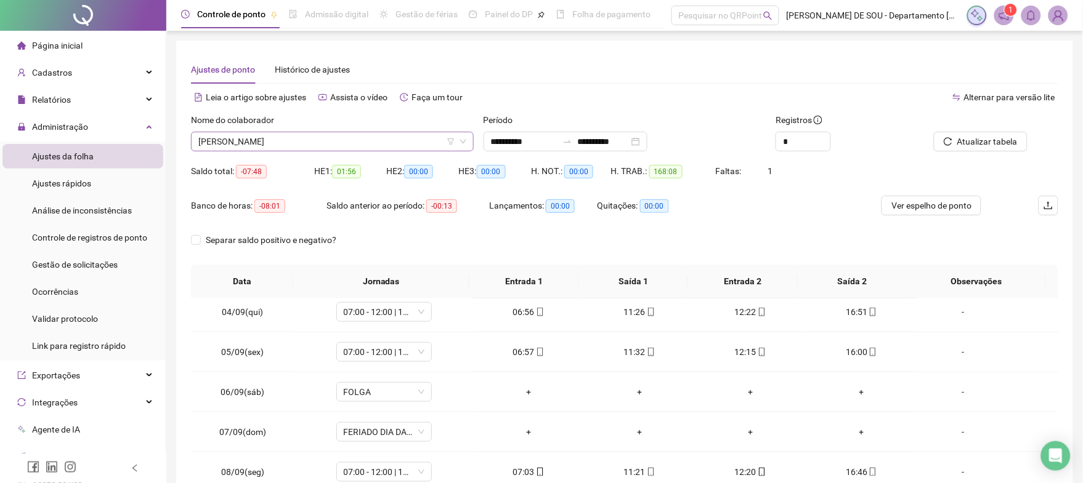
click at [357, 140] on span "[PERSON_NAME]" at bounding box center [332, 141] width 268 height 18
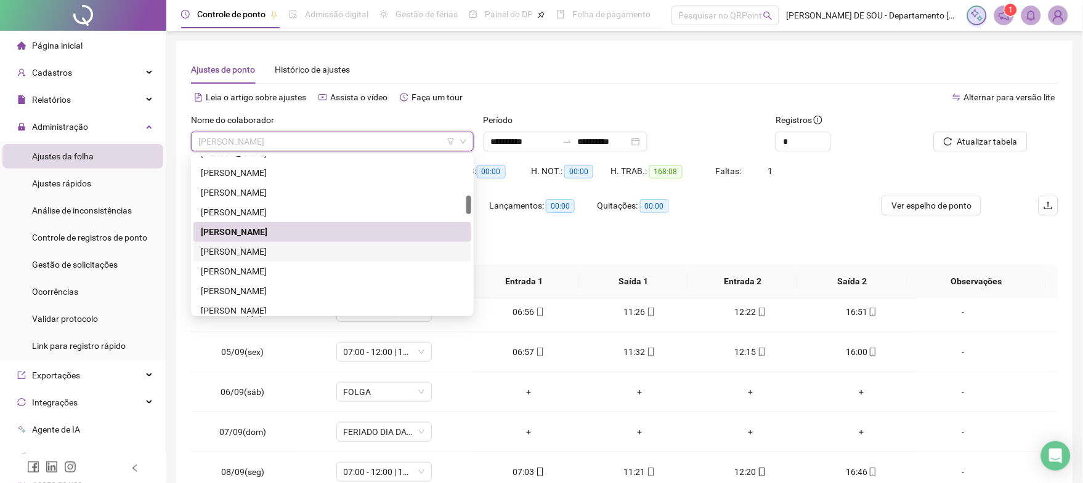
click at [272, 252] on div "[PERSON_NAME]" at bounding box center [332, 252] width 263 height 14
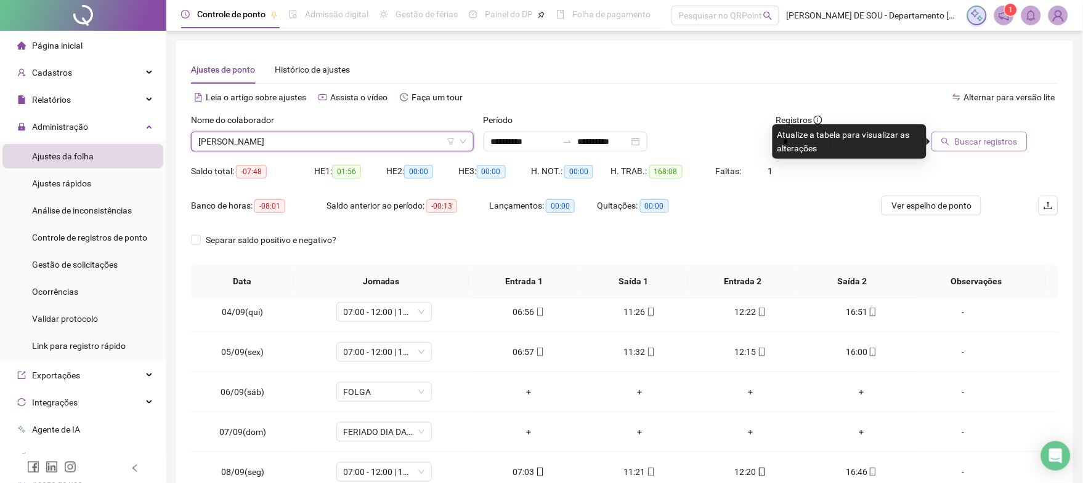
click at [975, 140] on span "Buscar registros" at bounding box center [985, 142] width 63 height 14
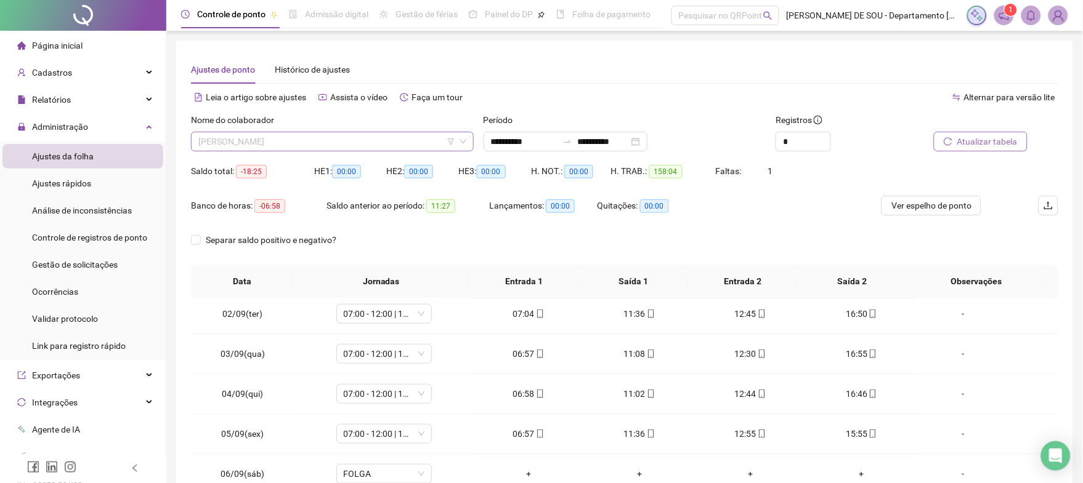
click at [393, 142] on span "[PERSON_NAME]" at bounding box center [332, 141] width 268 height 18
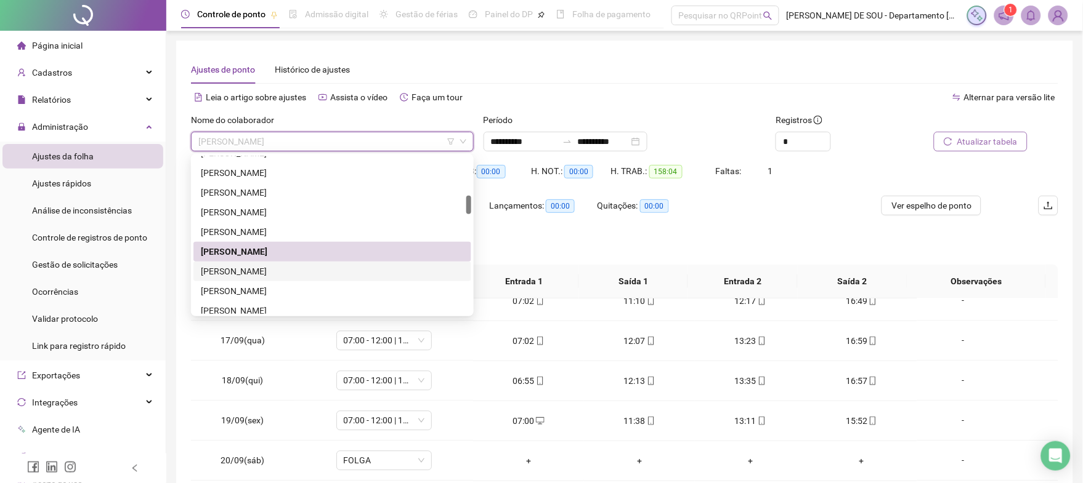
click at [265, 270] on div "[PERSON_NAME]" at bounding box center [332, 272] width 263 height 14
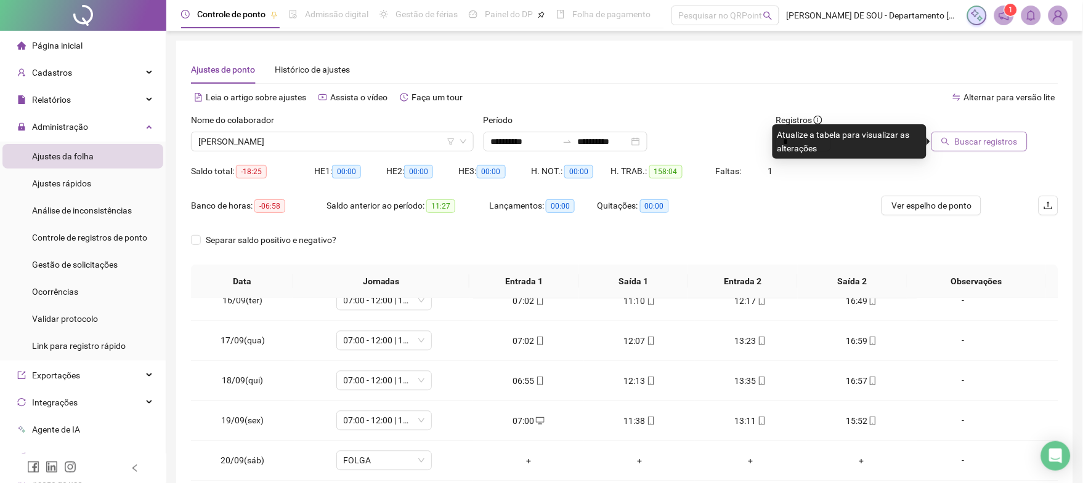
click at [995, 139] on span "Buscar registros" at bounding box center [985, 142] width 63 height 14
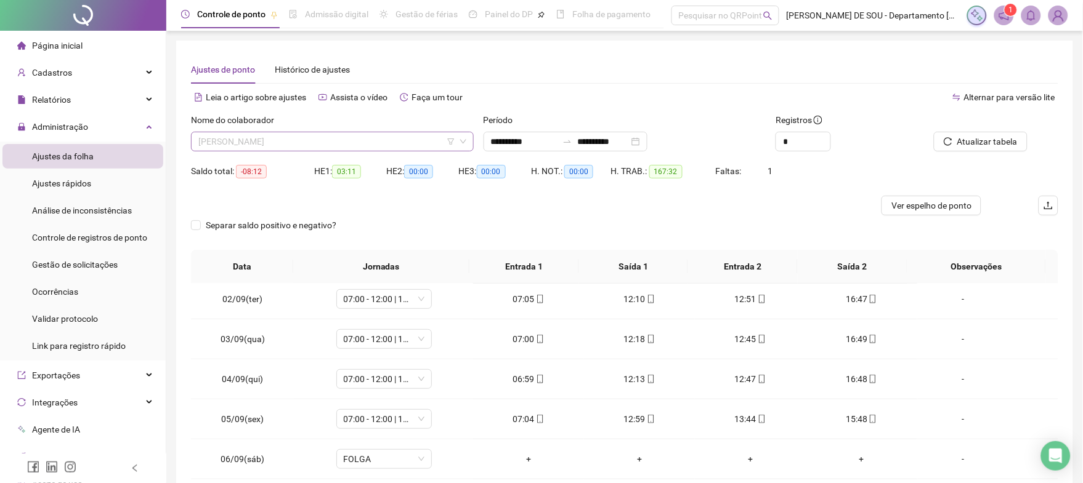
click at [407, 137] on span "[PERSON_NAME]" at bounding box center [332, 141] width 268 height 18
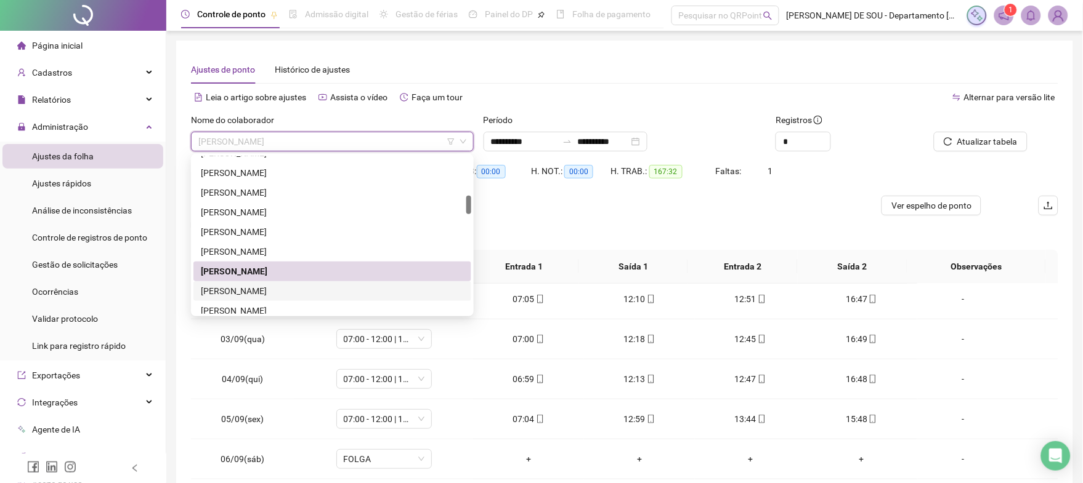
click at [281, 289] on div "[PERSON_NAME]" at bounding box center [332, 291] width 263 height 14
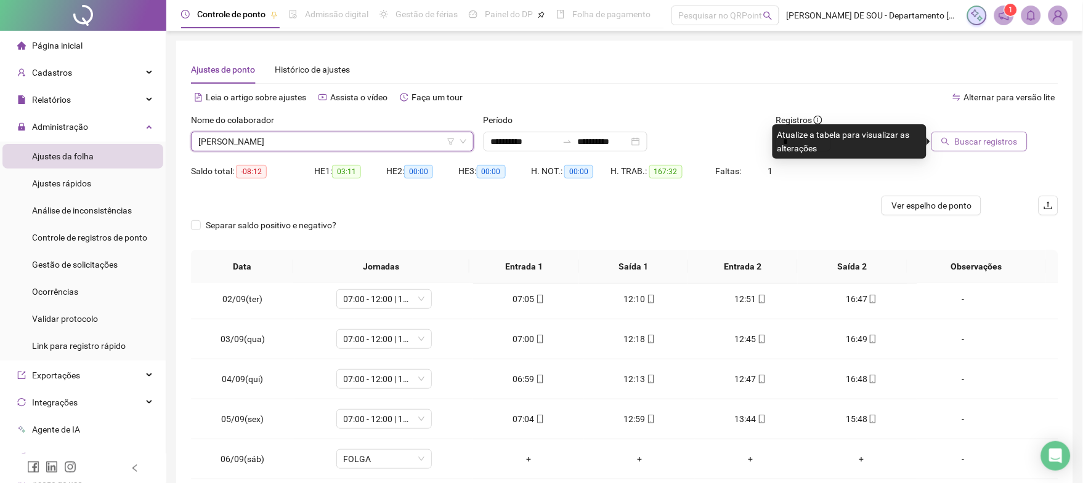
click at [983, 139] on span "Buscar registros" at bounding box center [985, 142] width 63 height 14
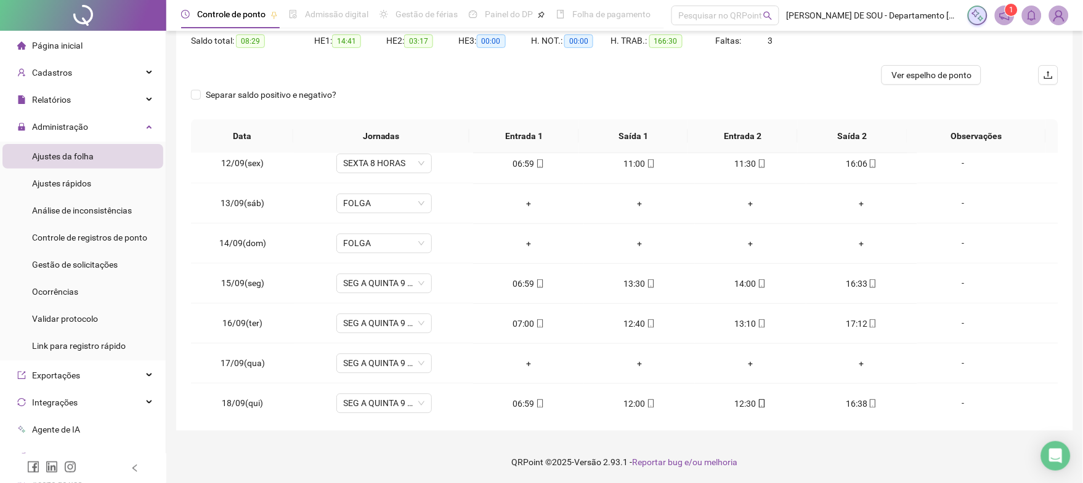
scroll to position [722, 0]
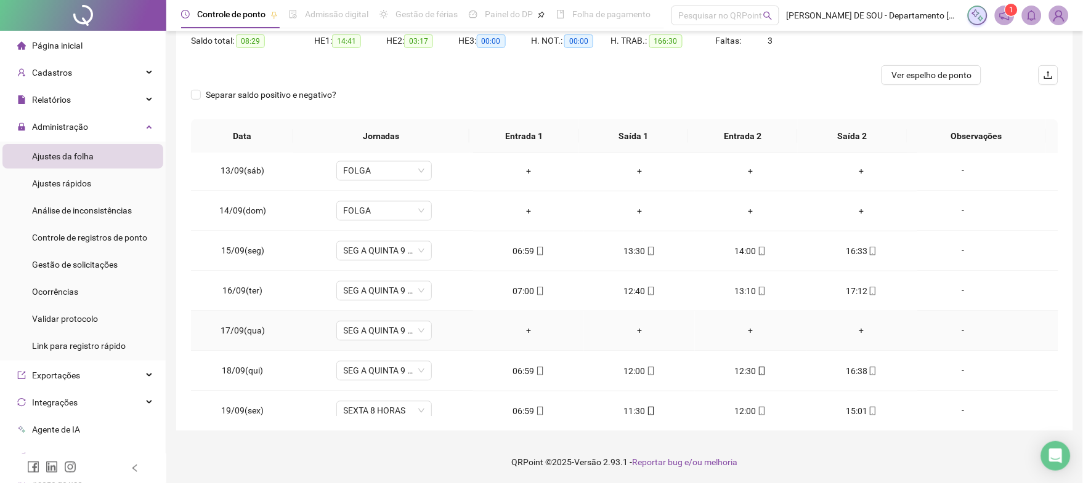
click at [956, 332] on div "-" at bounding box center [963, 332] width 73 height 14
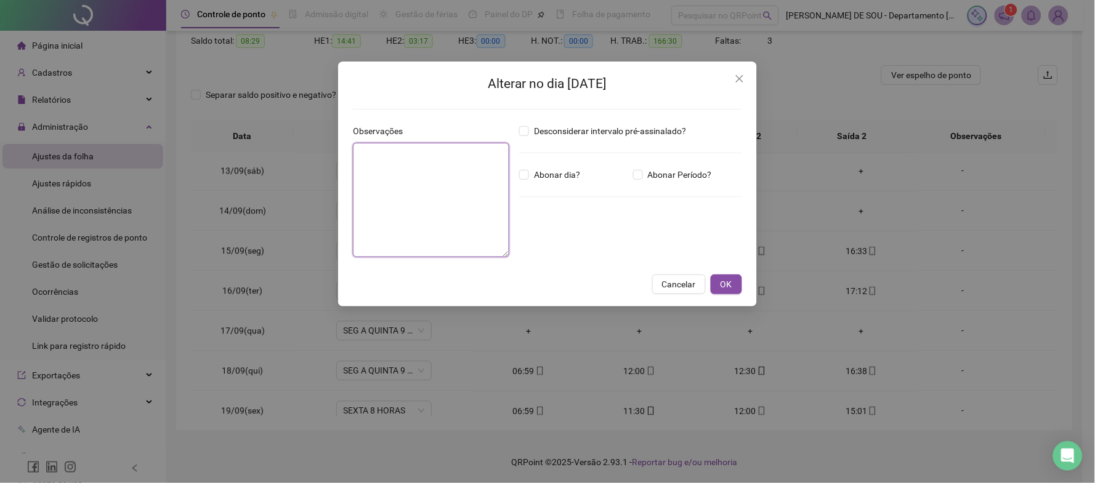
click at [392, 159] on textarea at bounding box center [431, 200] width 156 height 115
type textarea "*****"
click at [724, 280] on span "OK" at bounding box center [726, 285] width 12 height 14
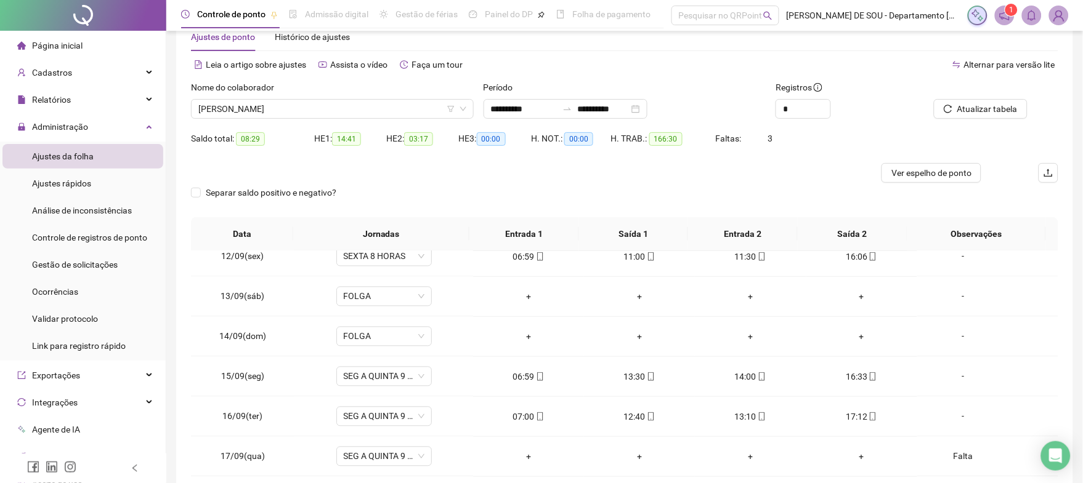
scroll to position [0, 0]
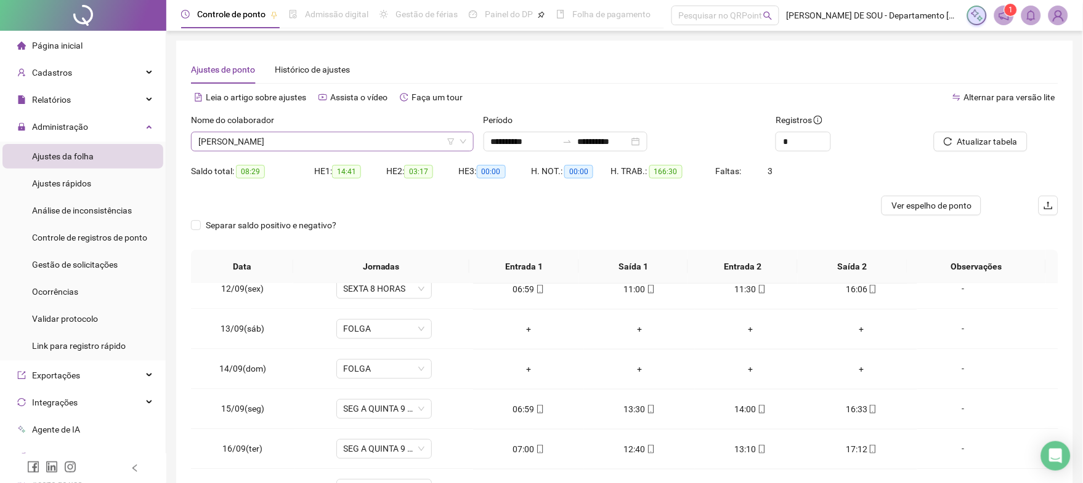
click at [387, 139] on span "[PERSON_NAME]" at bounding box center [332, 141] width 268 height 18
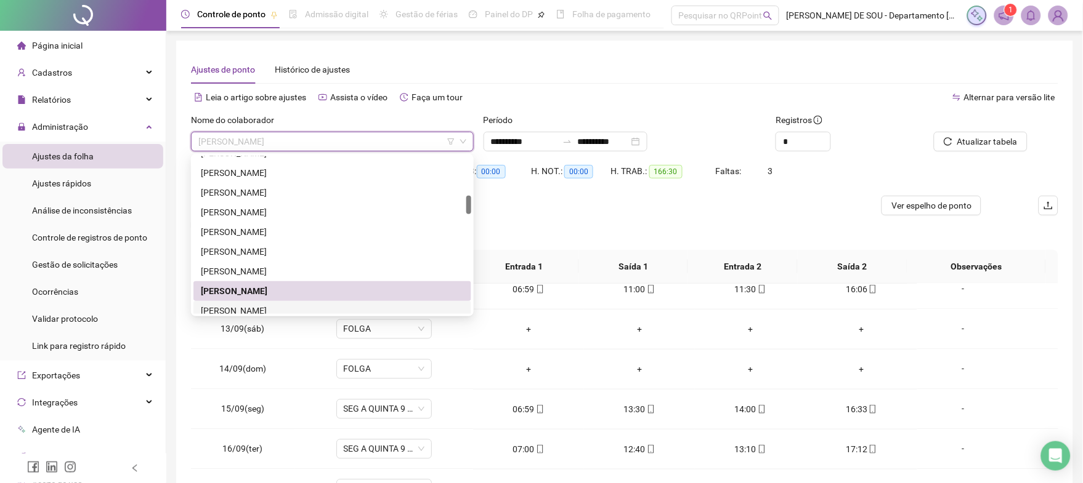
click at [262, 305] on div "[PERSON_NAME]" at bounding box center [332, 311] width 263 height 14
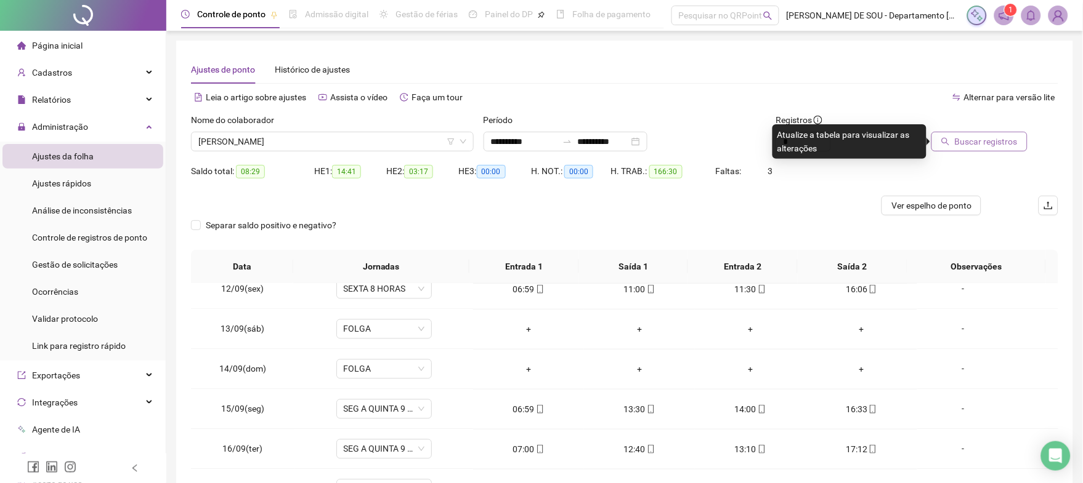
click at [982, 135] on span "Buscar registros" at bounding box center [985, 142] width 63 height 14
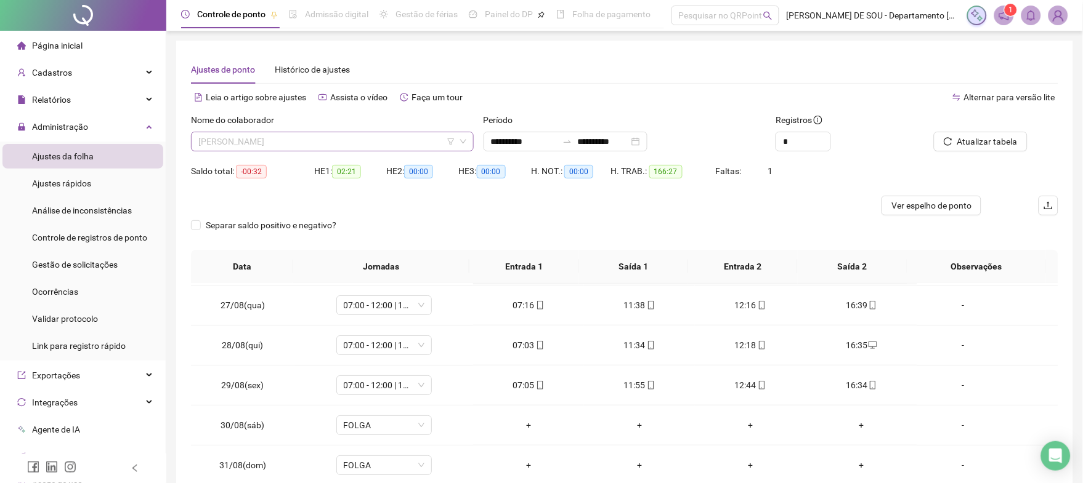
click at [374, 134] on span "[PERSON_NAME]" at bounding box center [332, 141] width 268 height 18
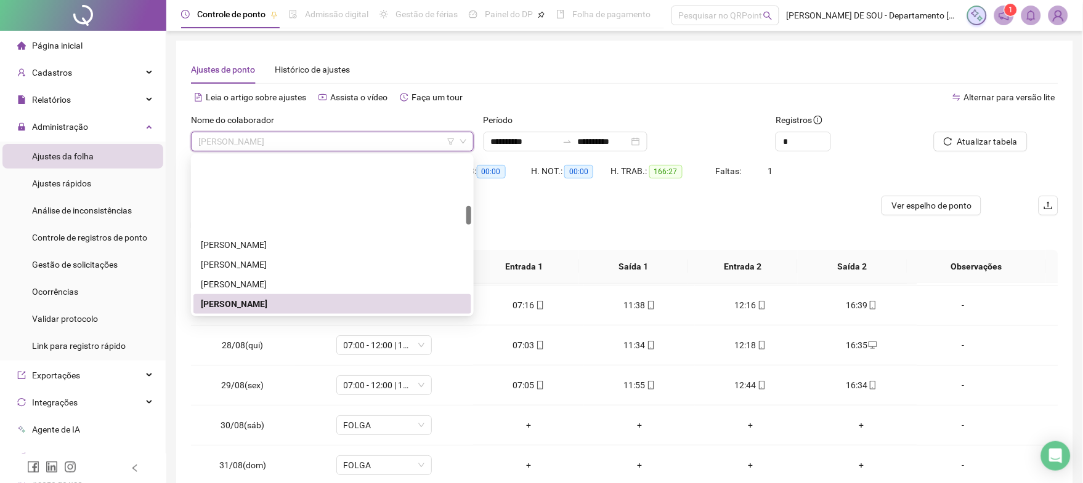
scroll to position [417, 0]
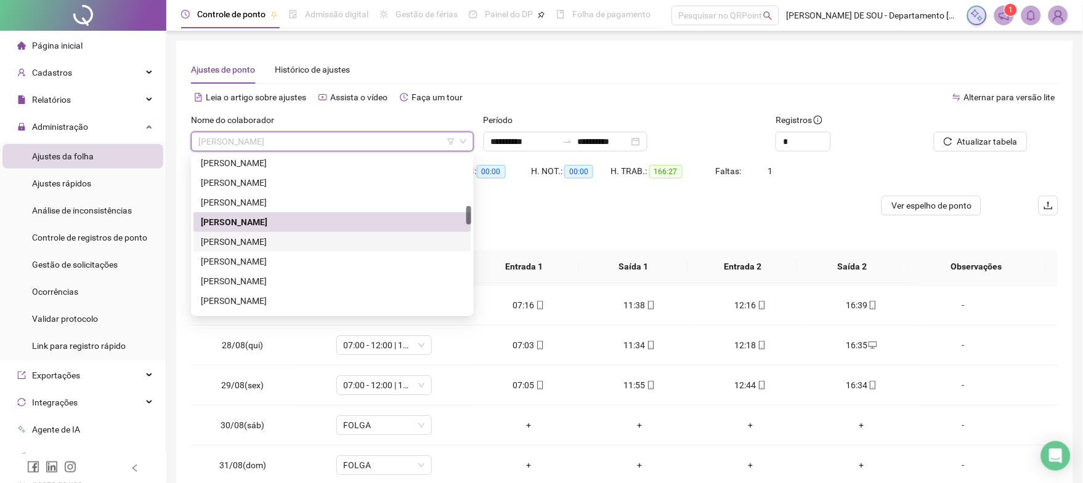
click at [261, 243] on div "[PERSON_NAME]" at bounding box center [332, 242] width 263 height 14
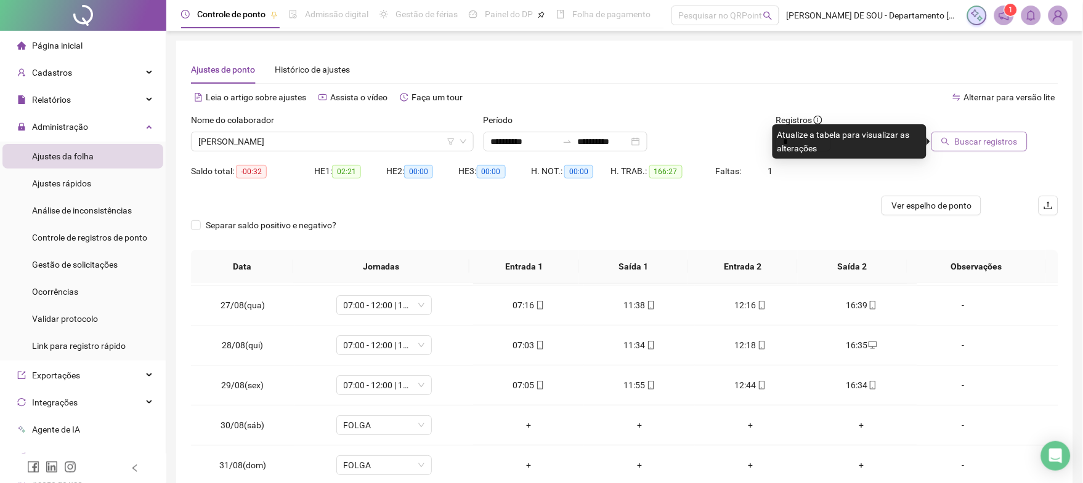
click at [990, 139] on span "Buscar registros" at bounding box center [985, 142] width 63 height 14
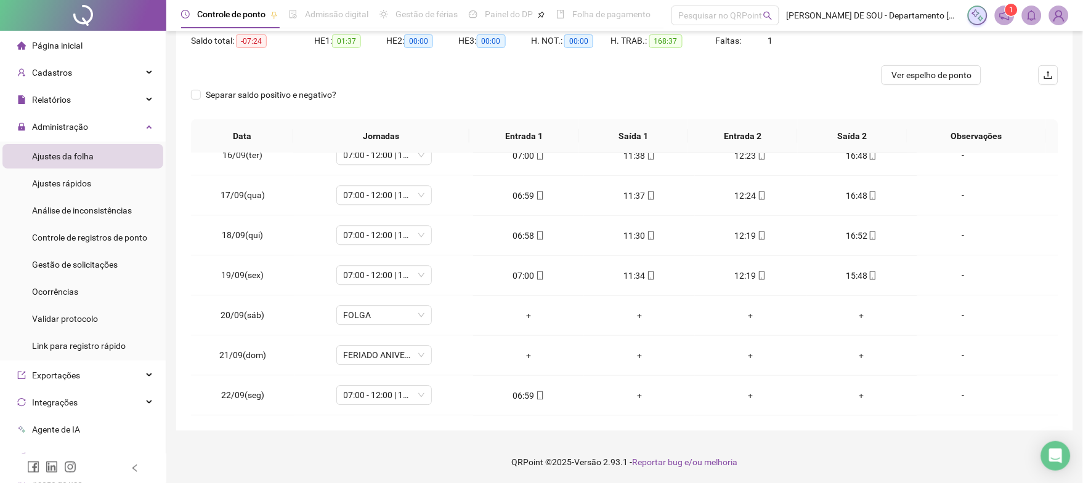
scroll to position [859, 0]
